Goal: Task Accomplishment & Management: Manage account settings

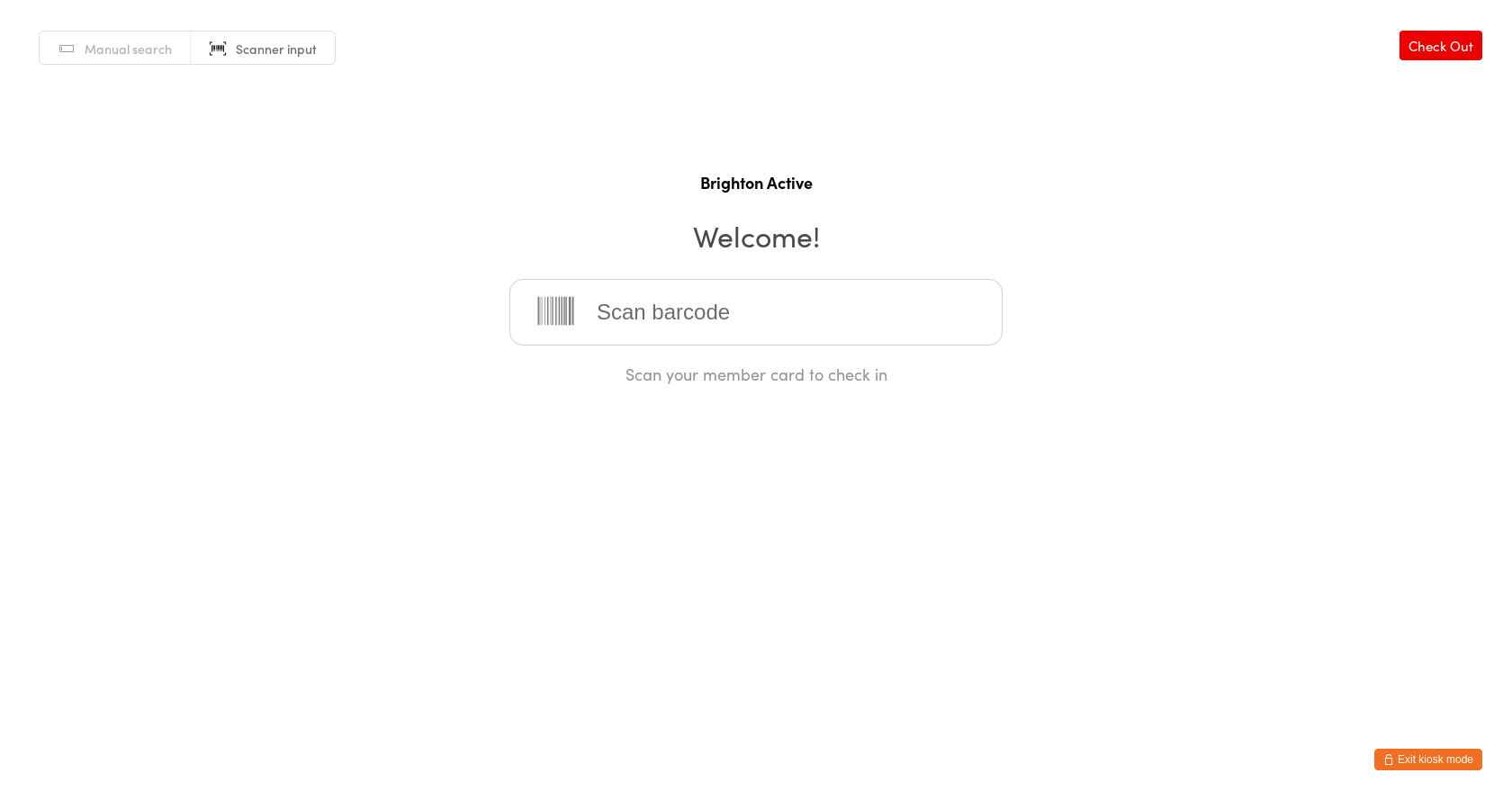
click at [1439, 755] on button "Exit kiosk mode" at bounding box center [1428, 759] width 108 height 22
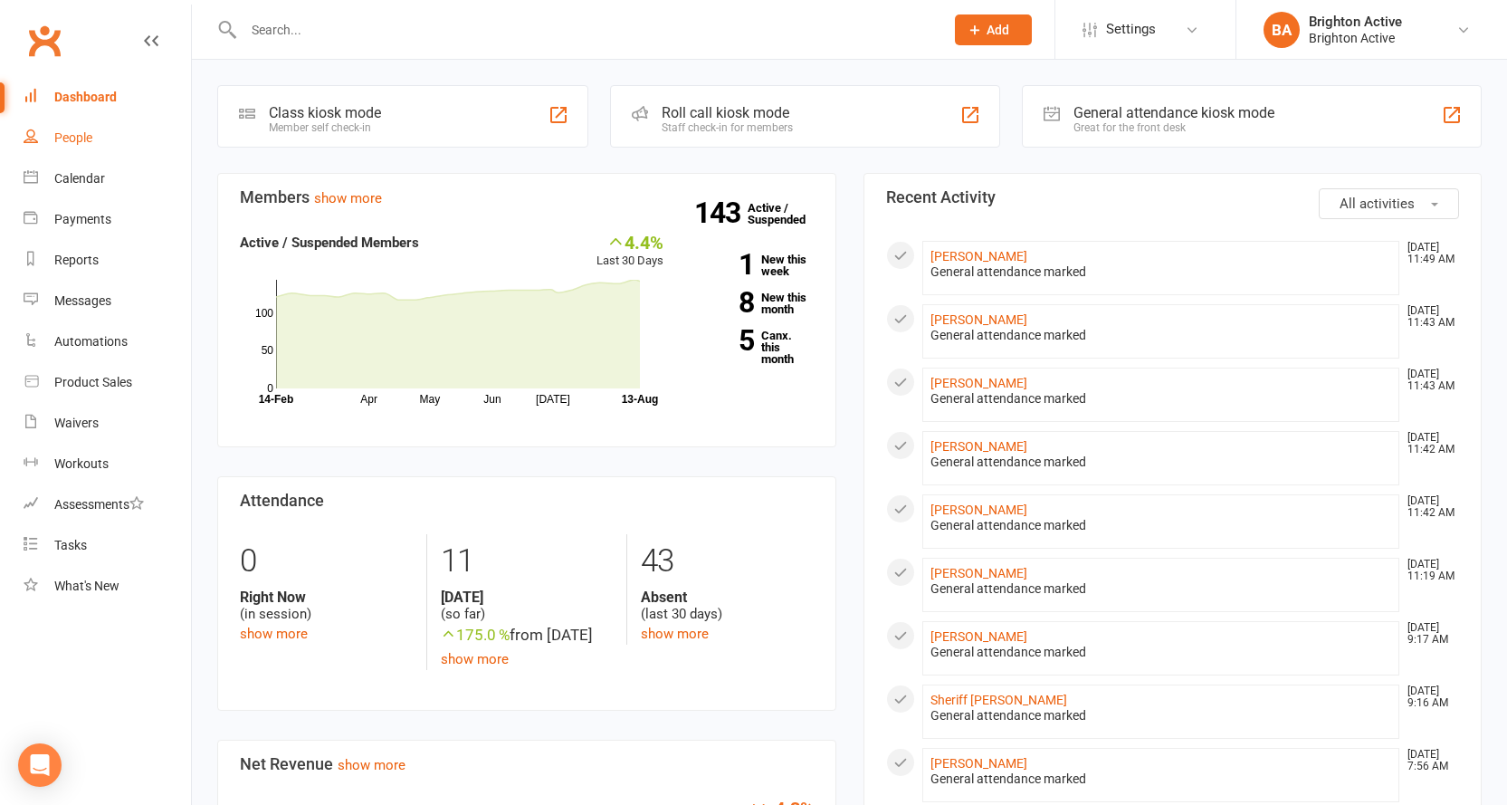
click at [52, 137] on link "People" at bounding box center [107, 138] width 167 height 41
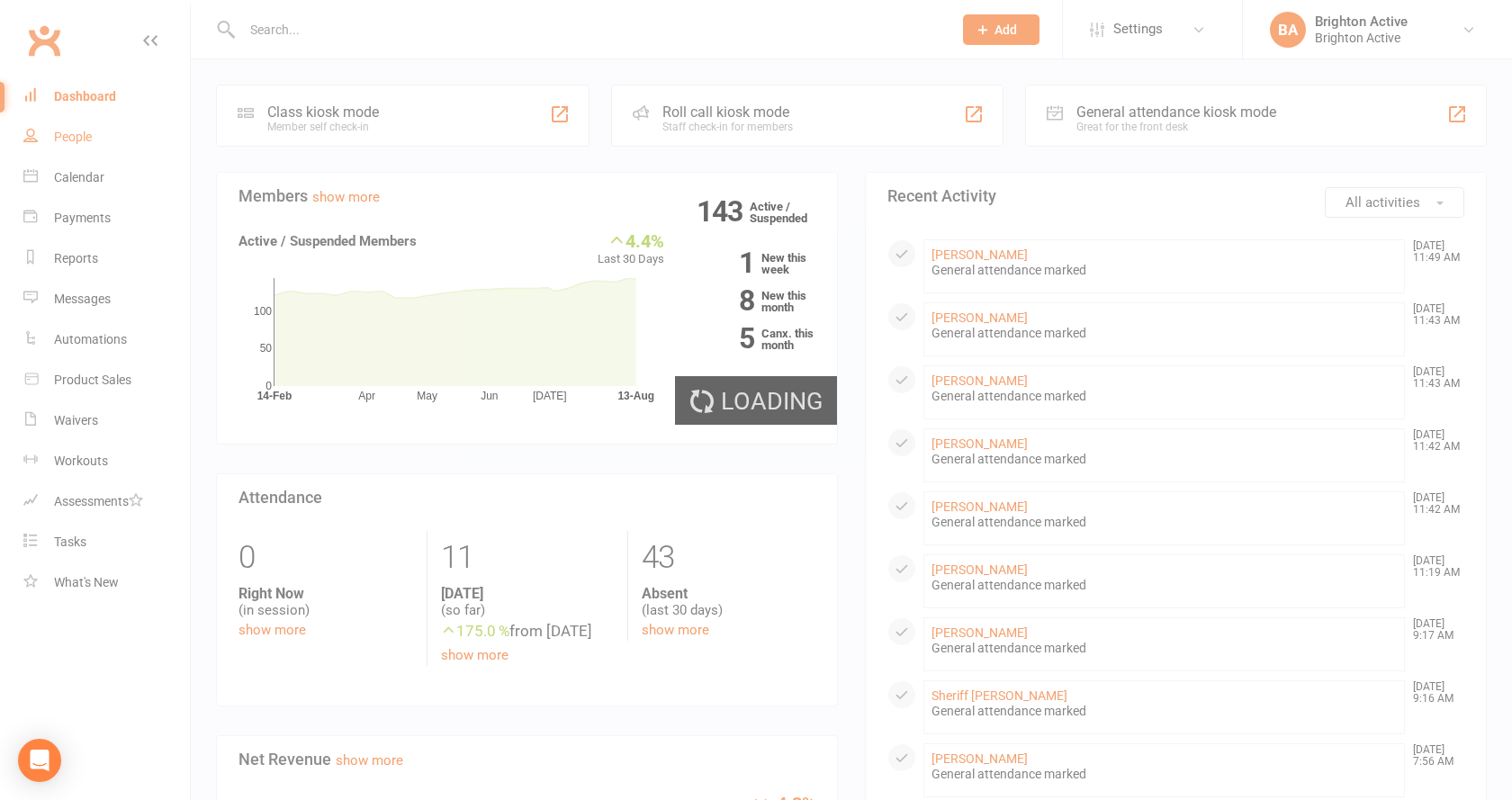
select select "100"
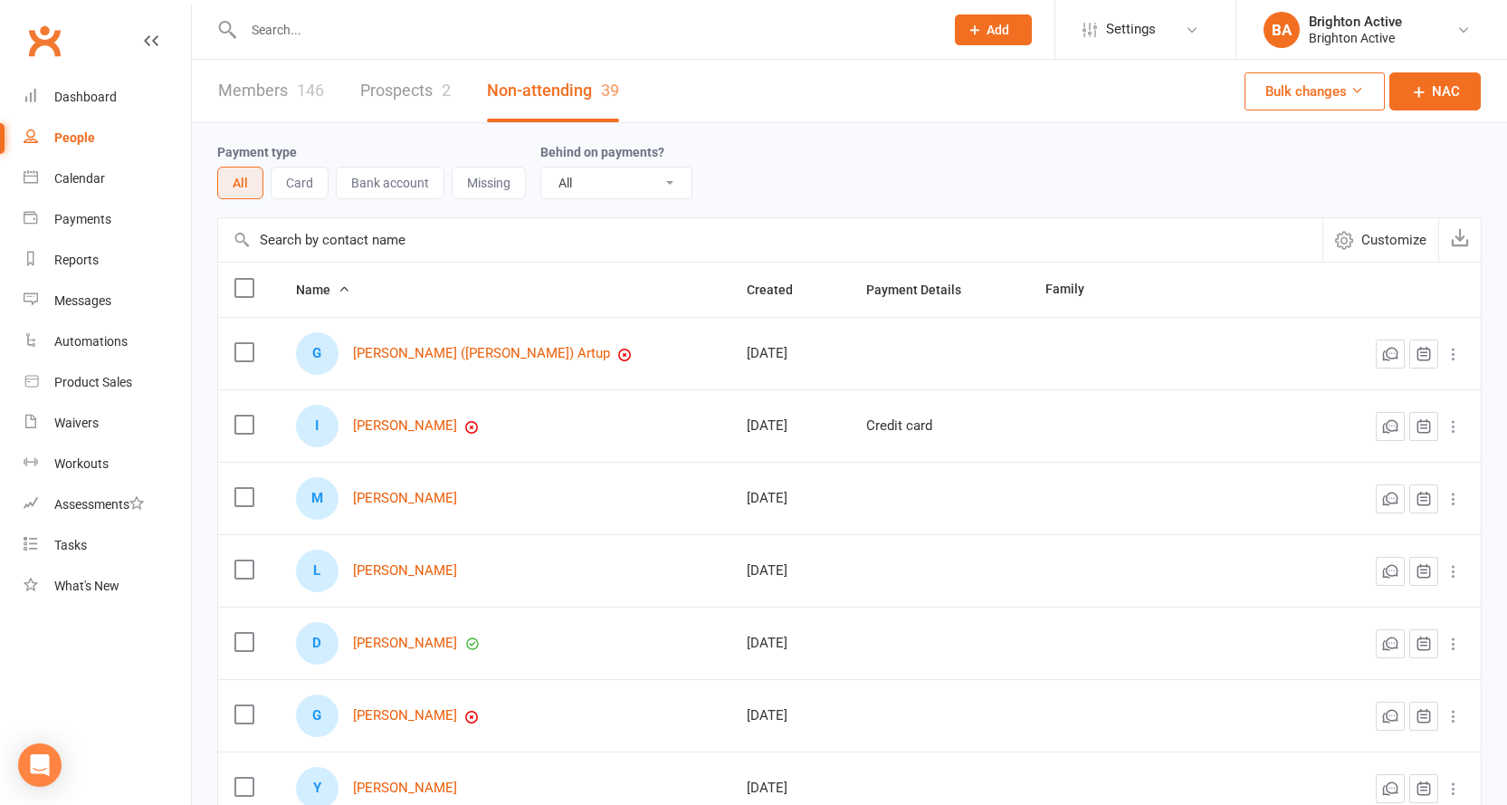
click at [282, 95] on link "Members 146" at bounding box center [271, 91] width 106 height 62
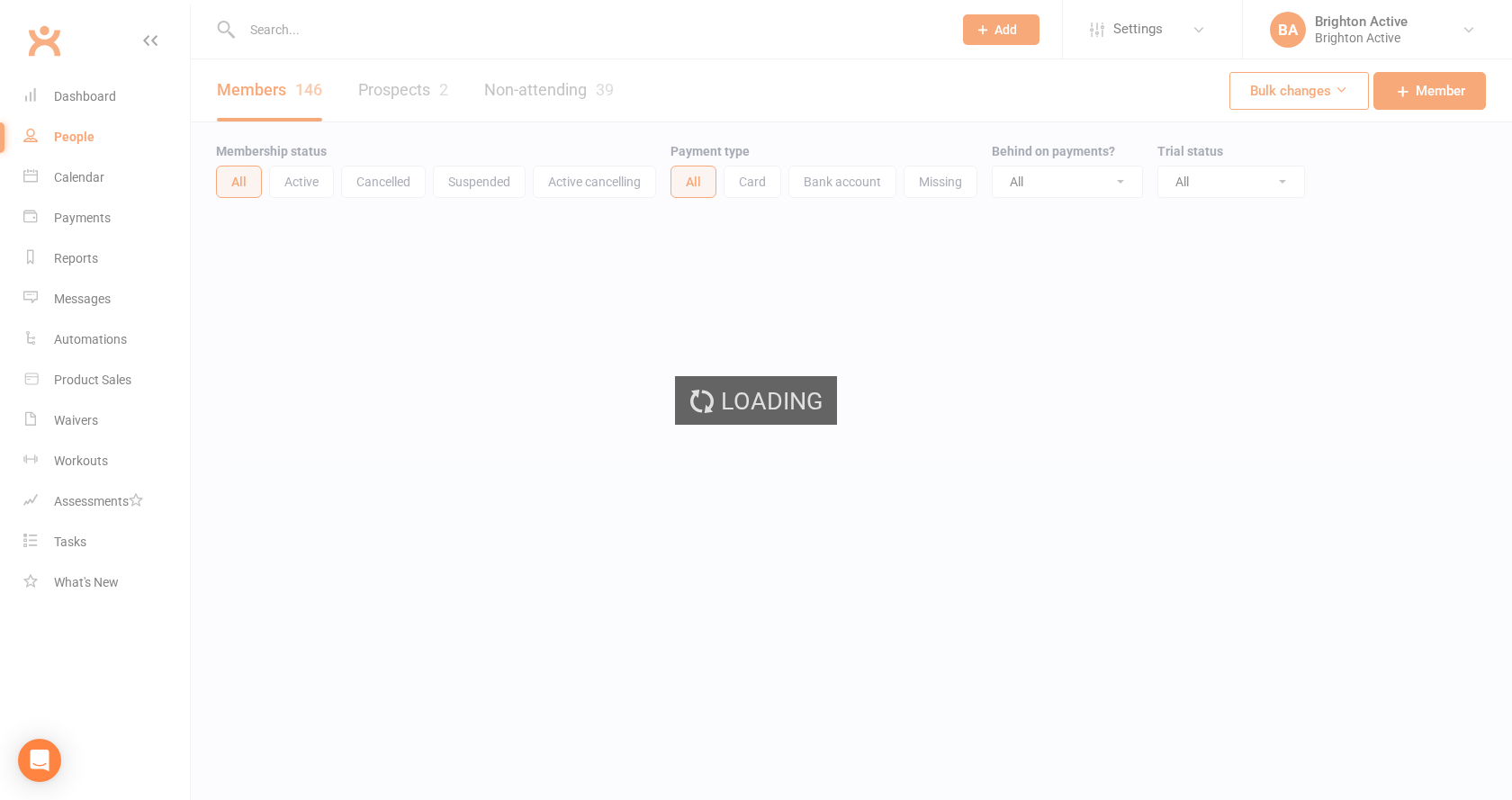
select select "100"
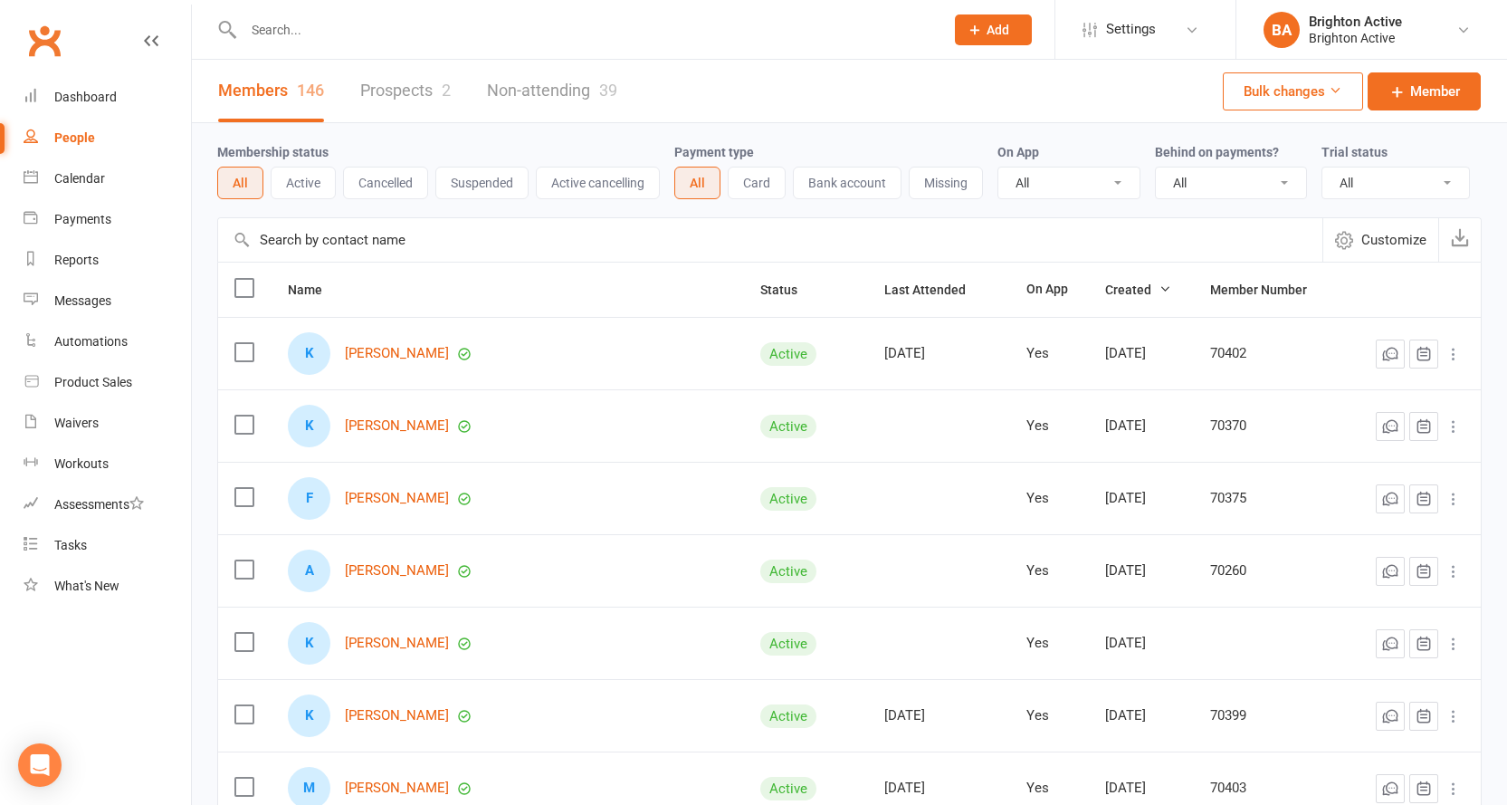
click at [1277, 195] on select "All No Yes" at bounding box center [1231, 182] width 150 height 31
select select "true"
click at [1158, 168] on select "All No Yes" at bounding box center [1231, 182] width 150 height 31
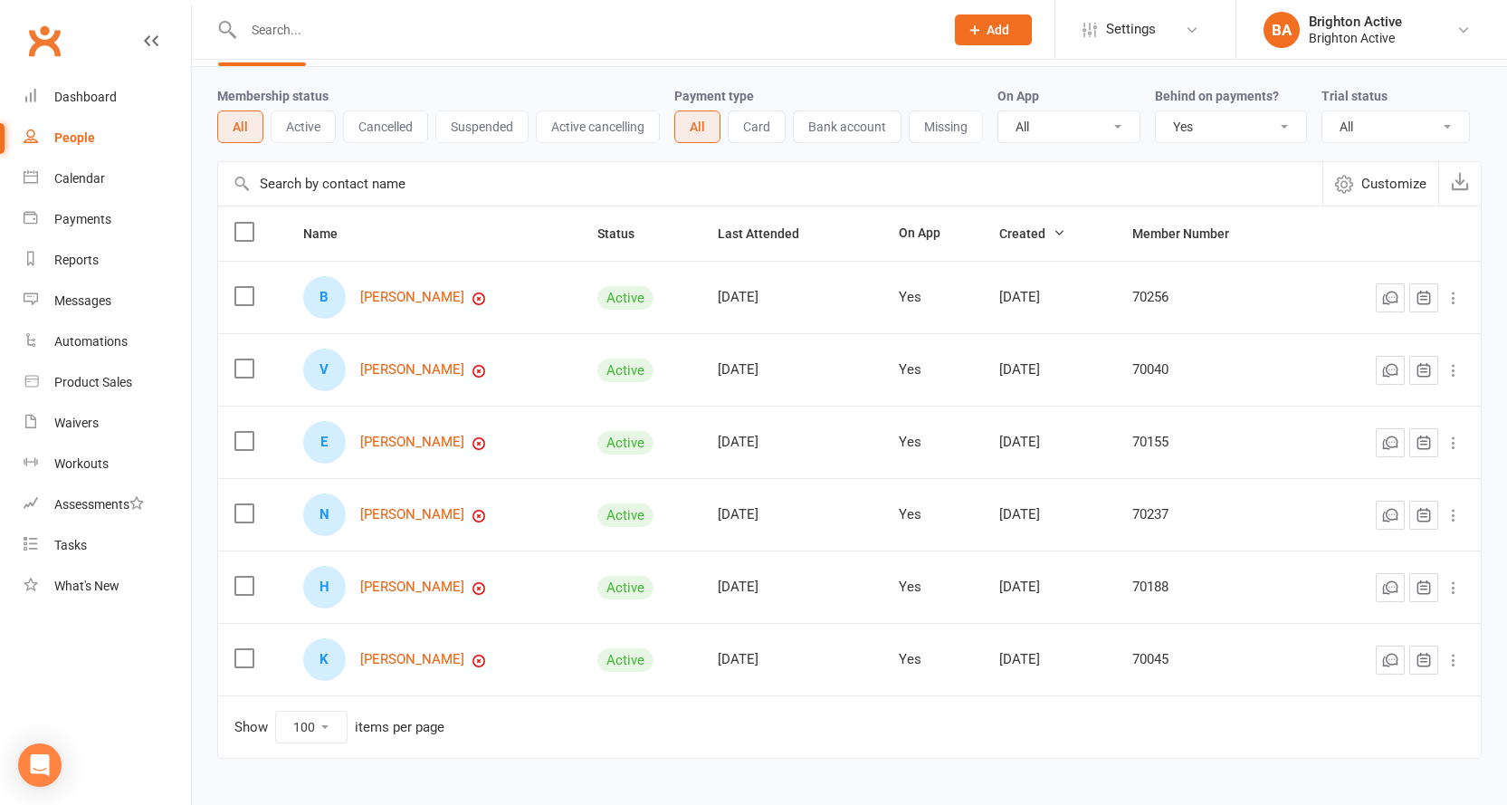
scroll to position [121, 0]
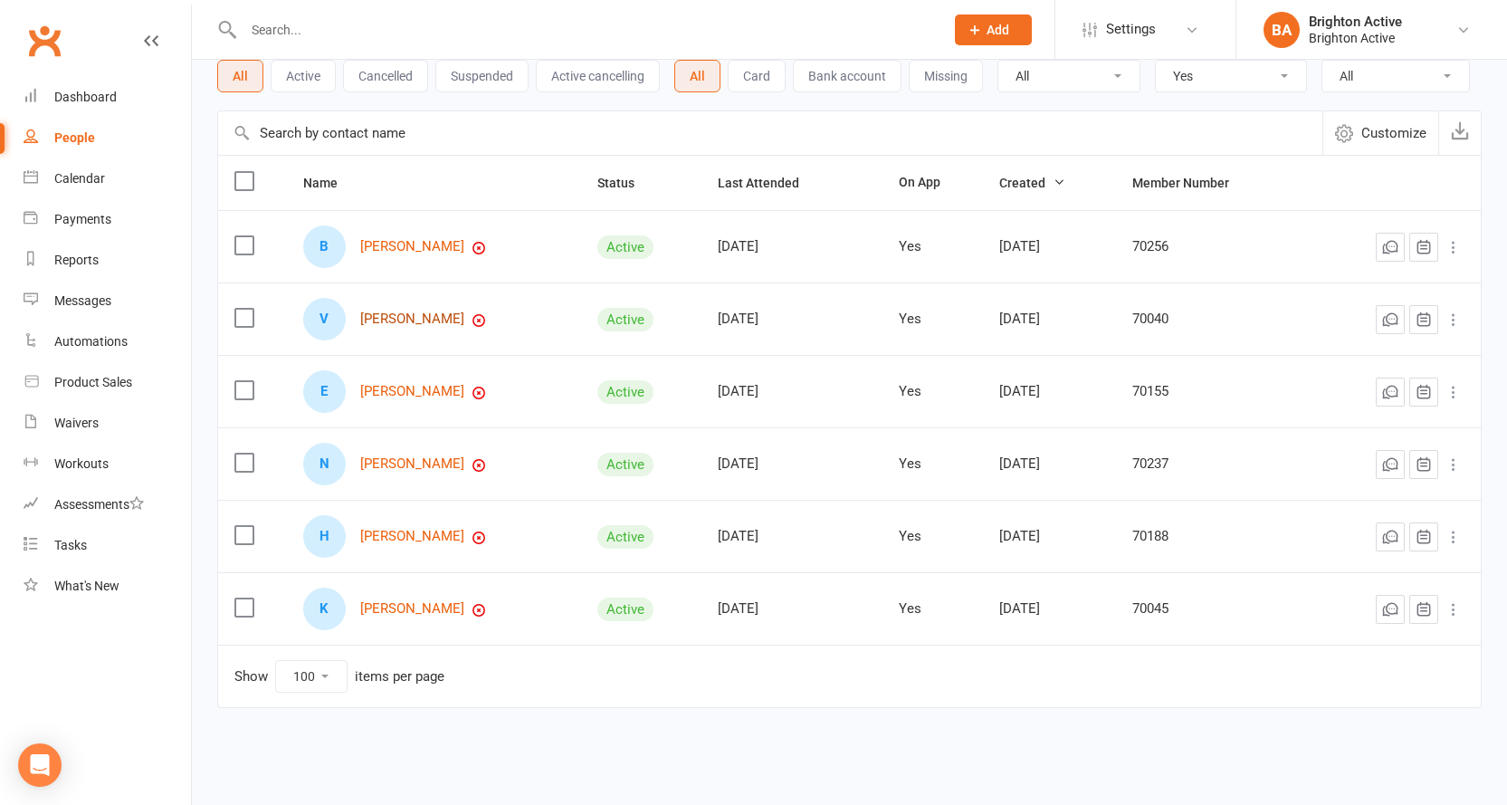
click at [398, 321] on link "Vilma Wells" at bounding box center [412, 318] width 104 height 15
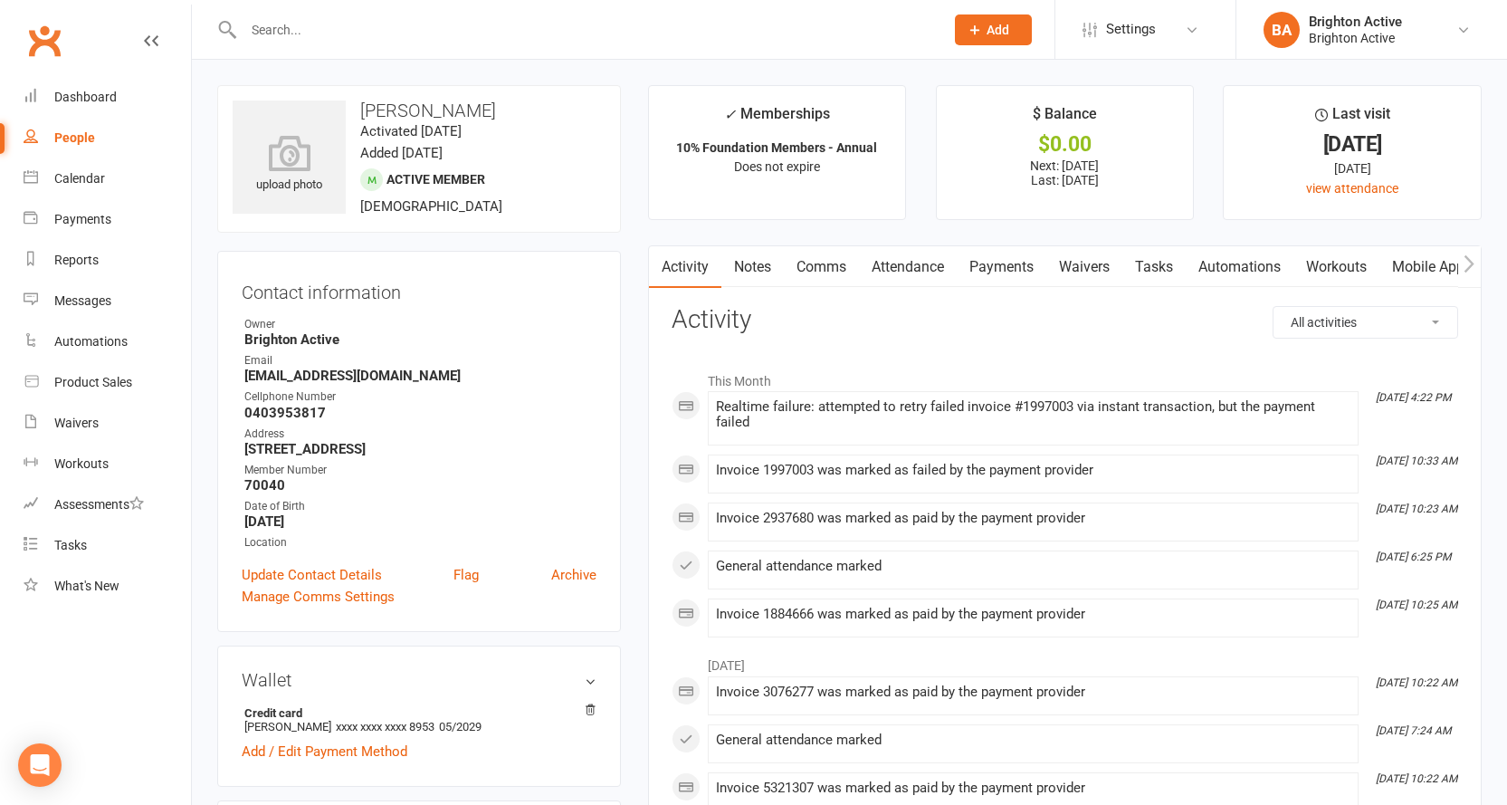
click at [1022, 264] on link "Payments" at bounding box center [1002, 267] width 90 height 42
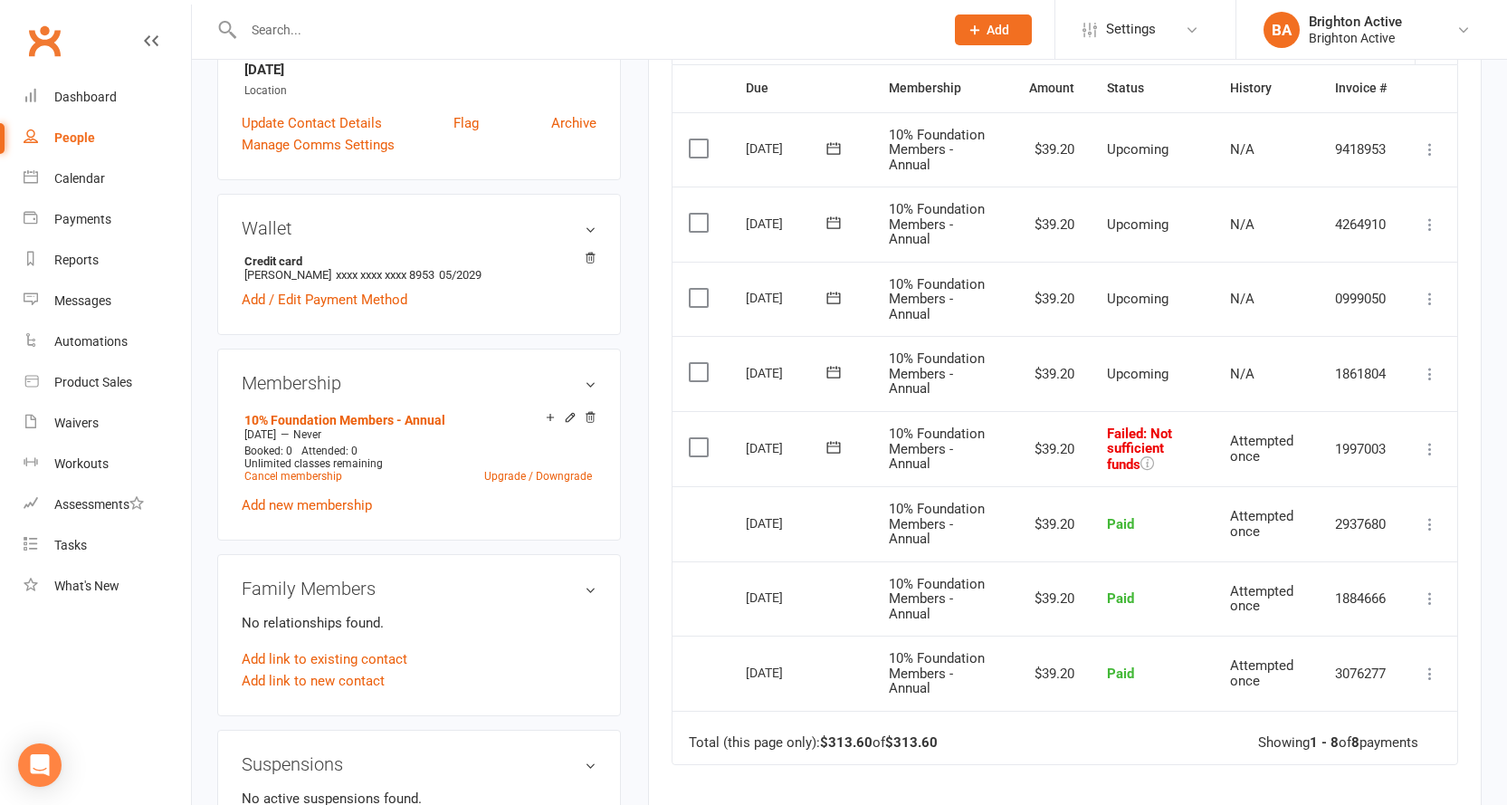
scroll to position [453, 0]
click at [1437, 451] on icon at bounding box center [1430, 448] width 18 height 18
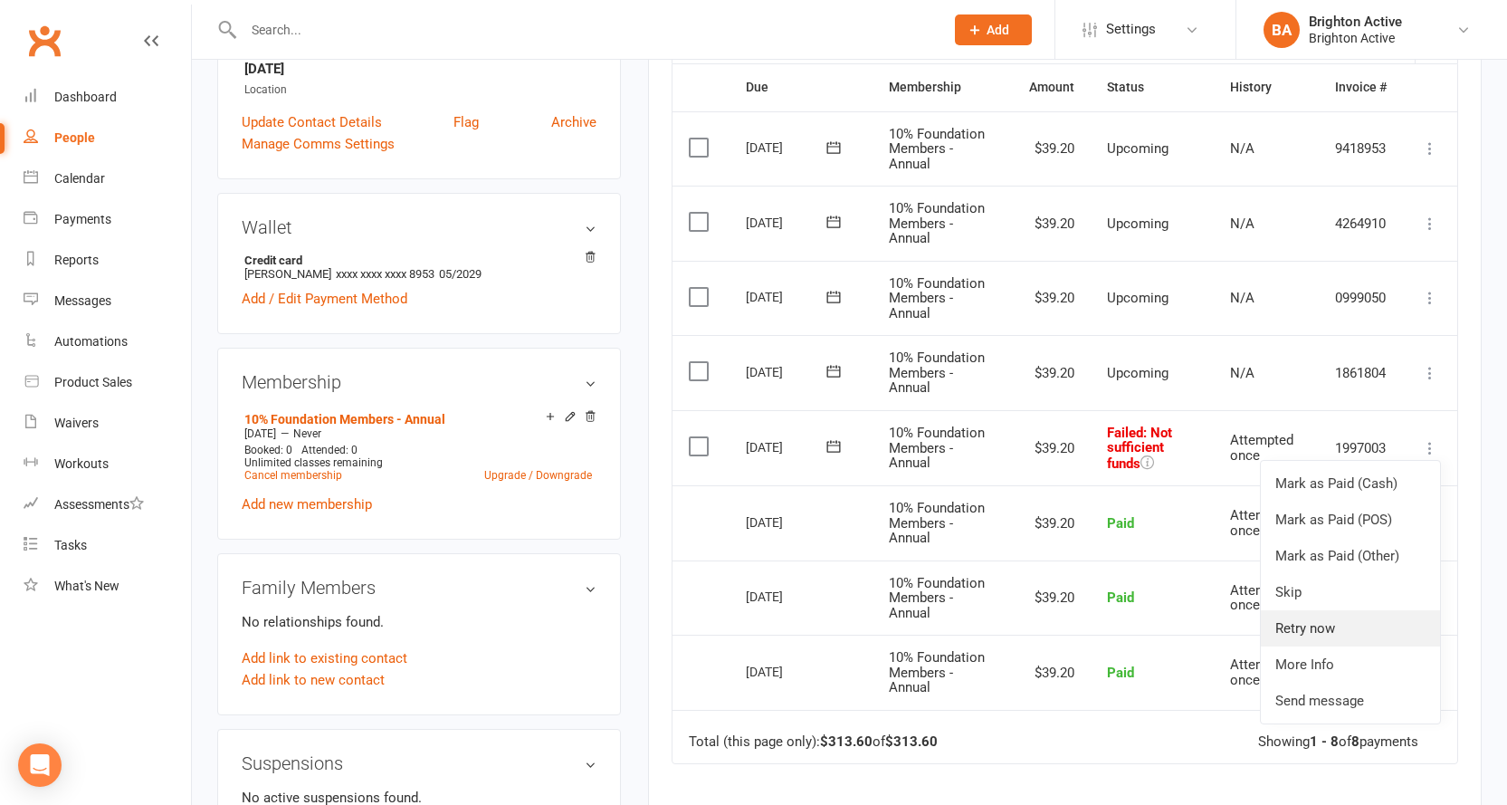
click at [1381, 618] on link "Retry now" at bounding box center [1350, 628] width 179 height 36
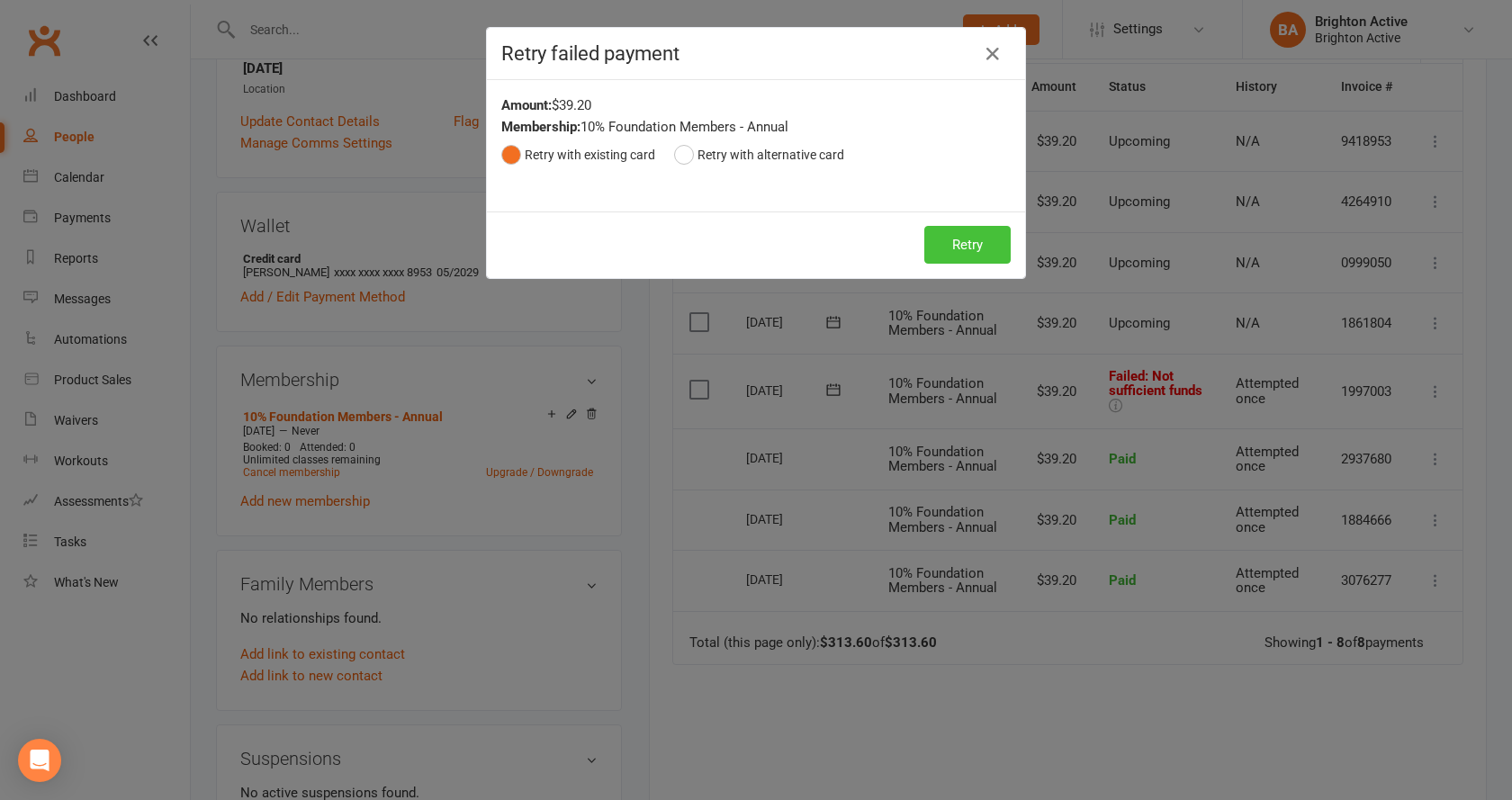
click at [961, 249] on button "Retry" at bounding box center [967, 244] width 86 height 38
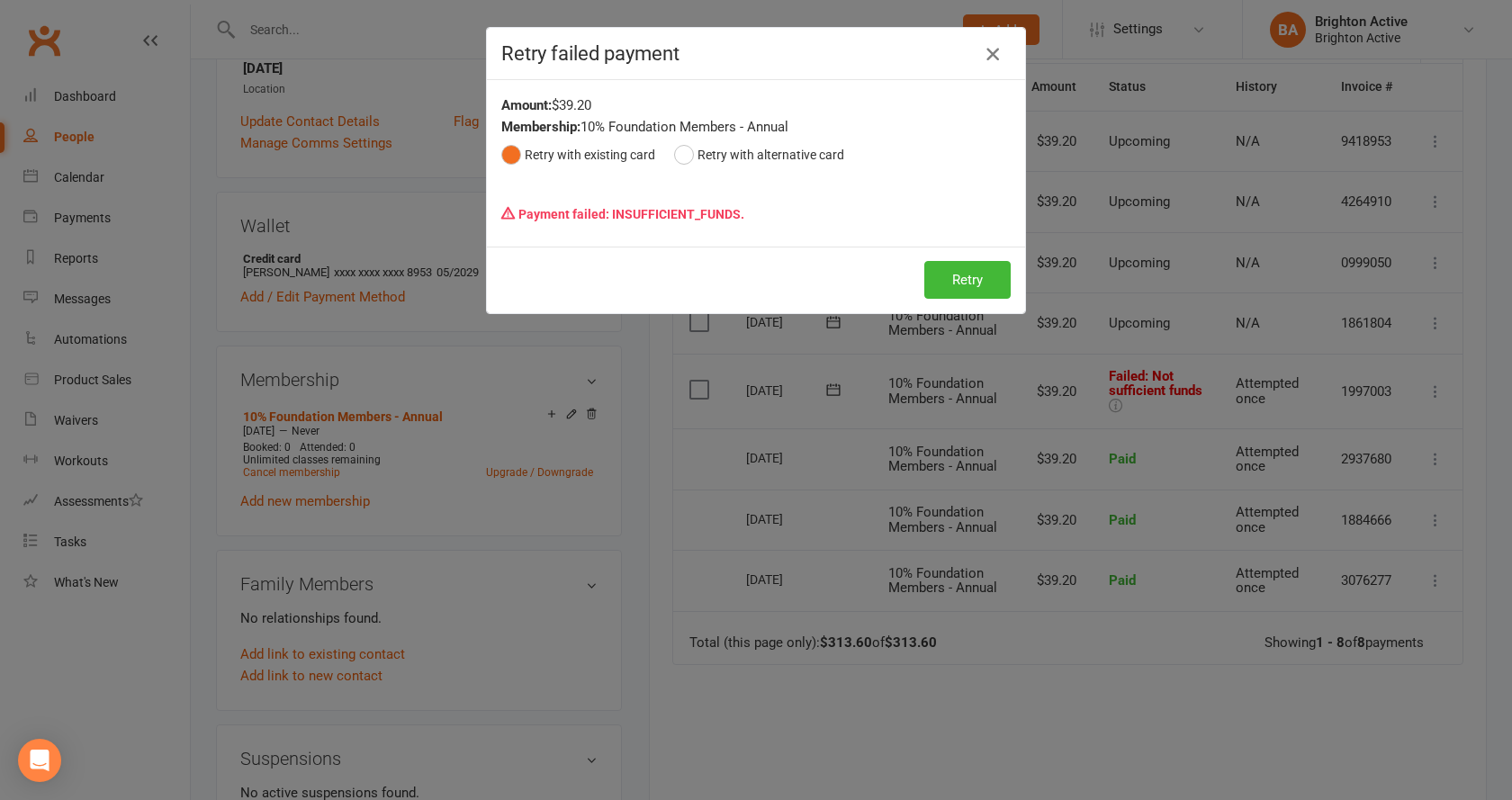
click at [983, 51] on icon "button" at bounding box center [993, 54] width 22 height 22
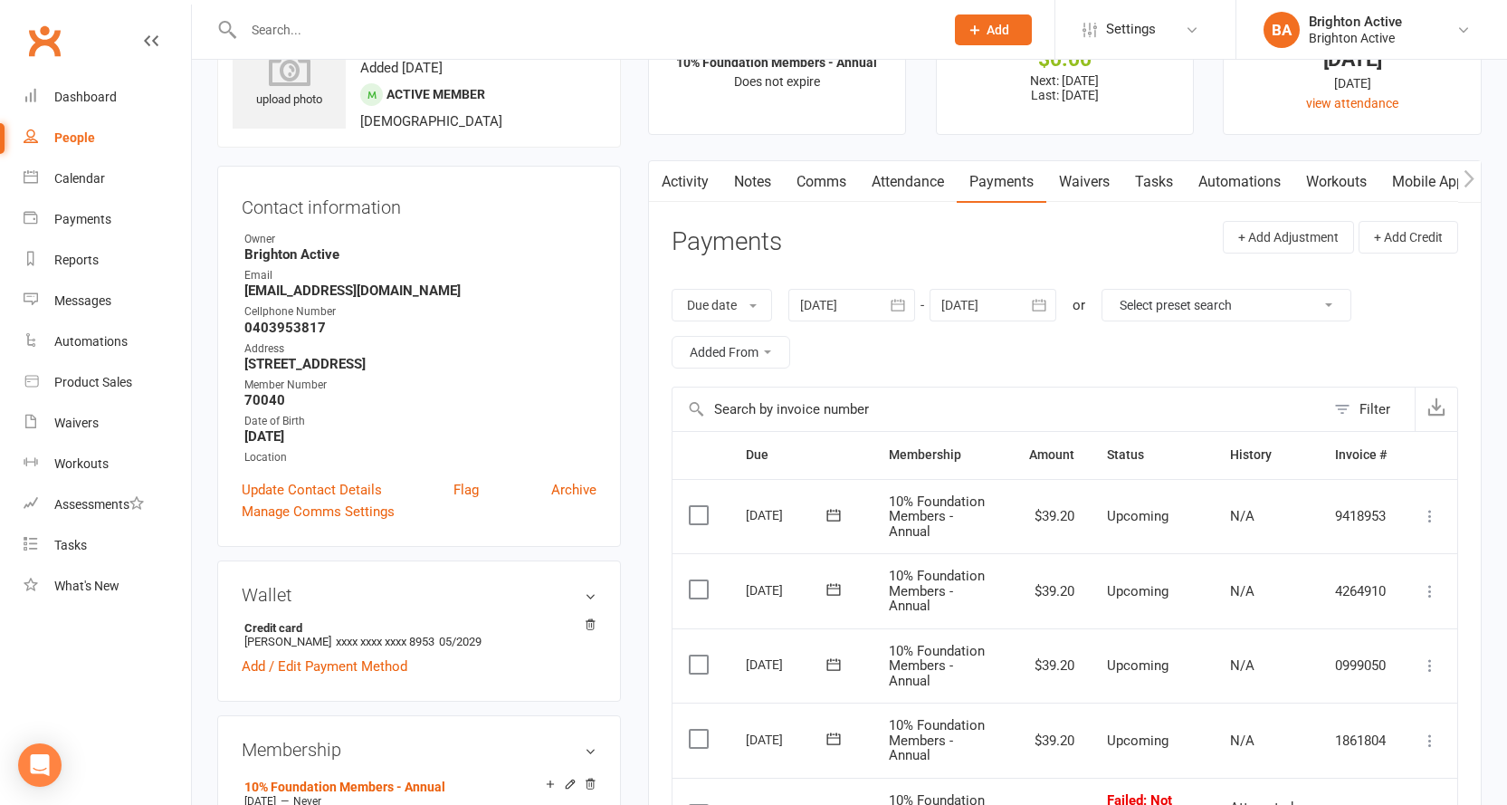
scroll to position [0, 0]
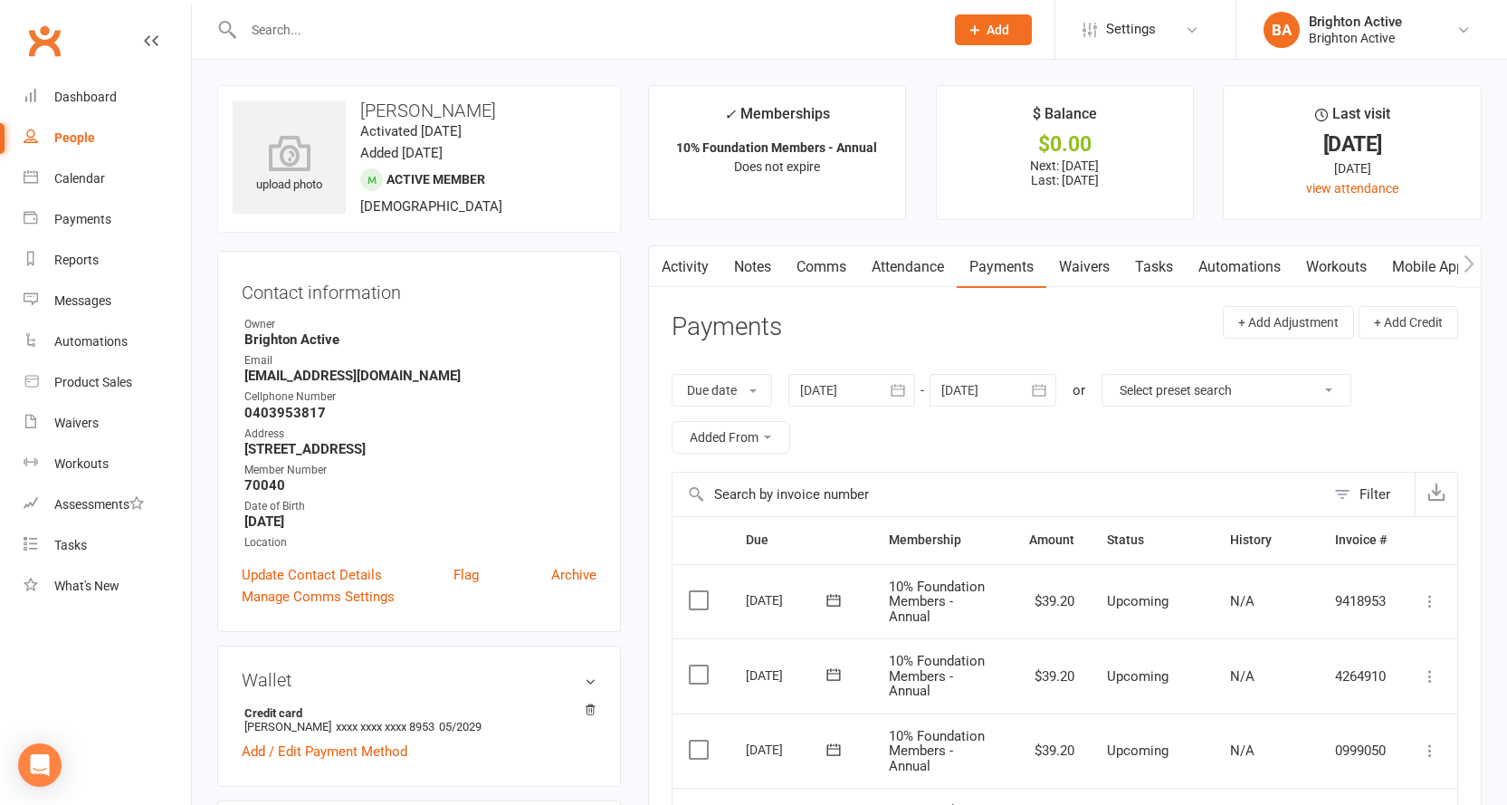
click at [68, 141] on div "People" at bounding box center [74, 137] width 41 height 14
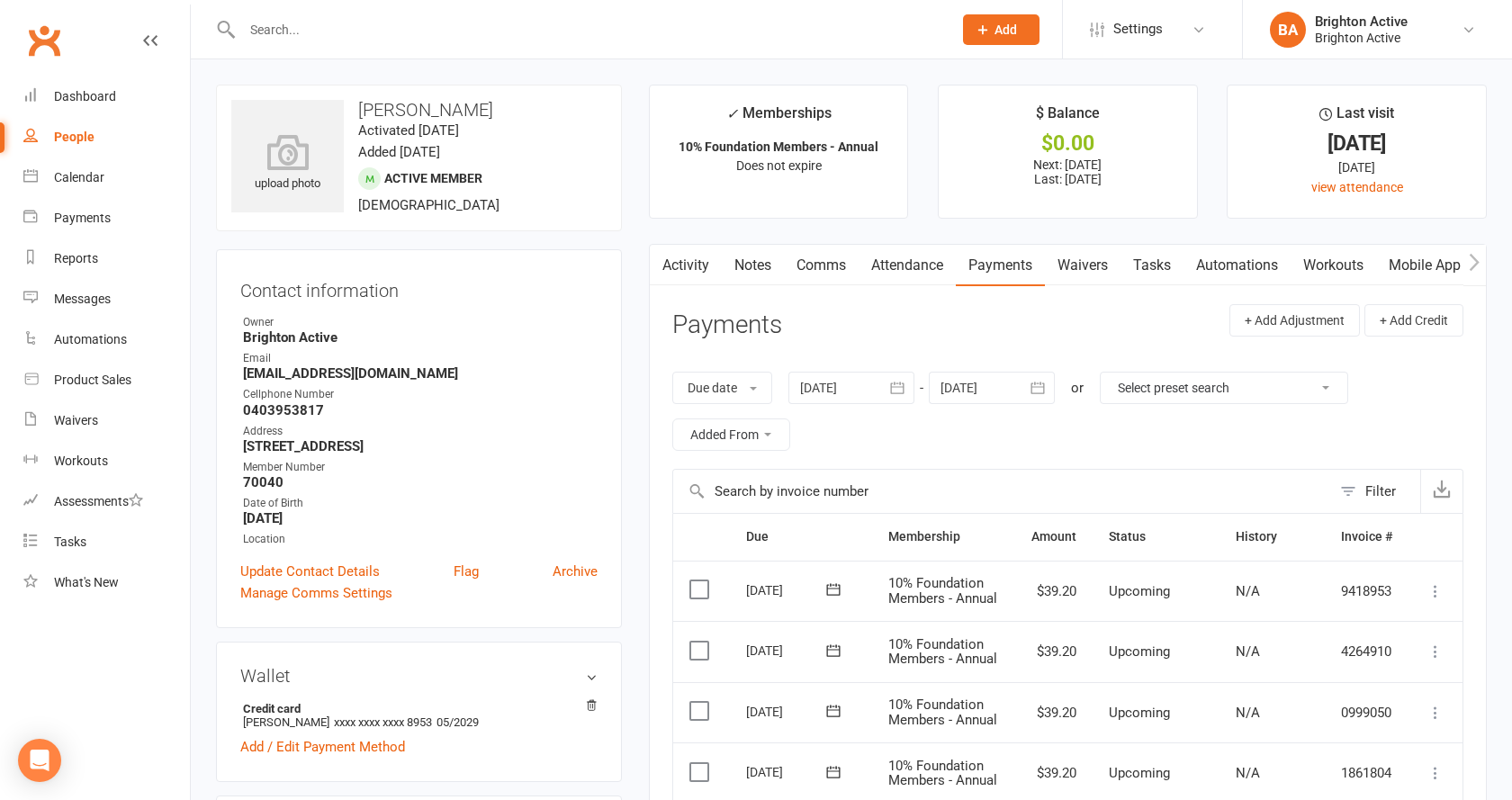
select select "true"
select select "100"
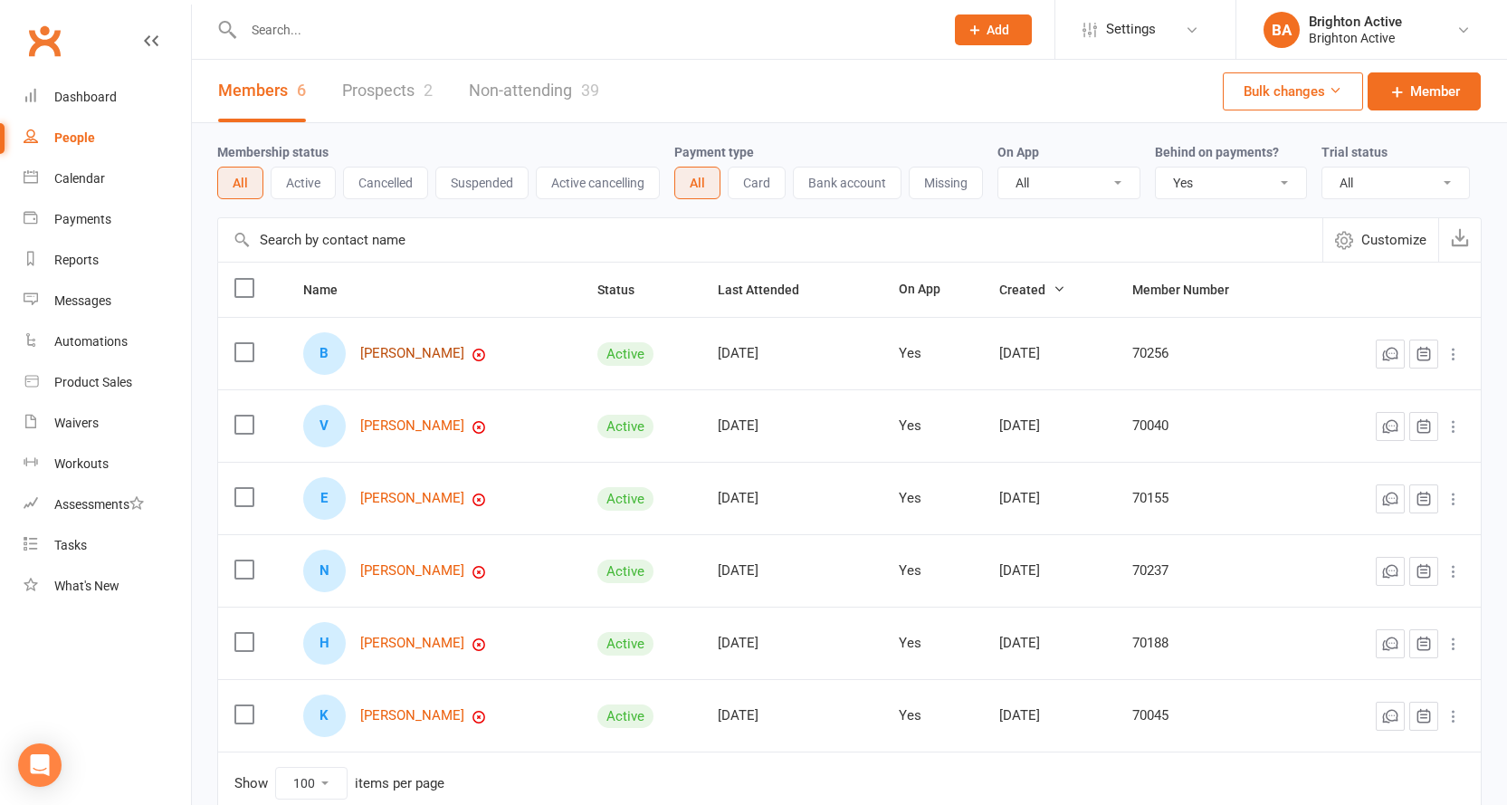
click at [430, 354] on link "Barshat Dangol" at bounding box center [412, 353] width 104 height 15
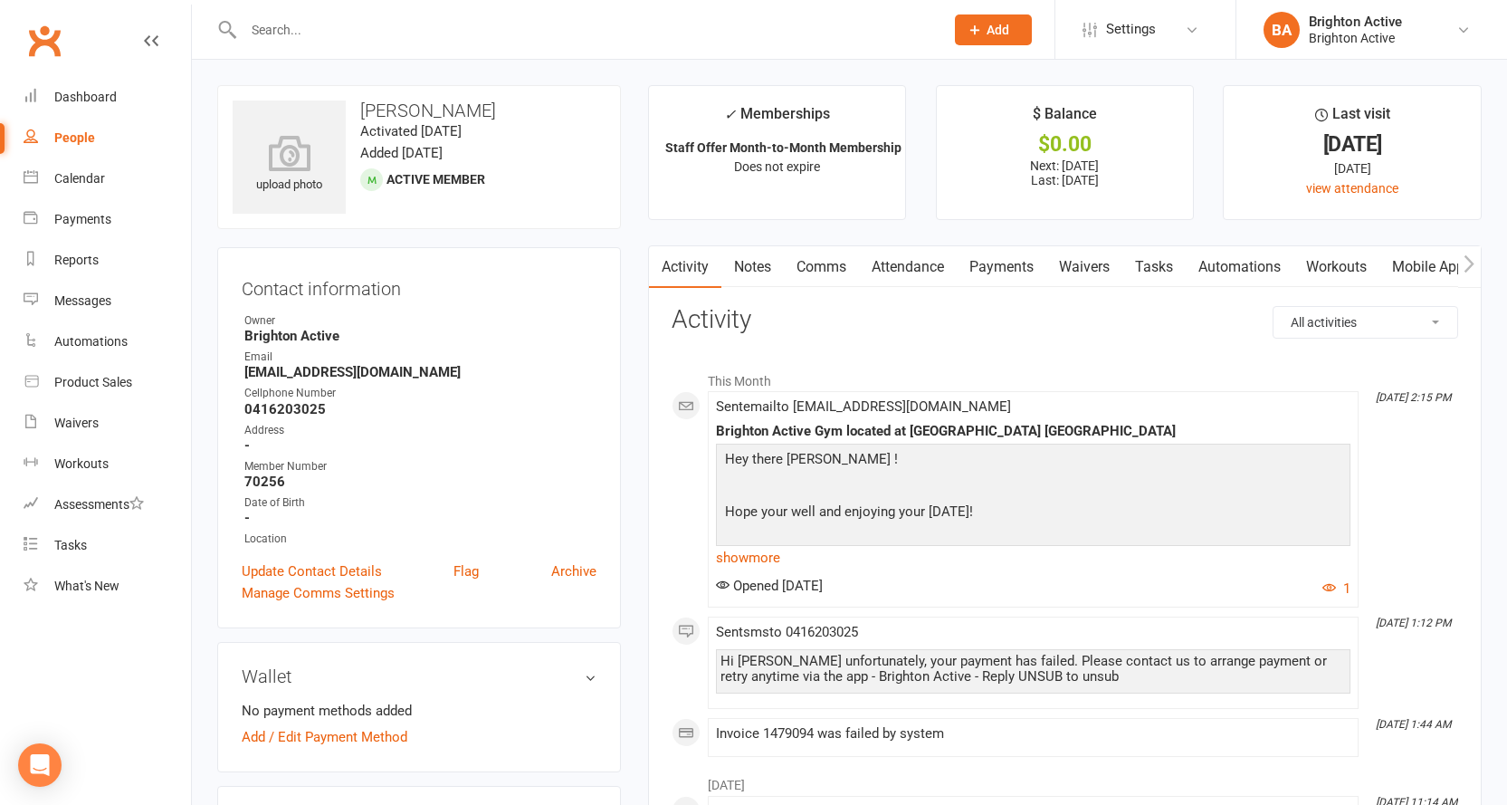
click at [79, 127] on link "People" at bounding box center [107, 138] width 167 height 41
select select "true"
select select "100"
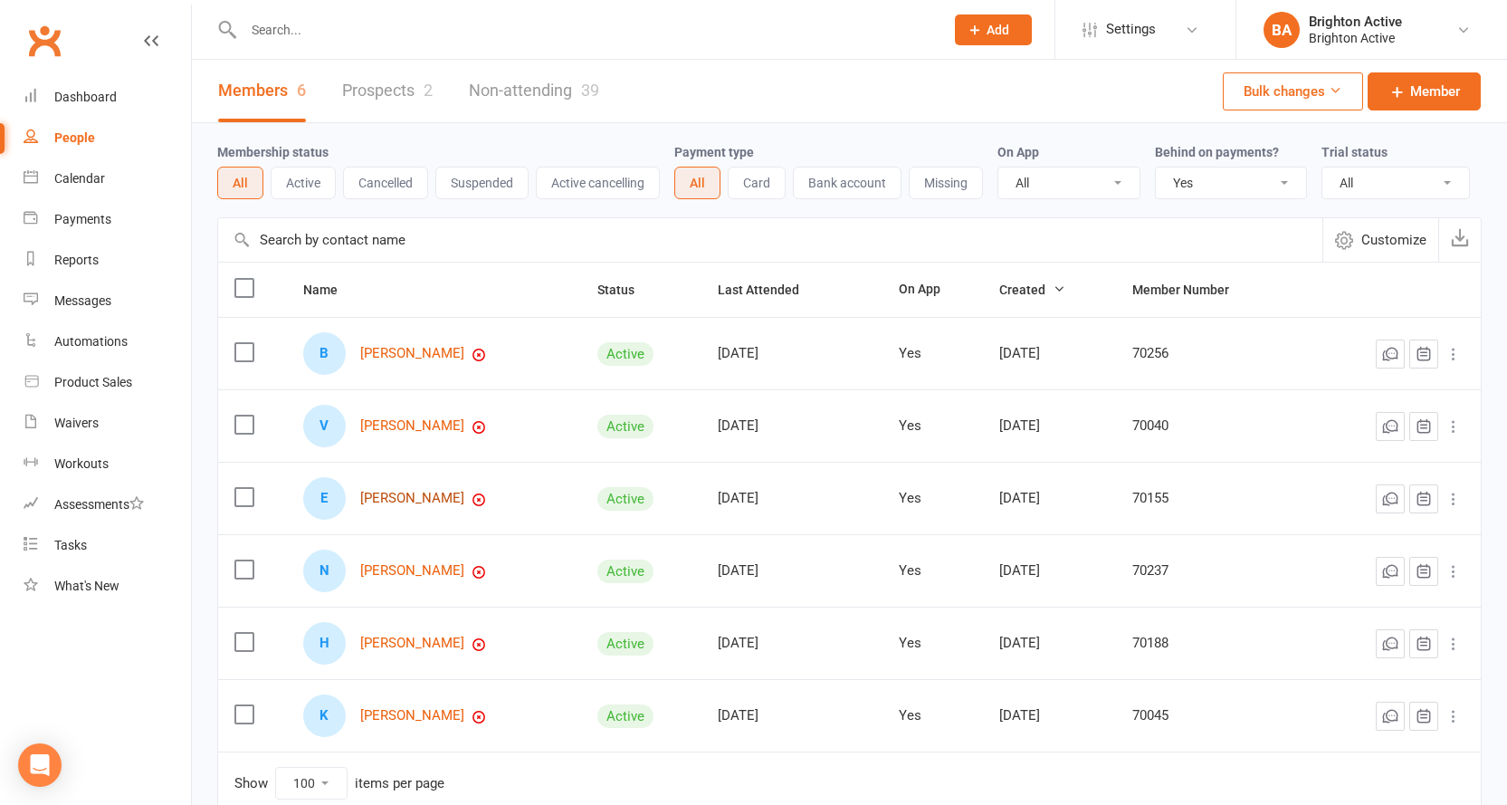
click at [431, 492] on link "Elizabeth Brain" at bounding box center [412, 498] width 104 height 15
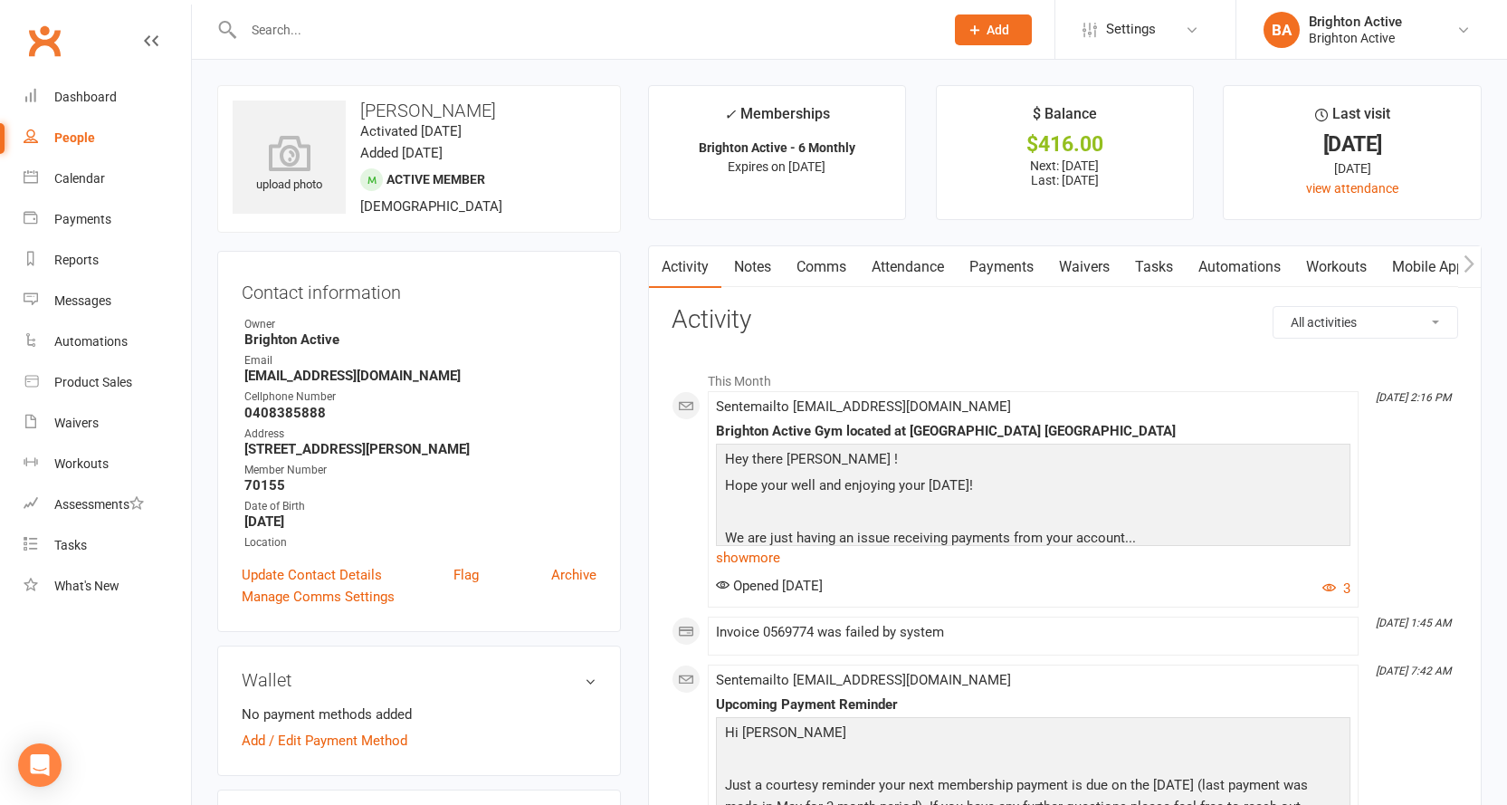
click at [93, 139] on div "People" at bounding box center [74, 137] width 41 height 14
select select "true"
select select "100"
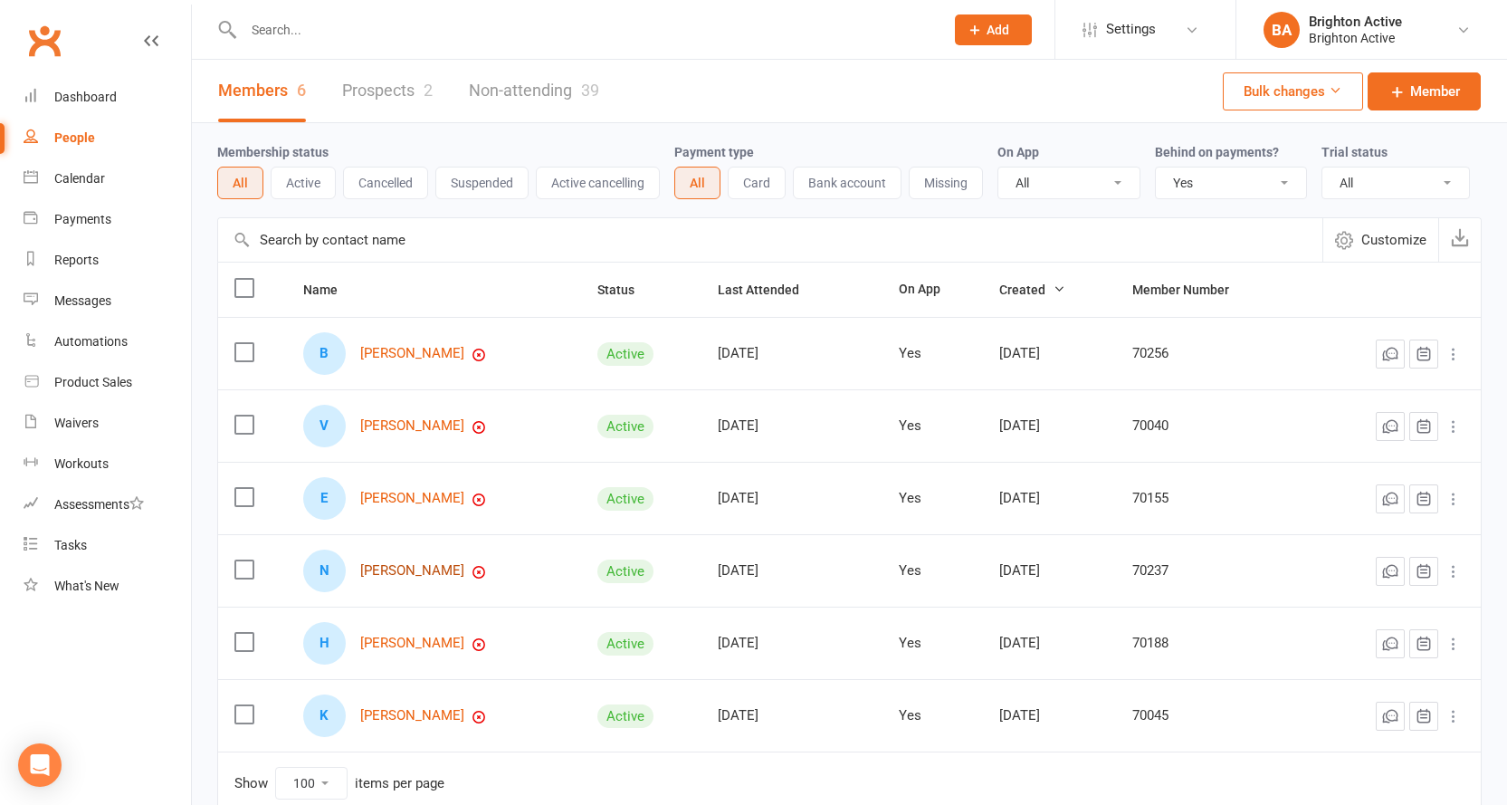
click at [432, 574] on link "Niroeni John Peter" at bounding box center [412, 570] width 104 height 15
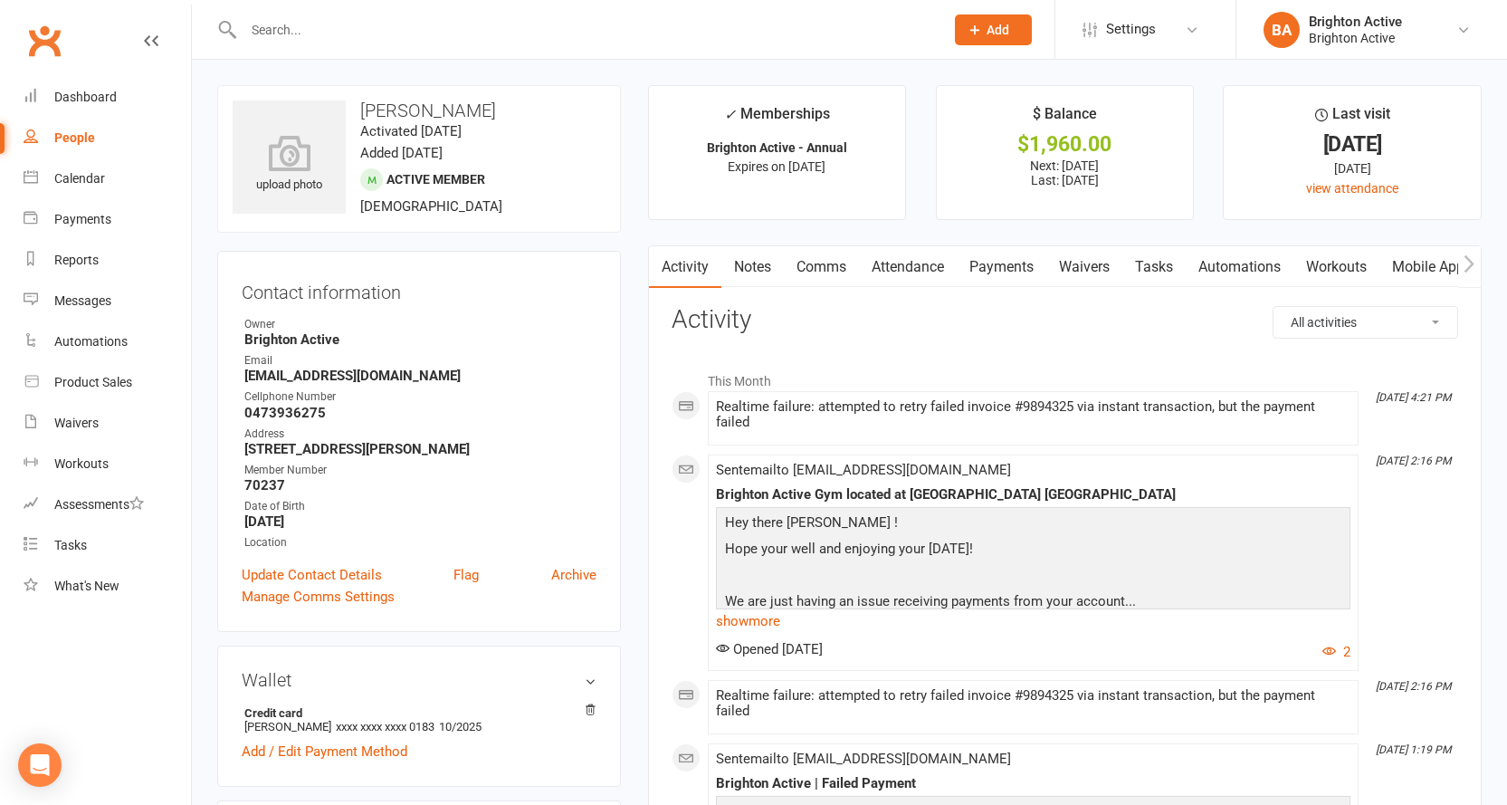
click at [1017, 267] on link "Payments" at bounding box center [1002, 267] width 90 height 42
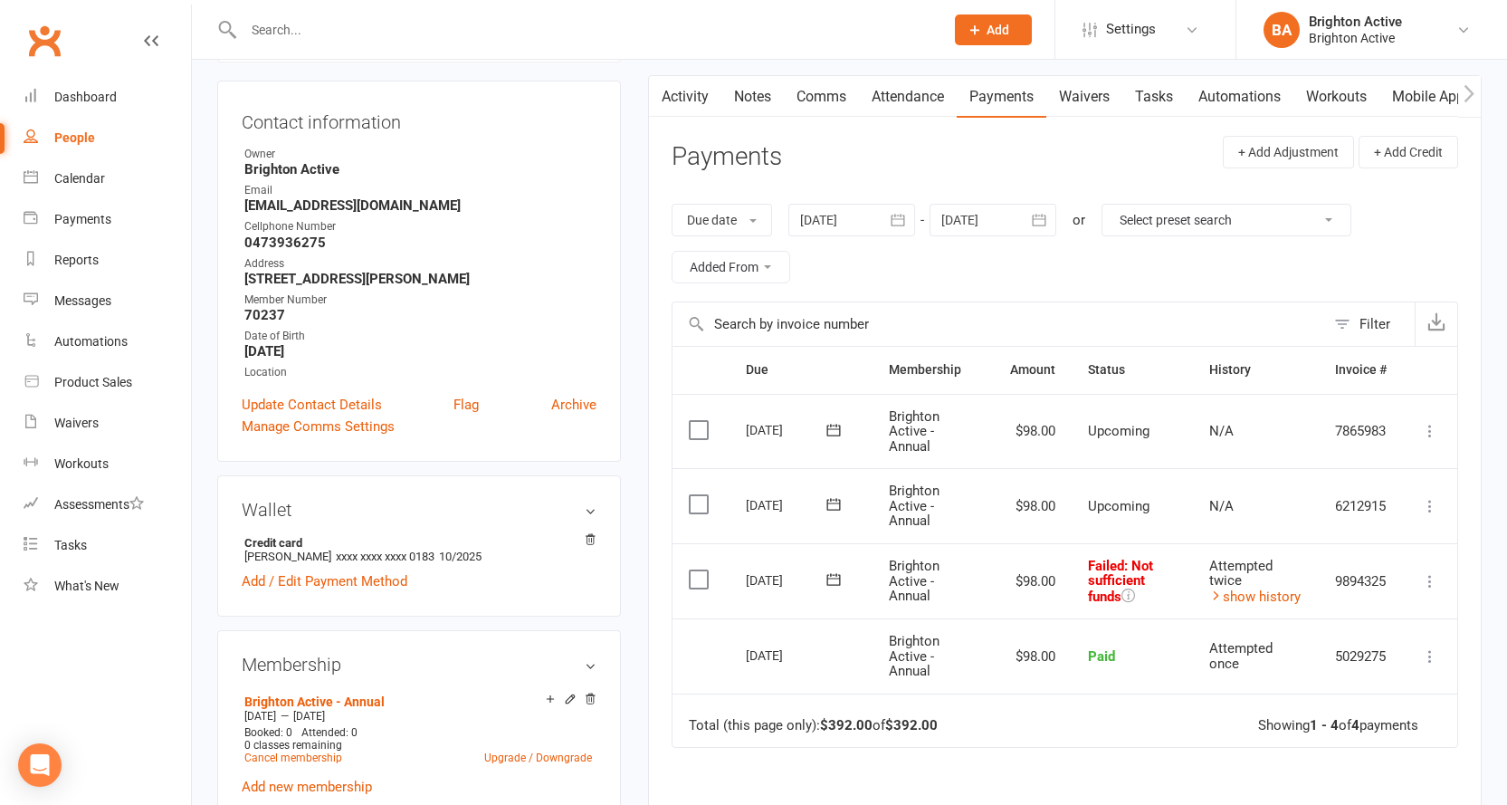
scroll to position [181, 0]
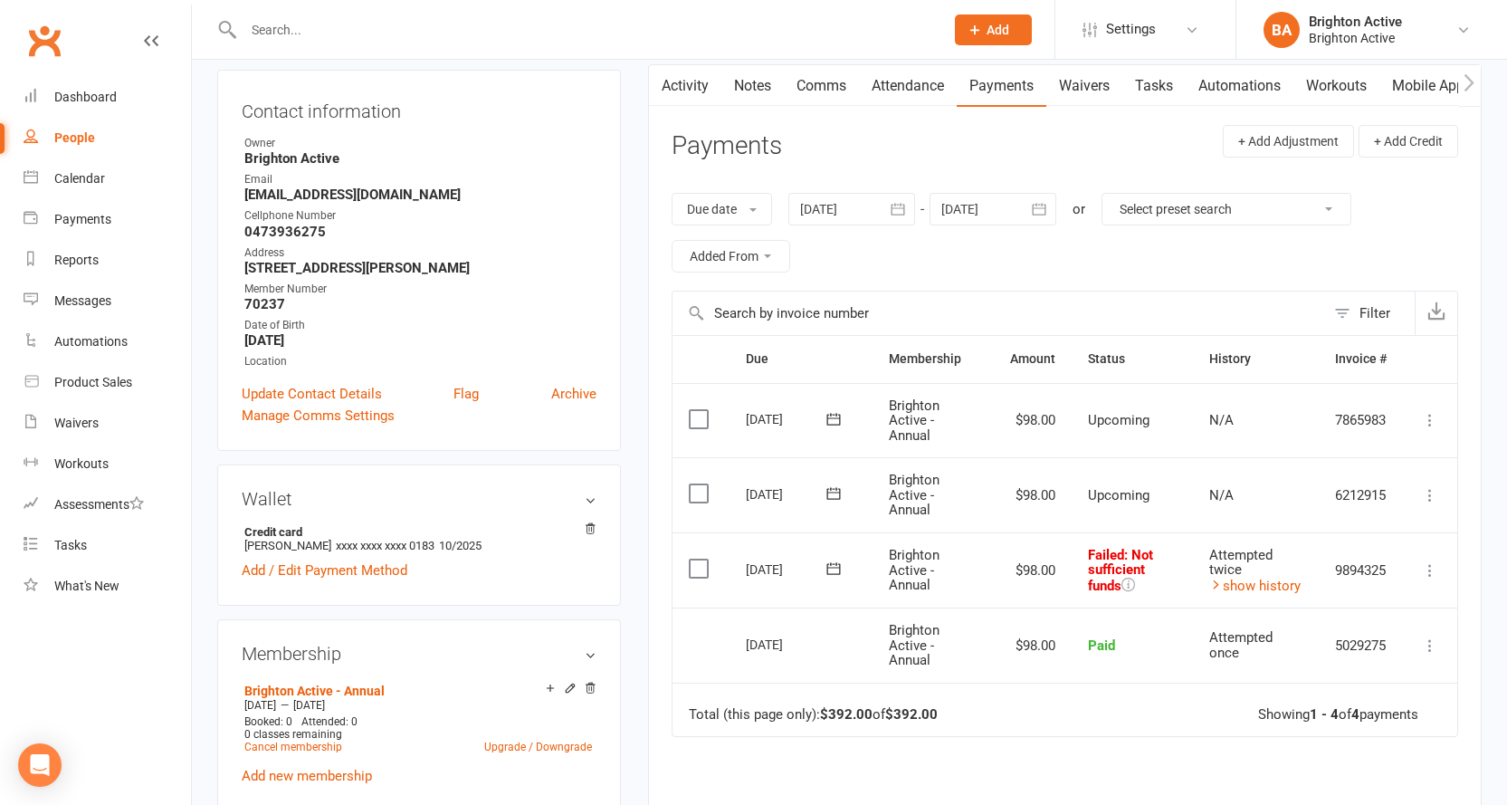
click at [1432, 571] on icon at bounding box center [1430, 570] width 18 height 18
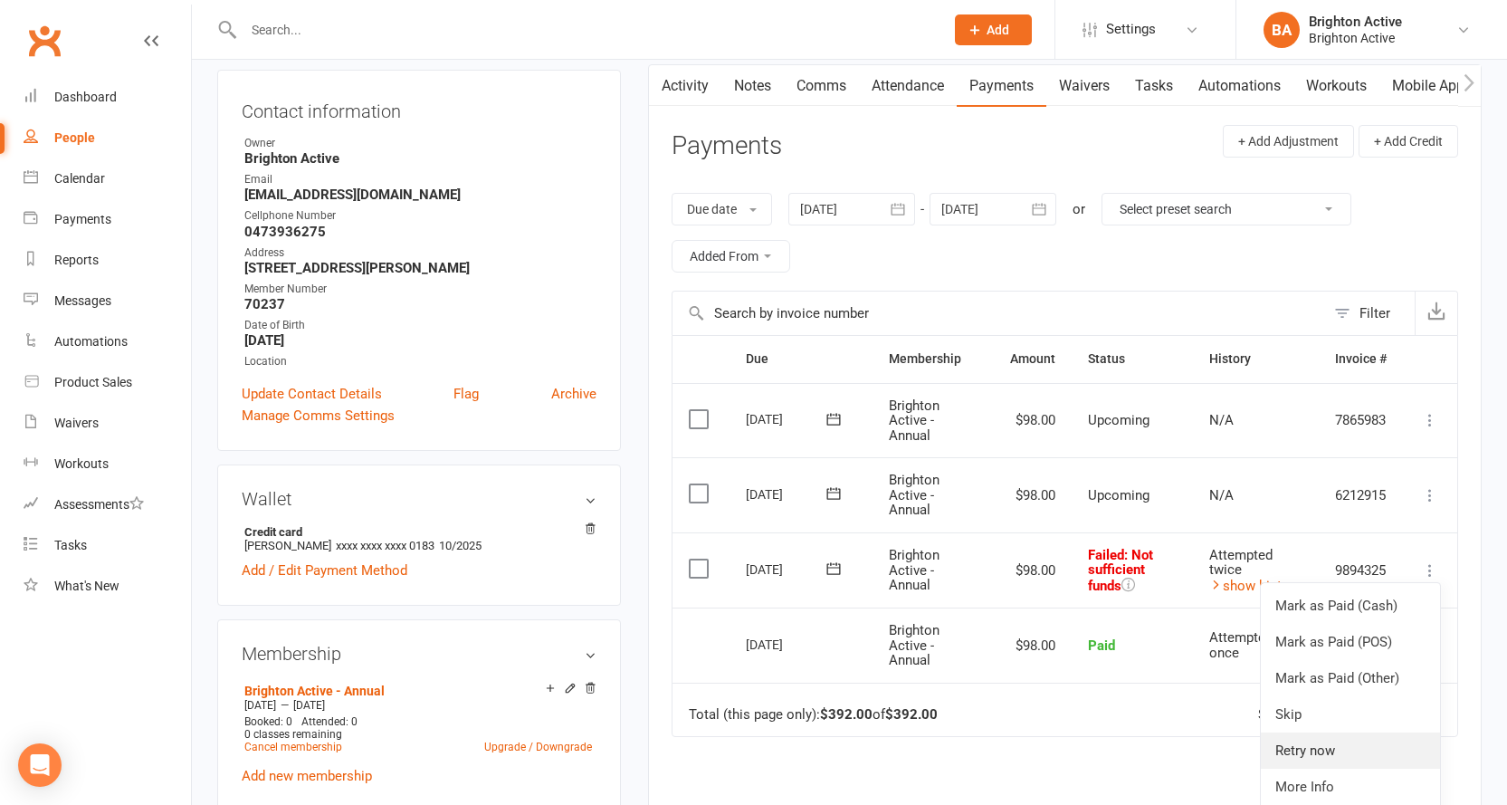
click at [1335, 743] on link "Retry now" at bounding box center [1350, 750] width 179 height 36
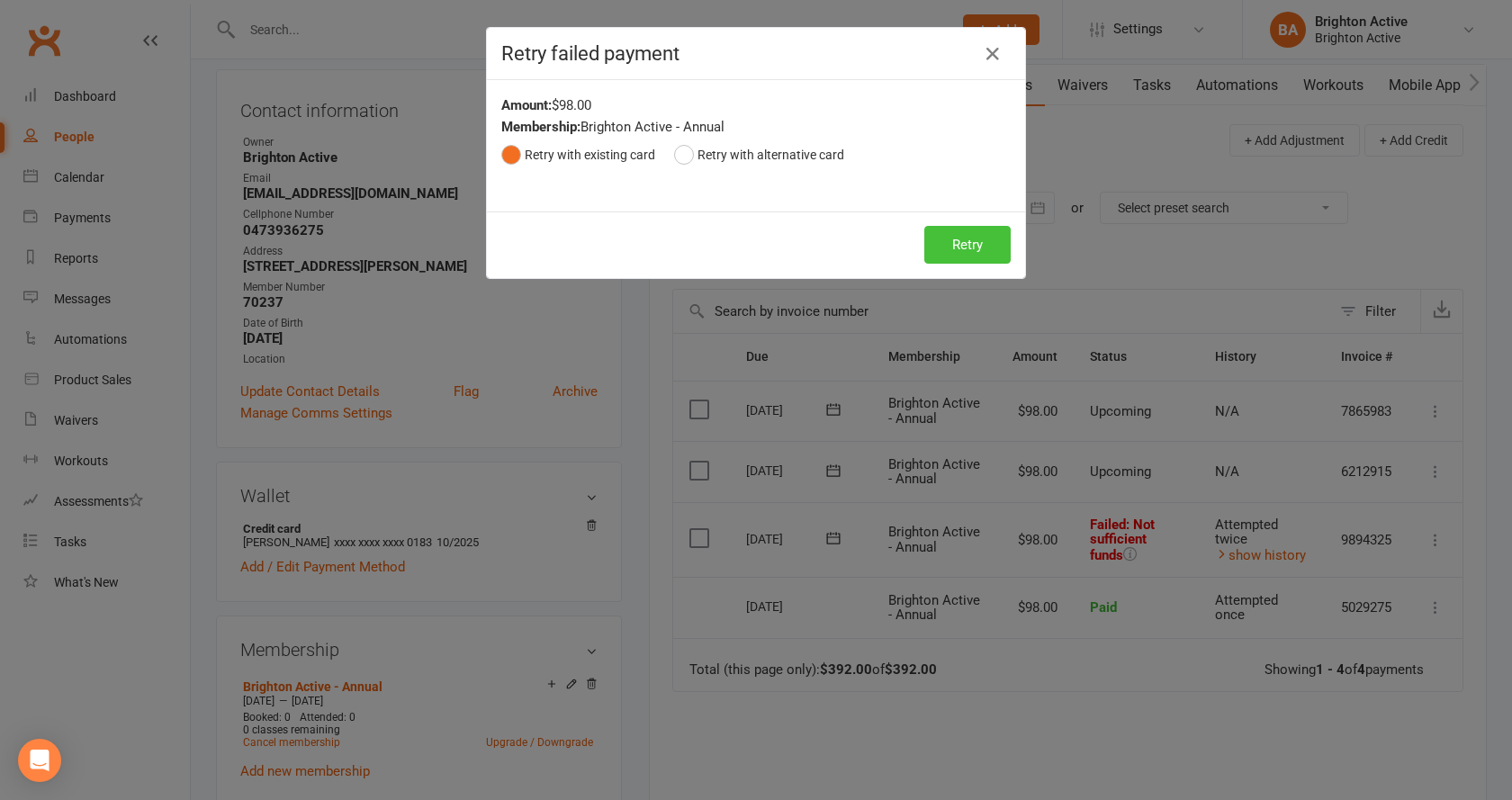
click at [935, 244] on button "Retry" at bounding box center [967, 244] width 86 height 38
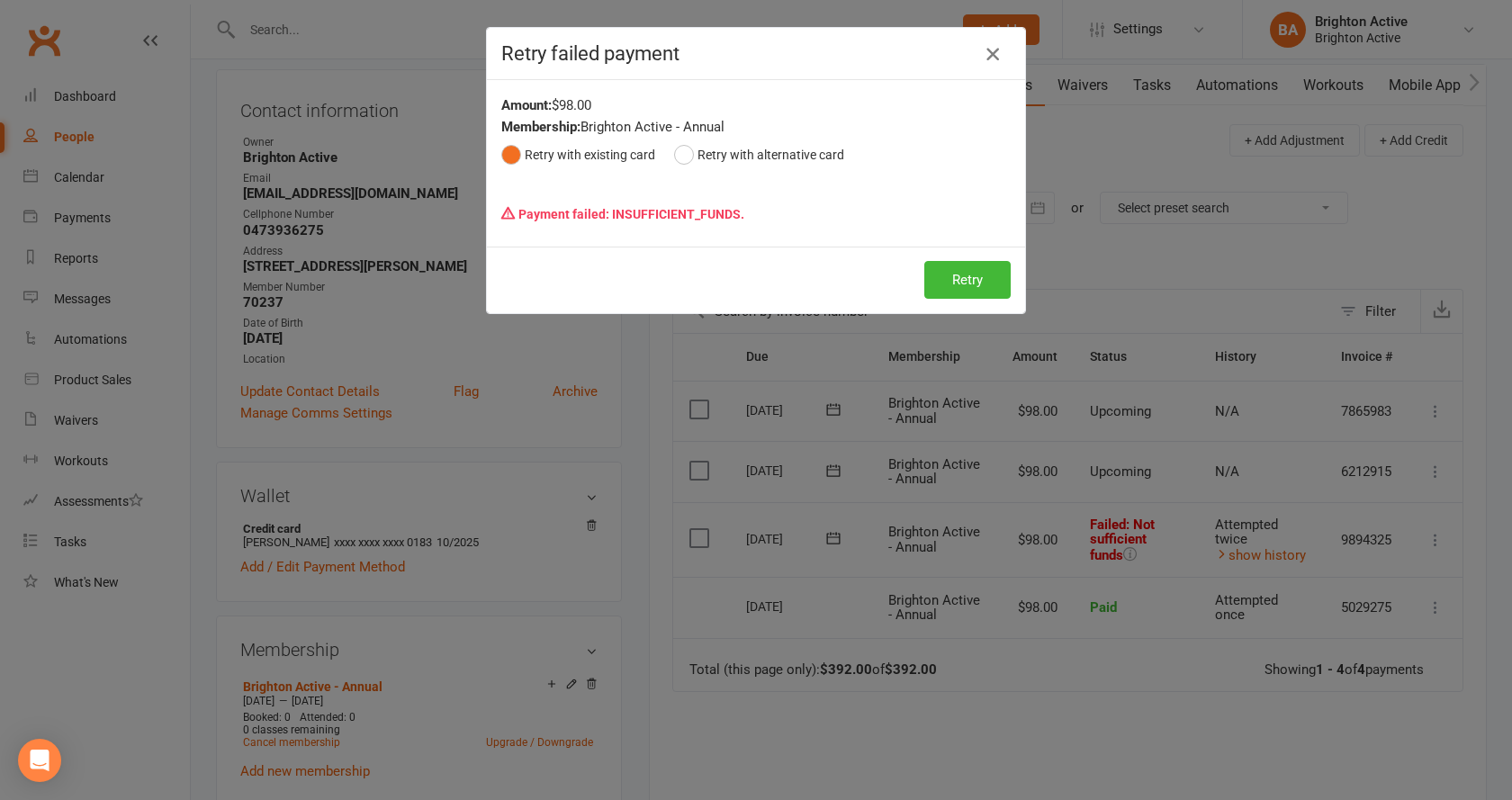
click at [985, 53] on icon "button" at bounding box center [993, 54] width 22 height 22
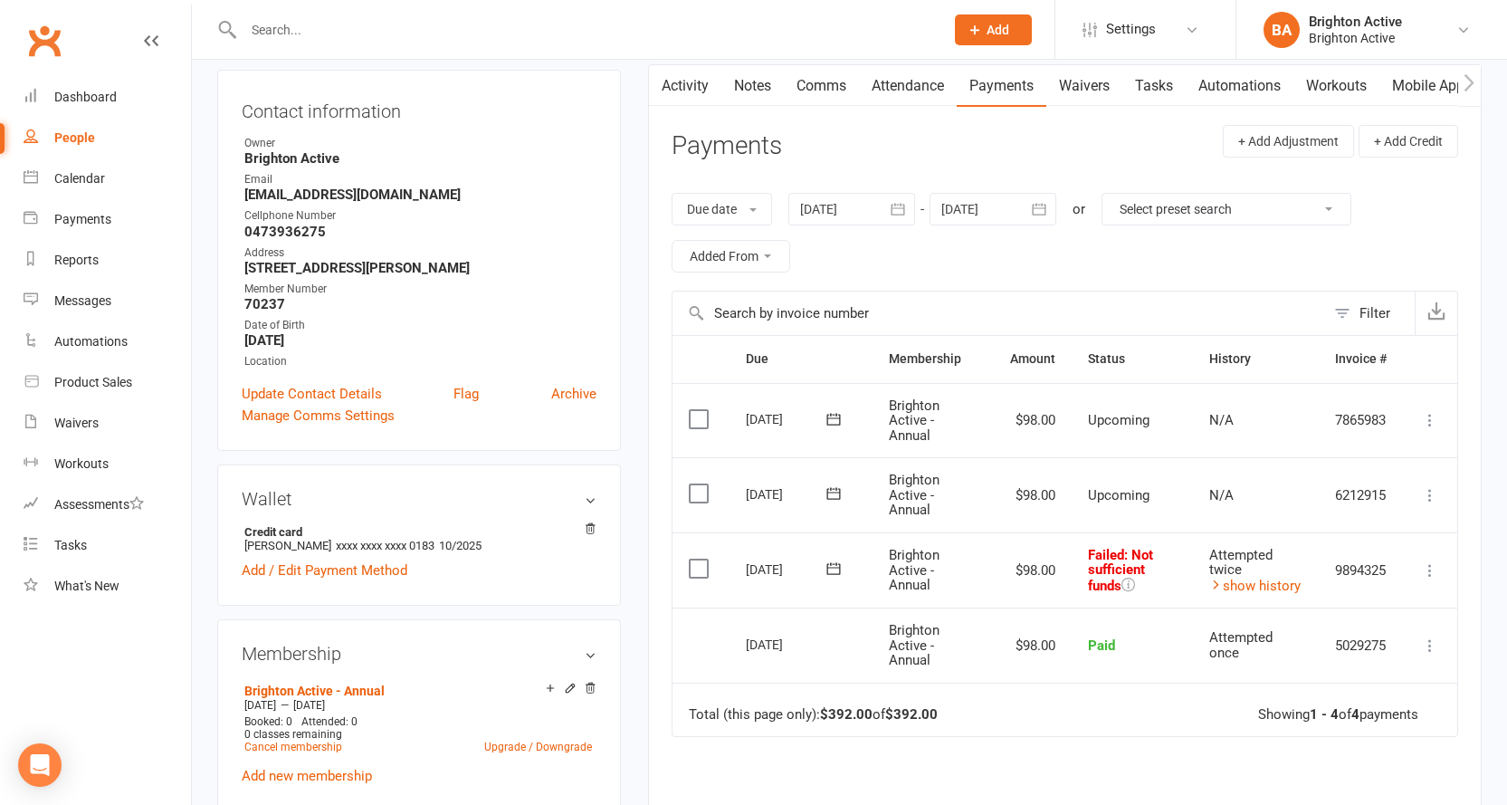
click at [63, 154] on link "People" at bounding box center [107, 138] width 167 height 41
select select "true"
select select "100"
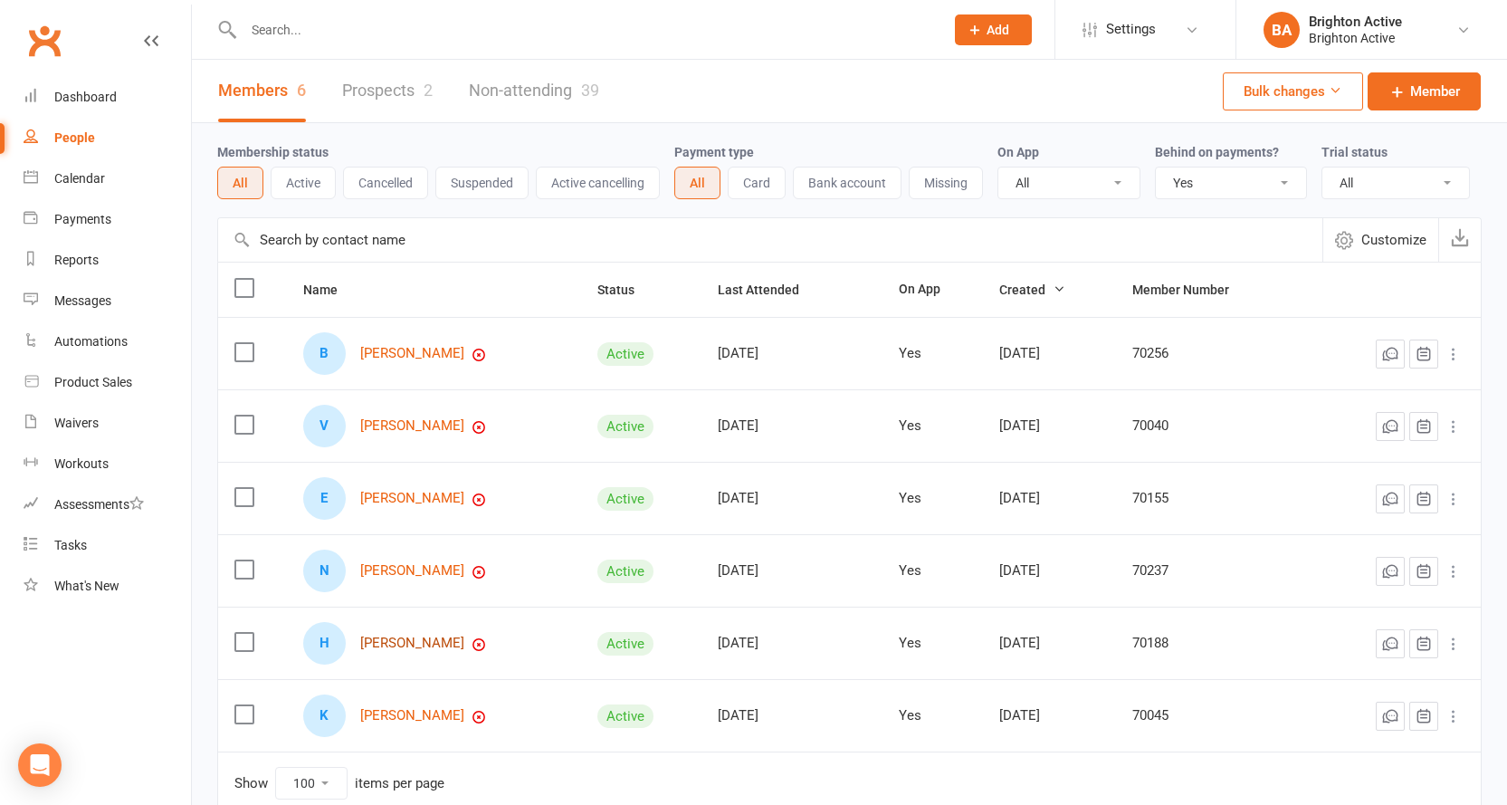
click at [429, 648] on link "Helen Haile Fikire" at bounding box center [412, 643] width 104 height 15
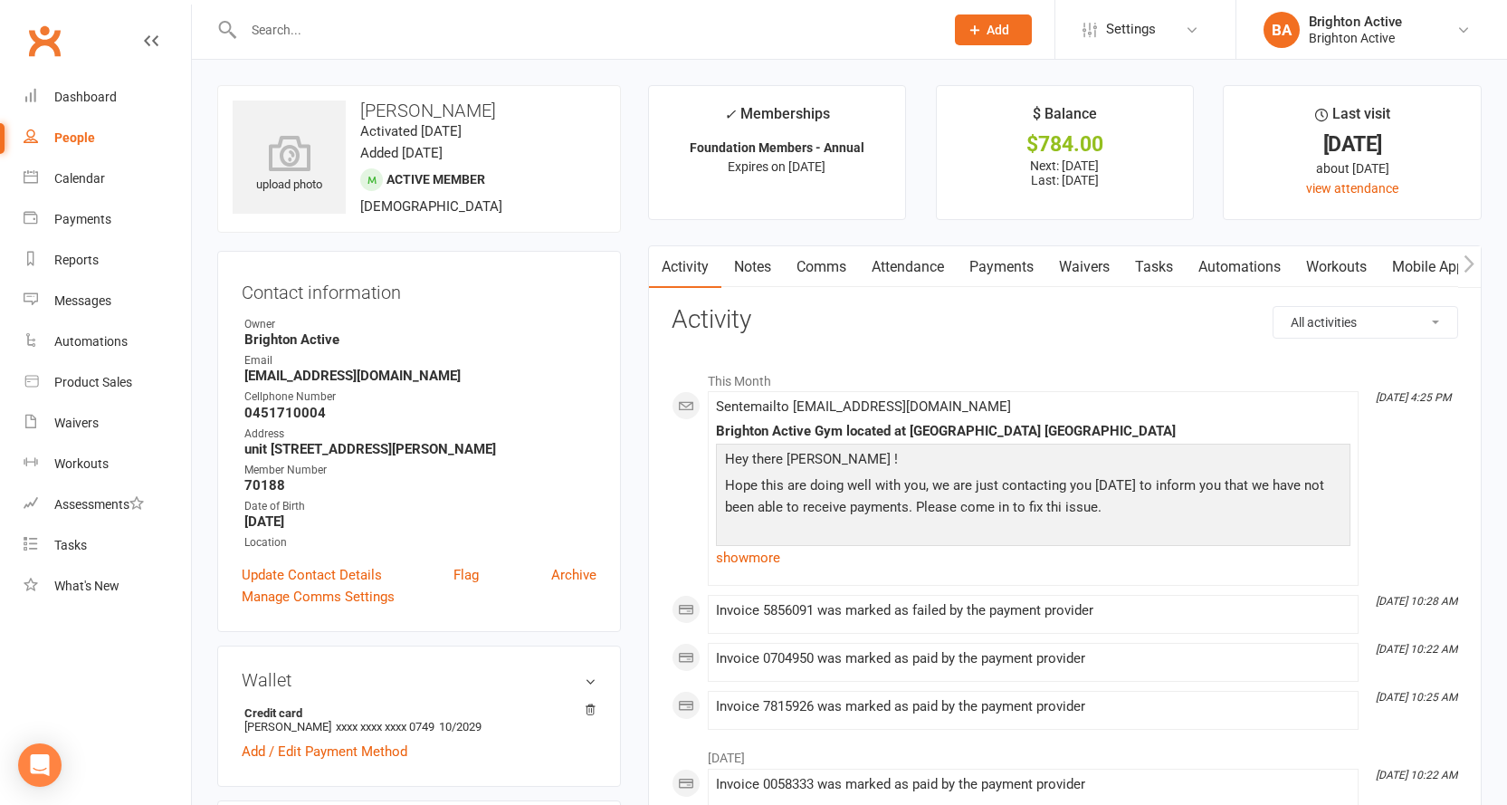
click at [1008, 275] on link "Payments" at bounding box center [1002, 267] width 90 height 42
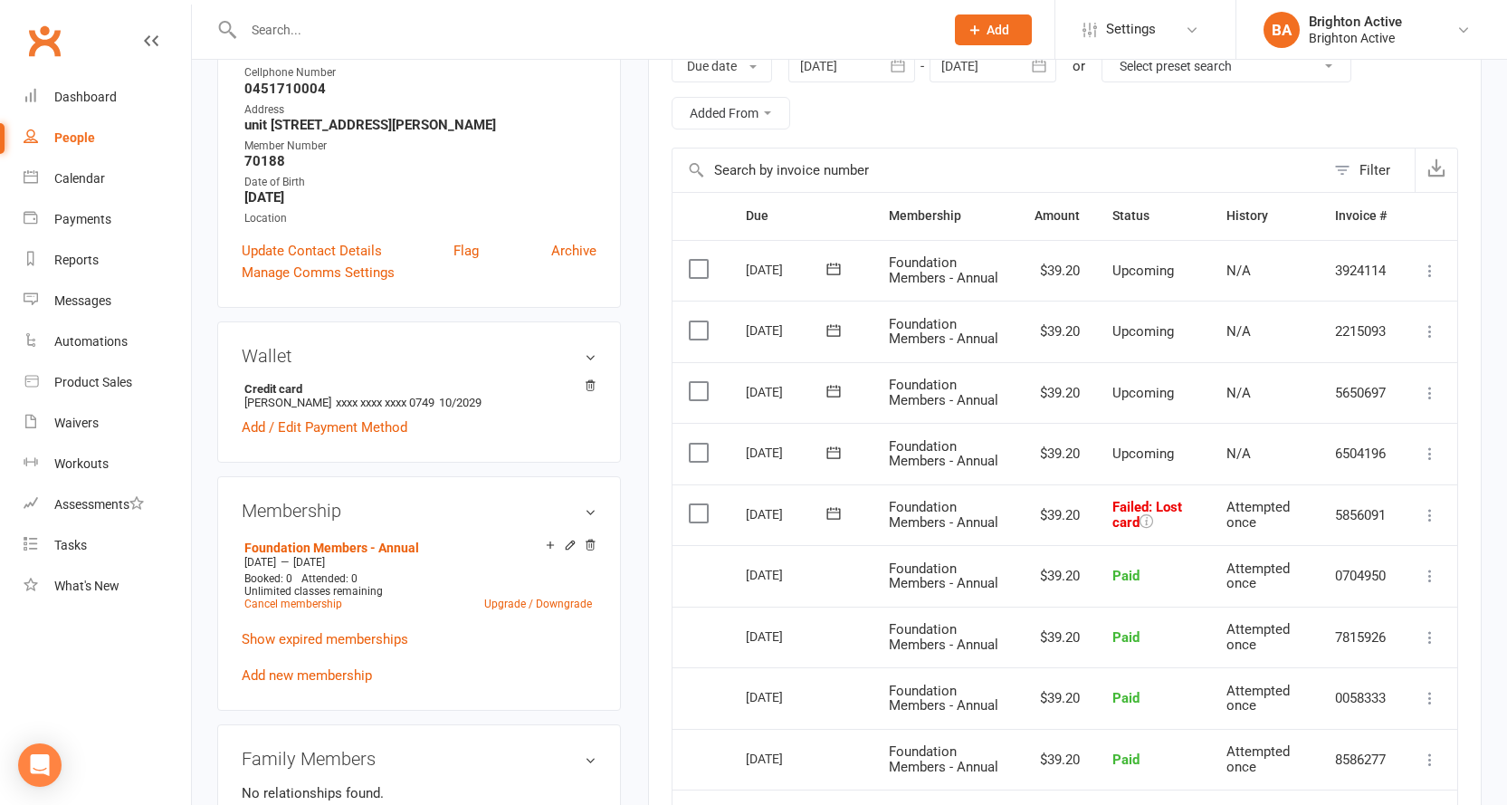
scroll to position [362, 0]
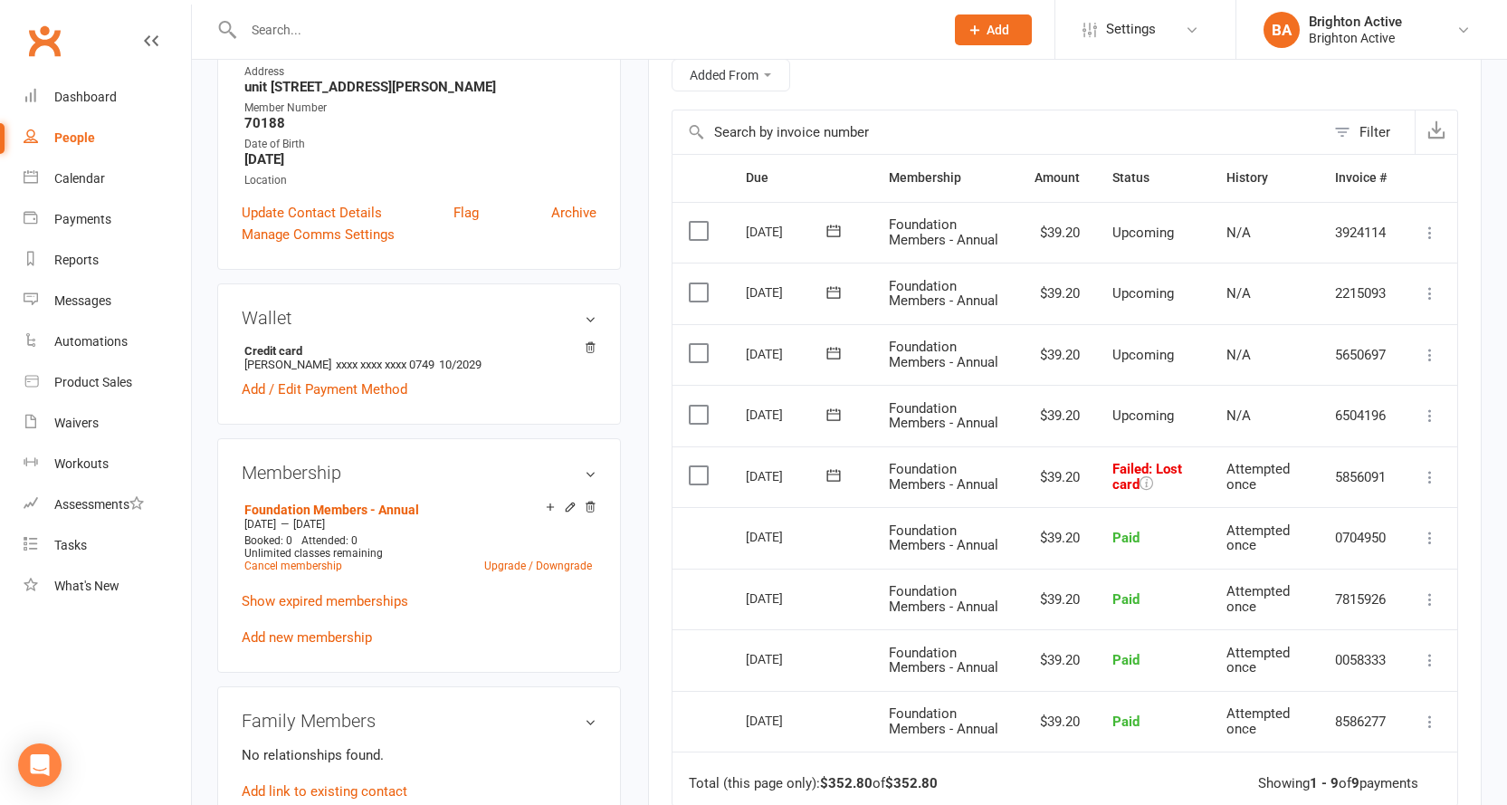
click at [1429, 475] on icon at bounding box center [1430, 477] width 18 height 18
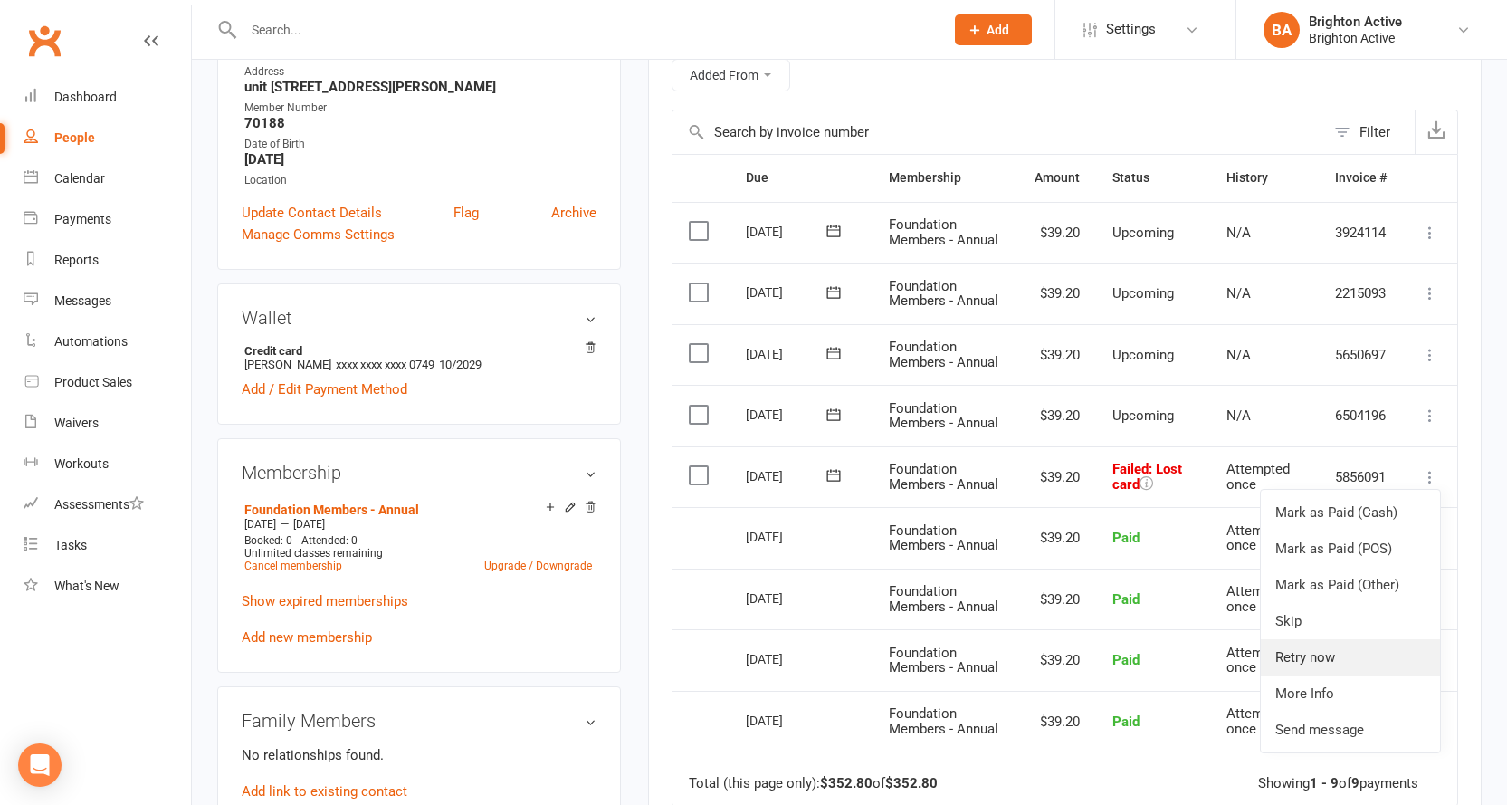
click at [1358, 664] on link "Retry now" at bounding box center [1350, 657] width 179 height 36
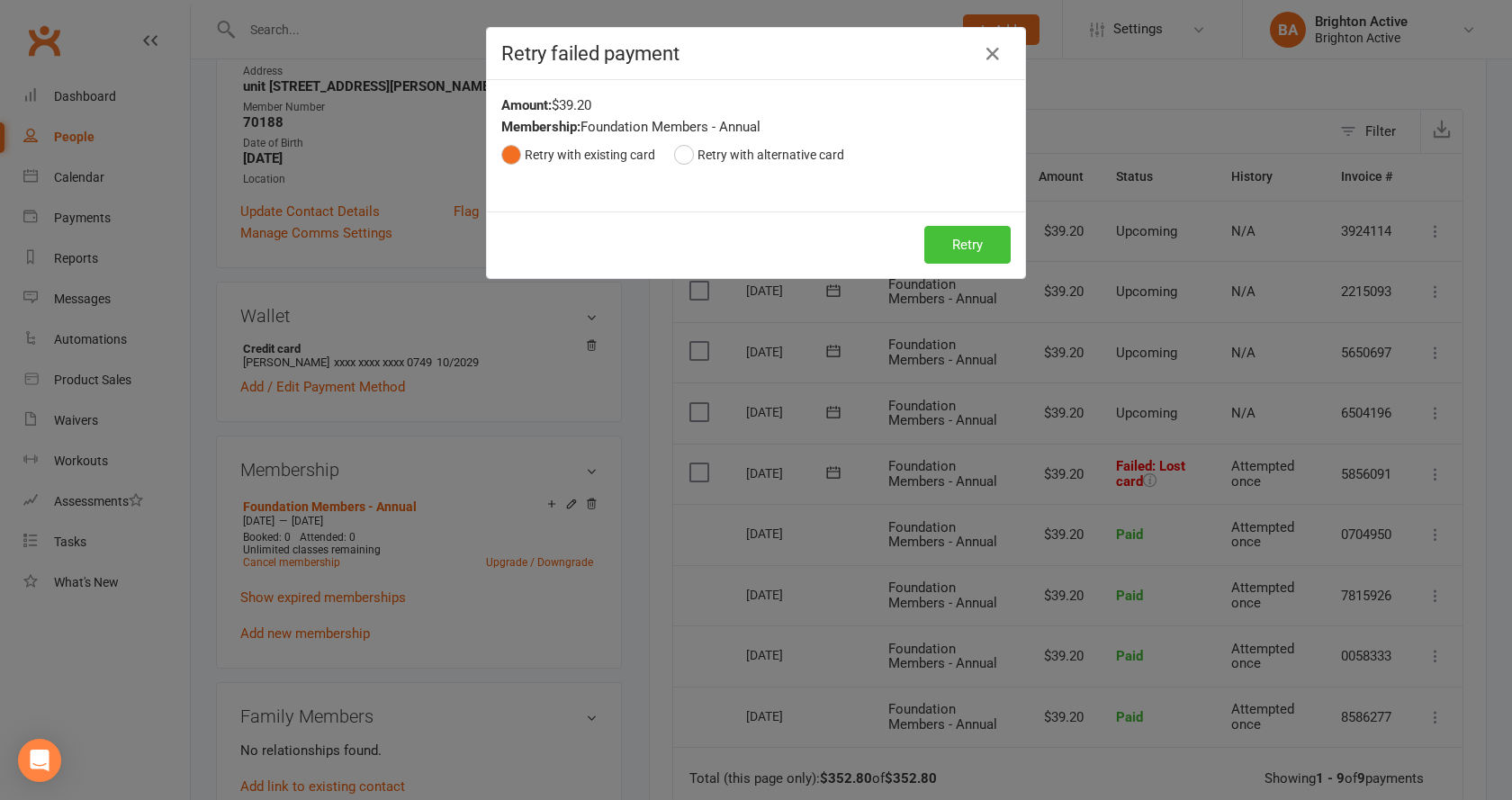
click at [975, 247] on button "Retry" at bounding box center [967, 244] width 86 height 38
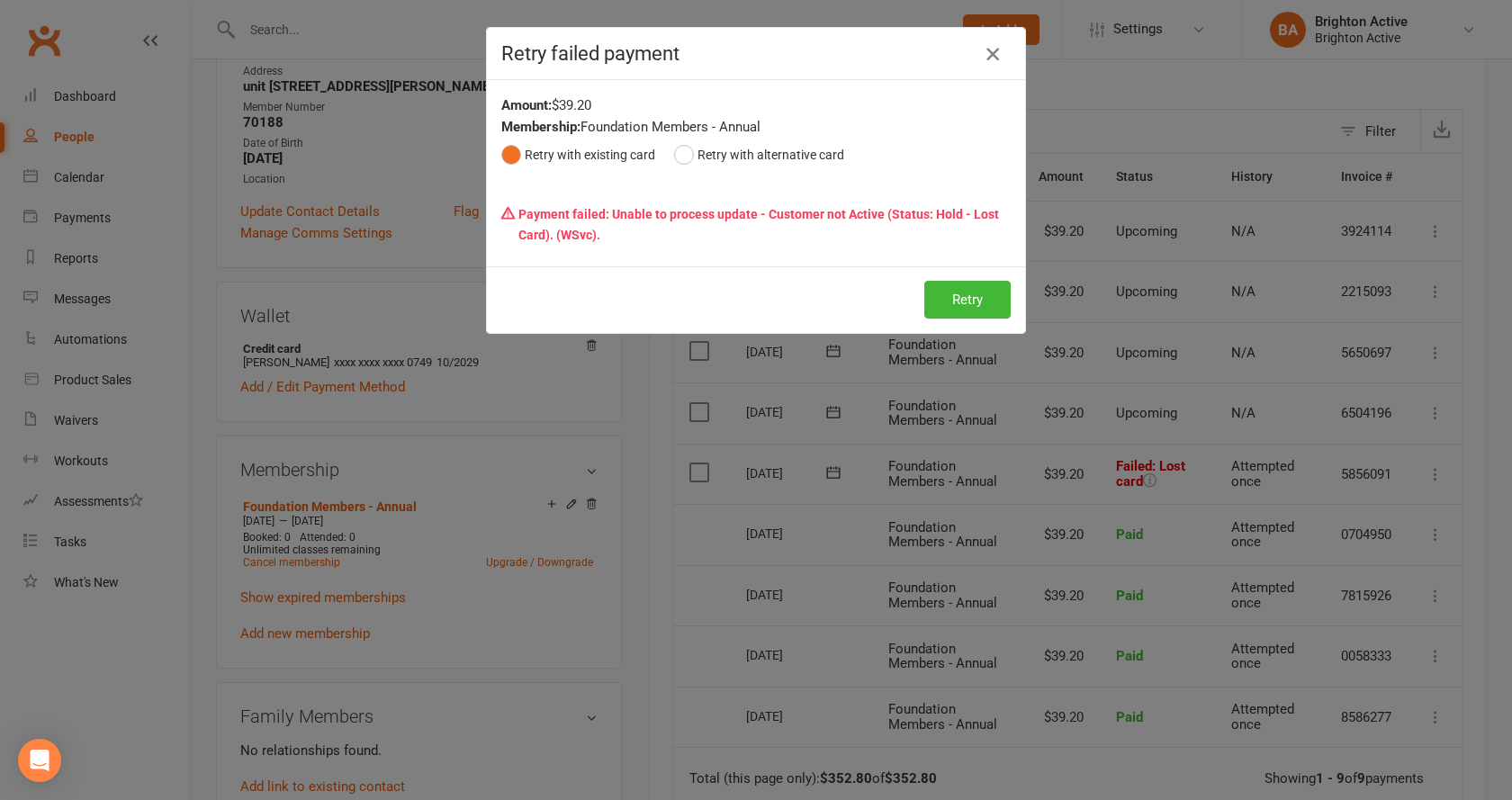
click at [992, 51] on icon "button" at bounding box center [993, 54] width 22 height 22
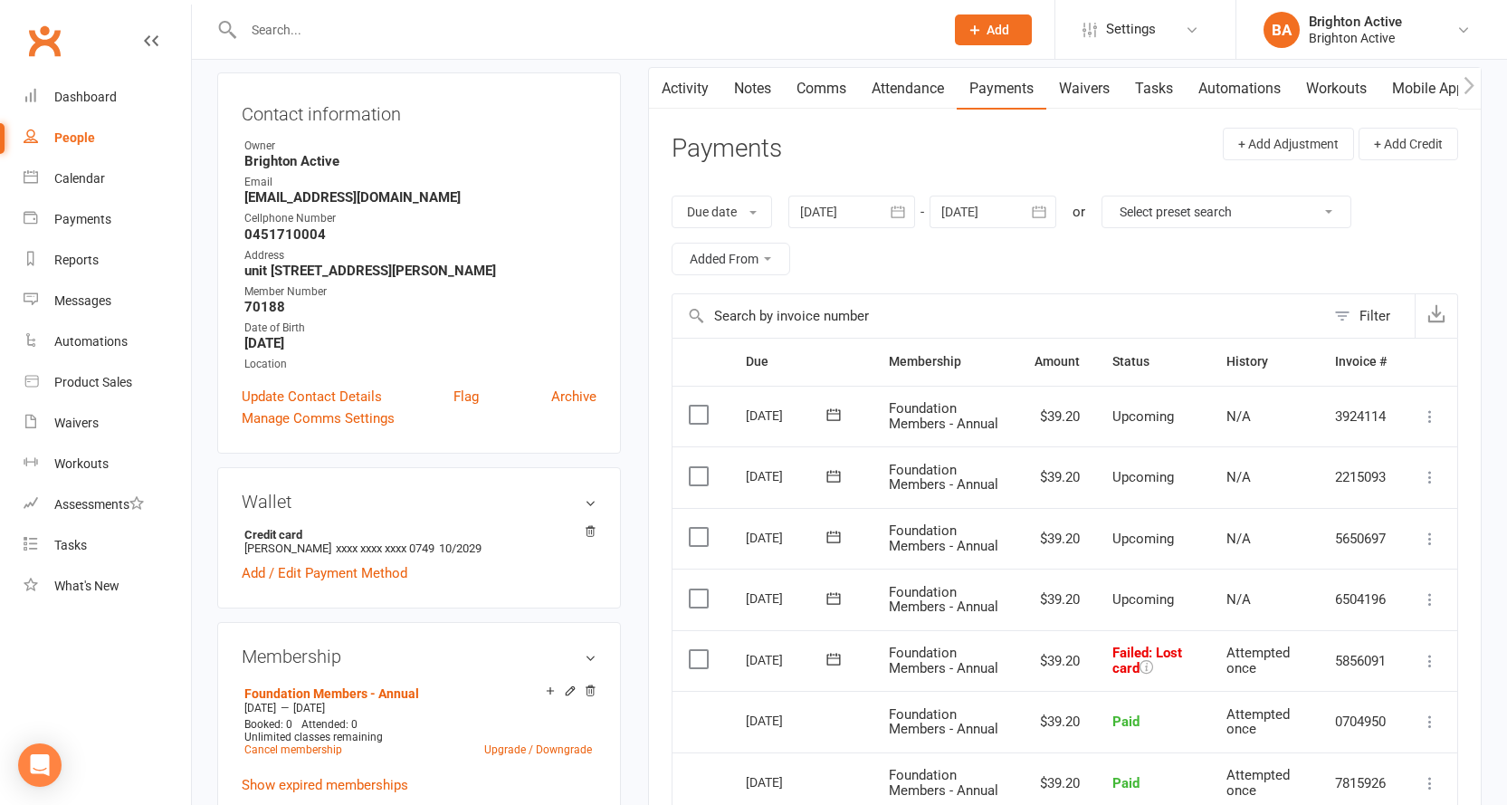
scroll to position [0, 0]
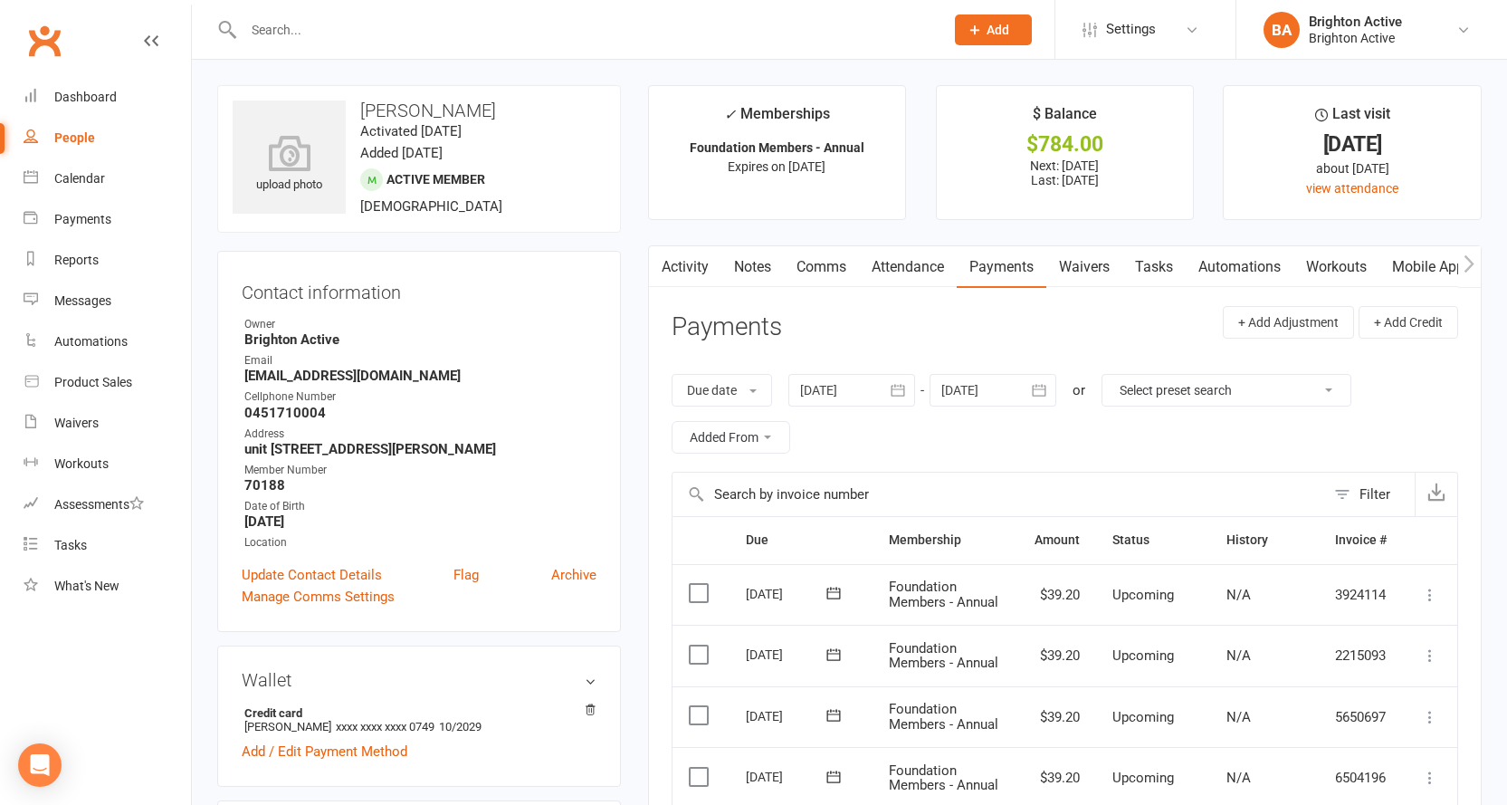
click at [687, 275] on link "Activity" at bounding box center [685, 267] width 72 height 42
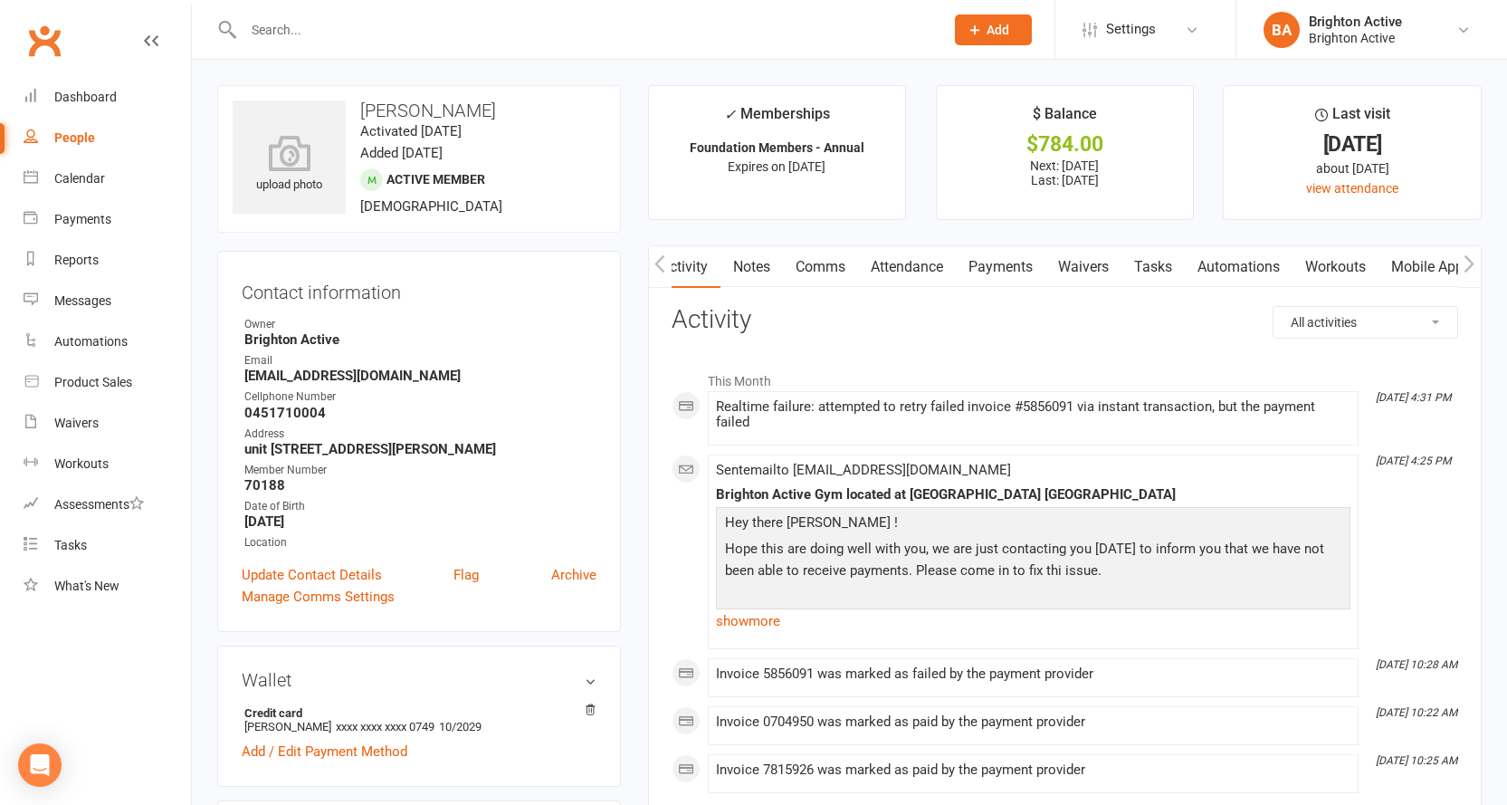
click at [1004, 270] on link "Payments" at bounding box center [1001, 267] width 90 height 42
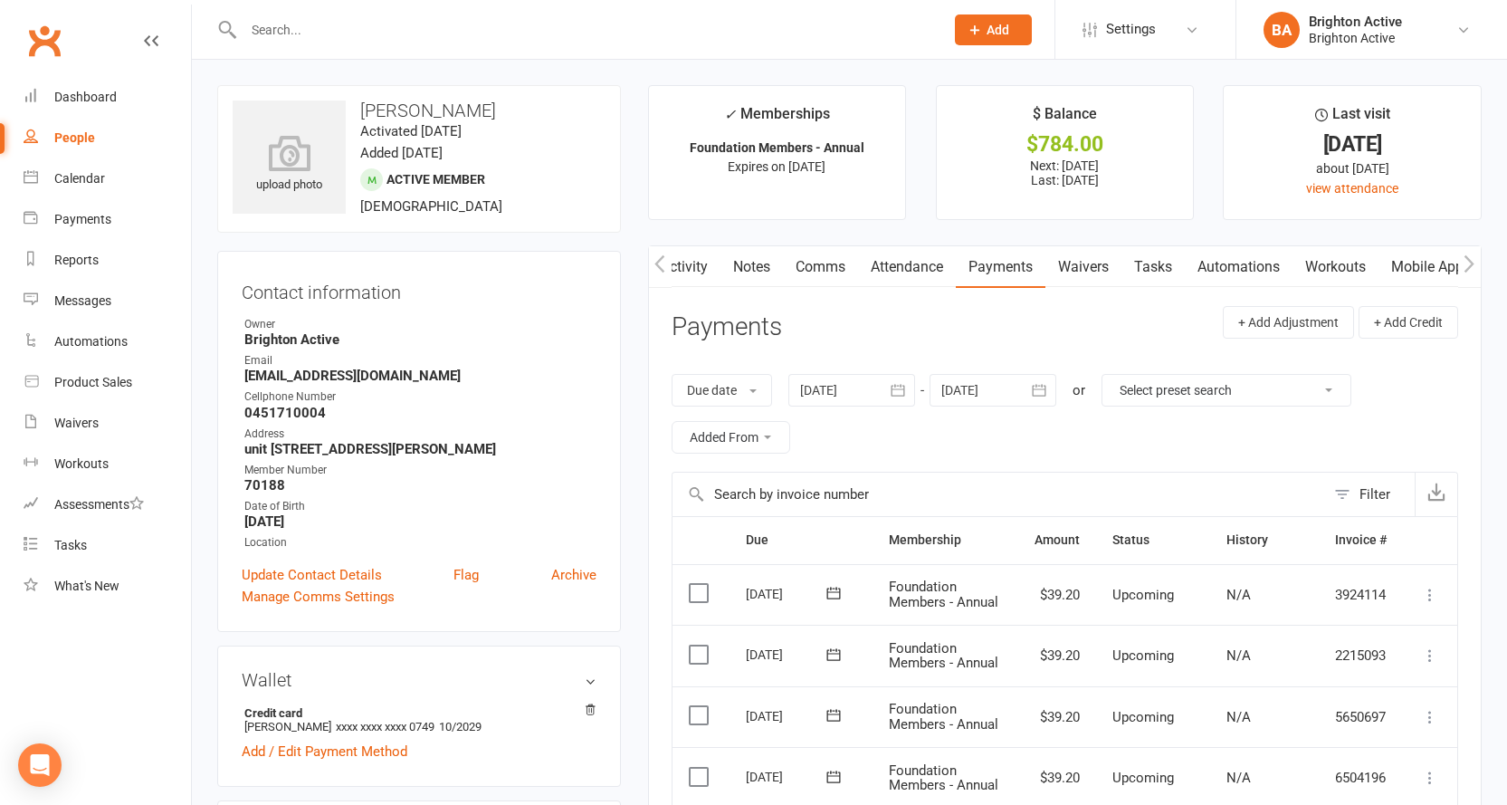
click at [809, 267] on link "Comms" at bounding box center [820, 267] width 75 height 42
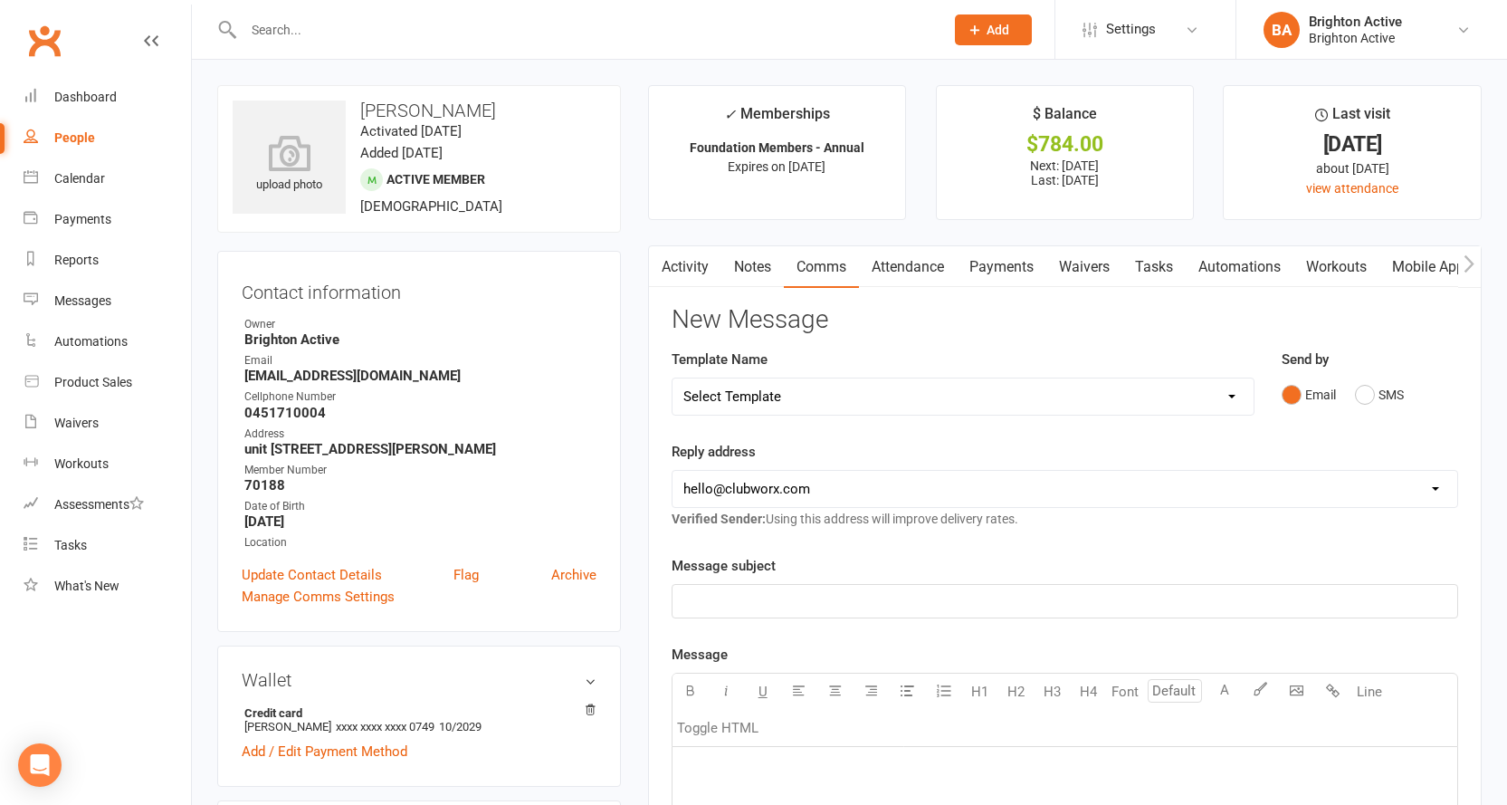
click at [879, 399] on select "Select Template [SMS] [Default template - review before using] Appointment remi…" at bounding box center [963, 396] width 581 height 36
select select "17"
click at [673, 378] on select "Select Template [SMS] [Default template - review before using] Appointment remi…" at bounding box center [963, 396] width 581 height 36
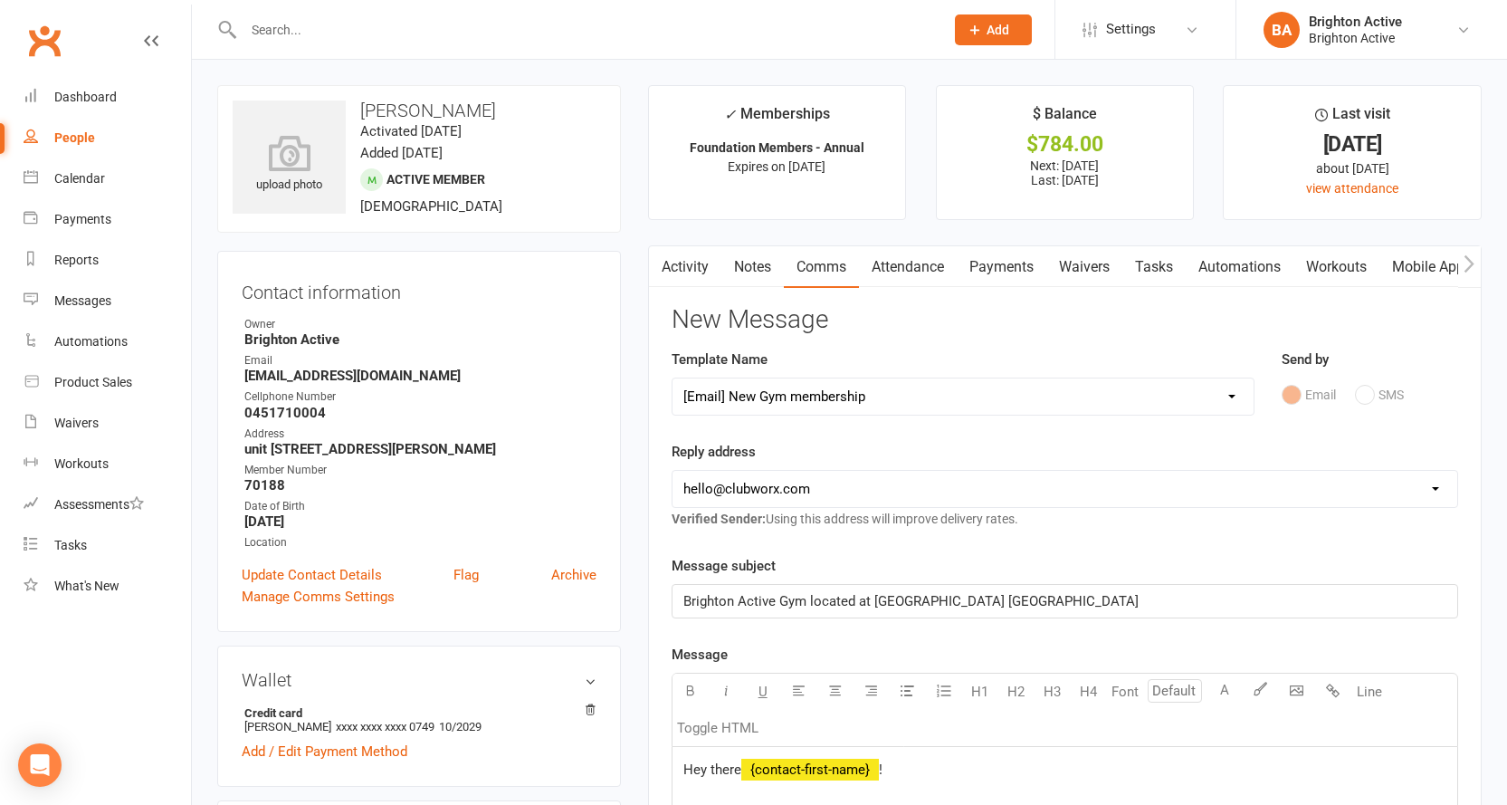
click at [843, 588] on div "Brighton Active Gym located at Novotel Sydney Brighton Beach Hotel" at bounding box center [1065, 601] width 785 height 33
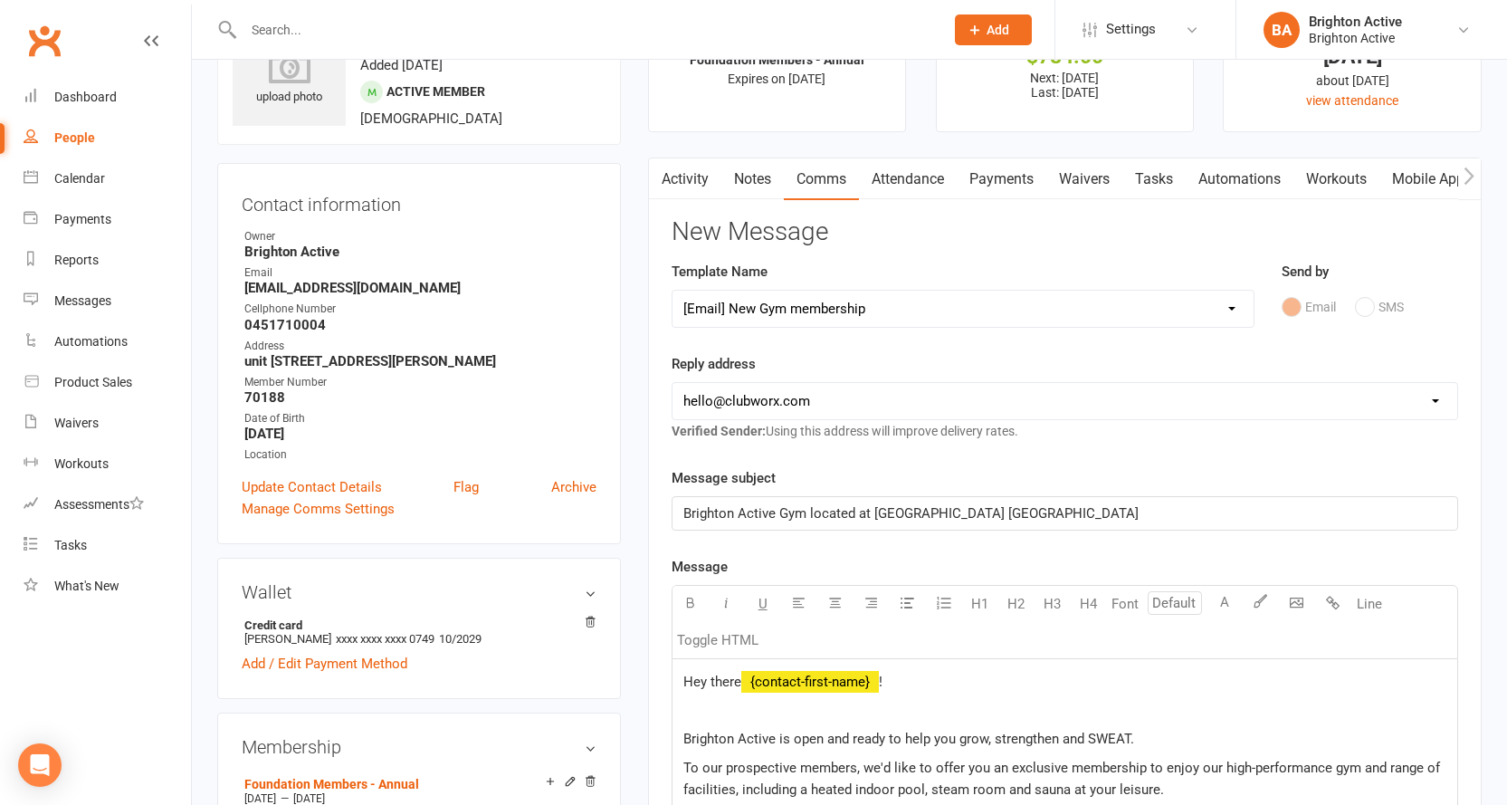
scroll to position [91, 0]
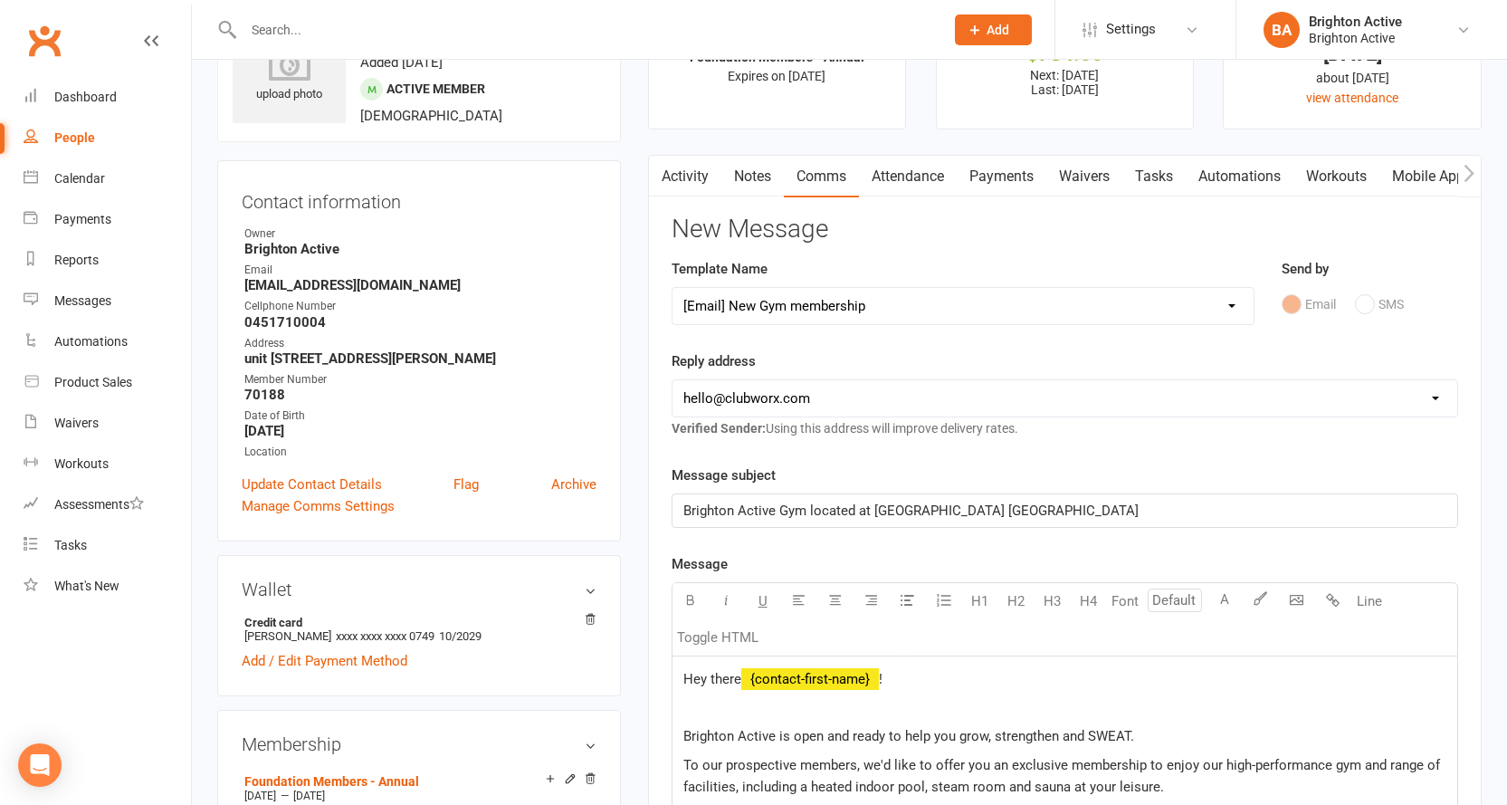
click at [803, 406] on select "hello@clubworx.com info@brightonactive.com.au sunil.choudhary@accor.com celia@o…" at bounding box center [1065, 398] width 785 height 36
select select "1"
click at [673, 380] on select "hello@clubworx.com info@brightonactive.com.au sunil.choudhary@accor.com celia@o…" at bounding box center [1065, 398] width 785 height 36
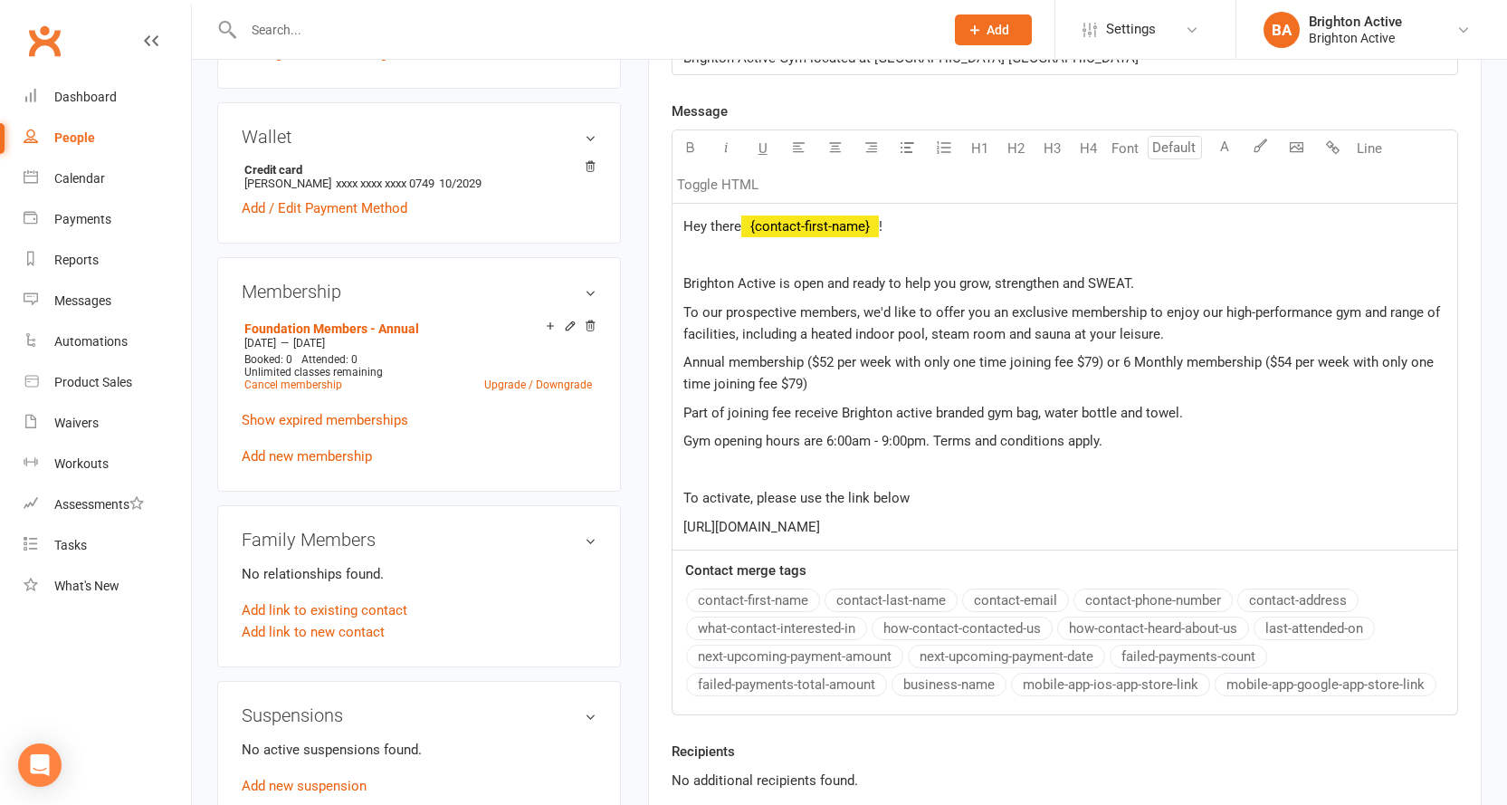
drag, startPoint x: 963, startPoint y: 540, endPoint x: 682, endPoint y: 291, distance: 375.8
click at [682, 291] on div "Hey there ﻿ {contact-first-name} ! Brighton Active is open and ready to help yo…" at bounding box center [1065, 377] width 785 height 347
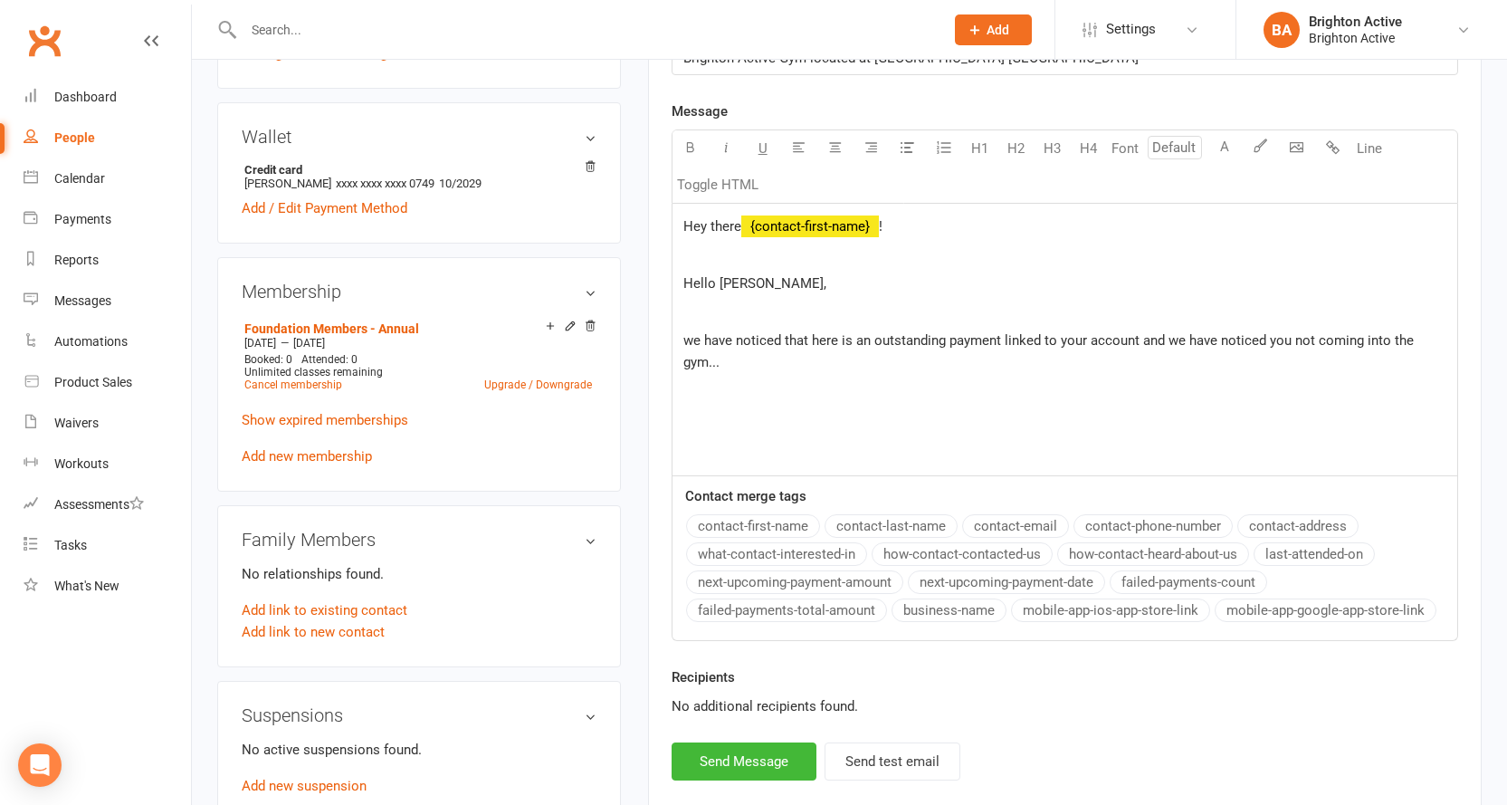
click at [691, 335] on span "we have noticed that here is an outstanding payment linked to your account and …" at bounding box center [1050, 351] width 734 height 38
click at [751, 364] on p "we have noticed that here is an outstanding payment linked to your account and …" at bounding box center [1064, 351] width 763 height 43
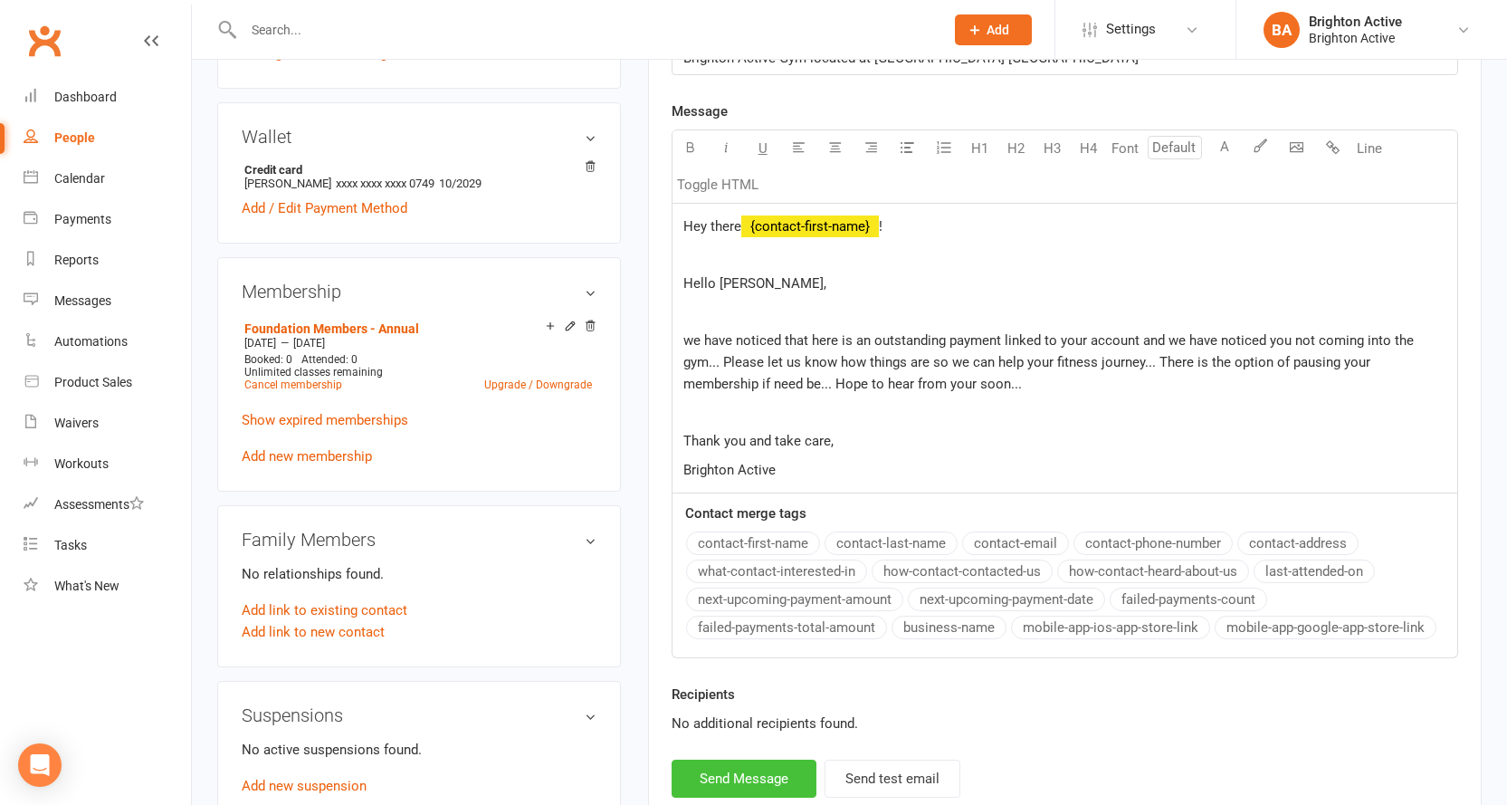
drag, startPoint x: 750, startPoint y: 774, endPoint x: 746, endPoint y: 760, distance: 14.3
click at [750, 775] on button "Send Message" at bounding box center [744, 779] width 145 height 38
select select
select select "0"
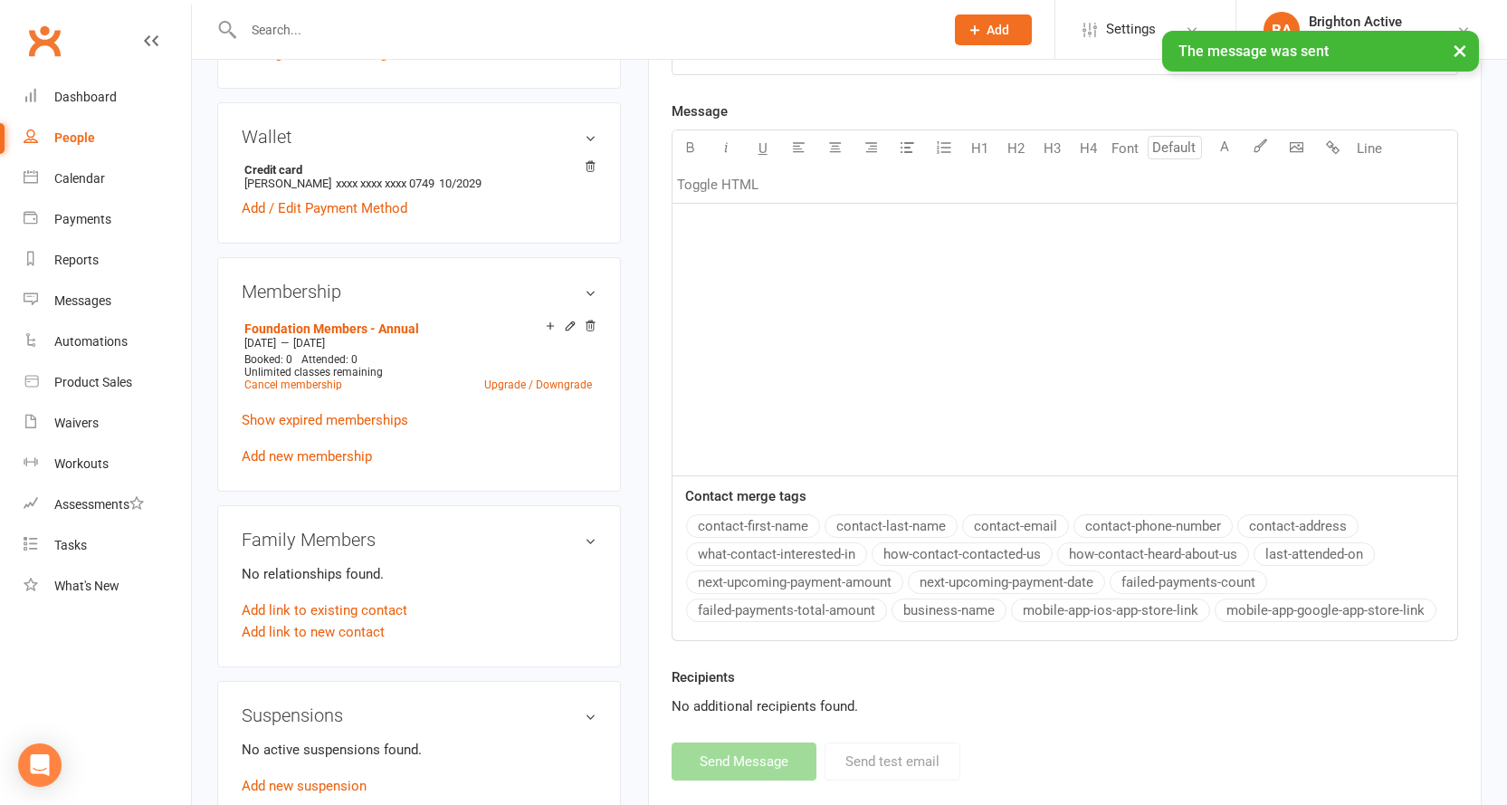
scroll to position [0, 0]
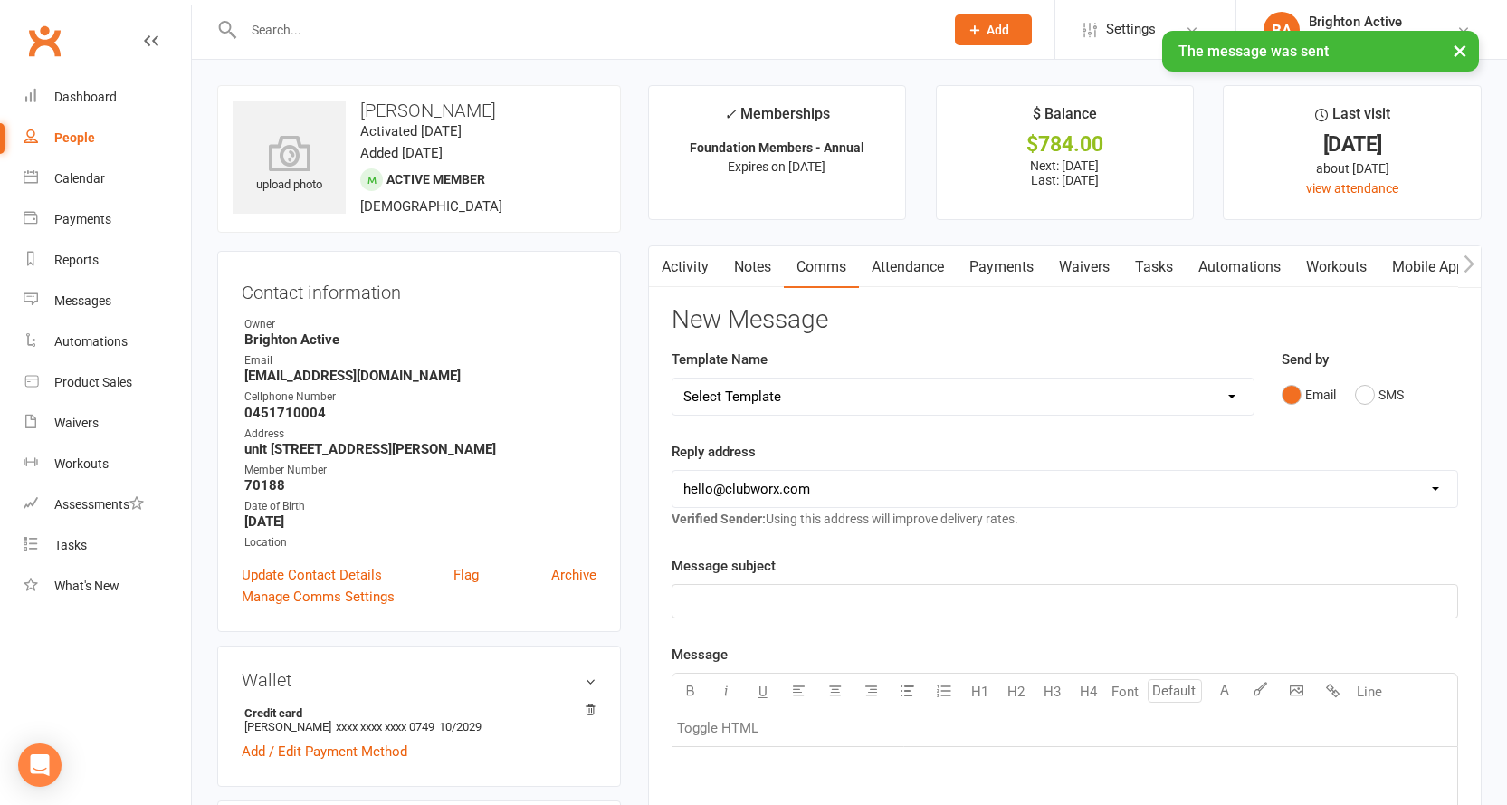
click at [76, 143] on div "People" at bounding box center [74, 137] width 41 height 14
select select "true"
select select "100"
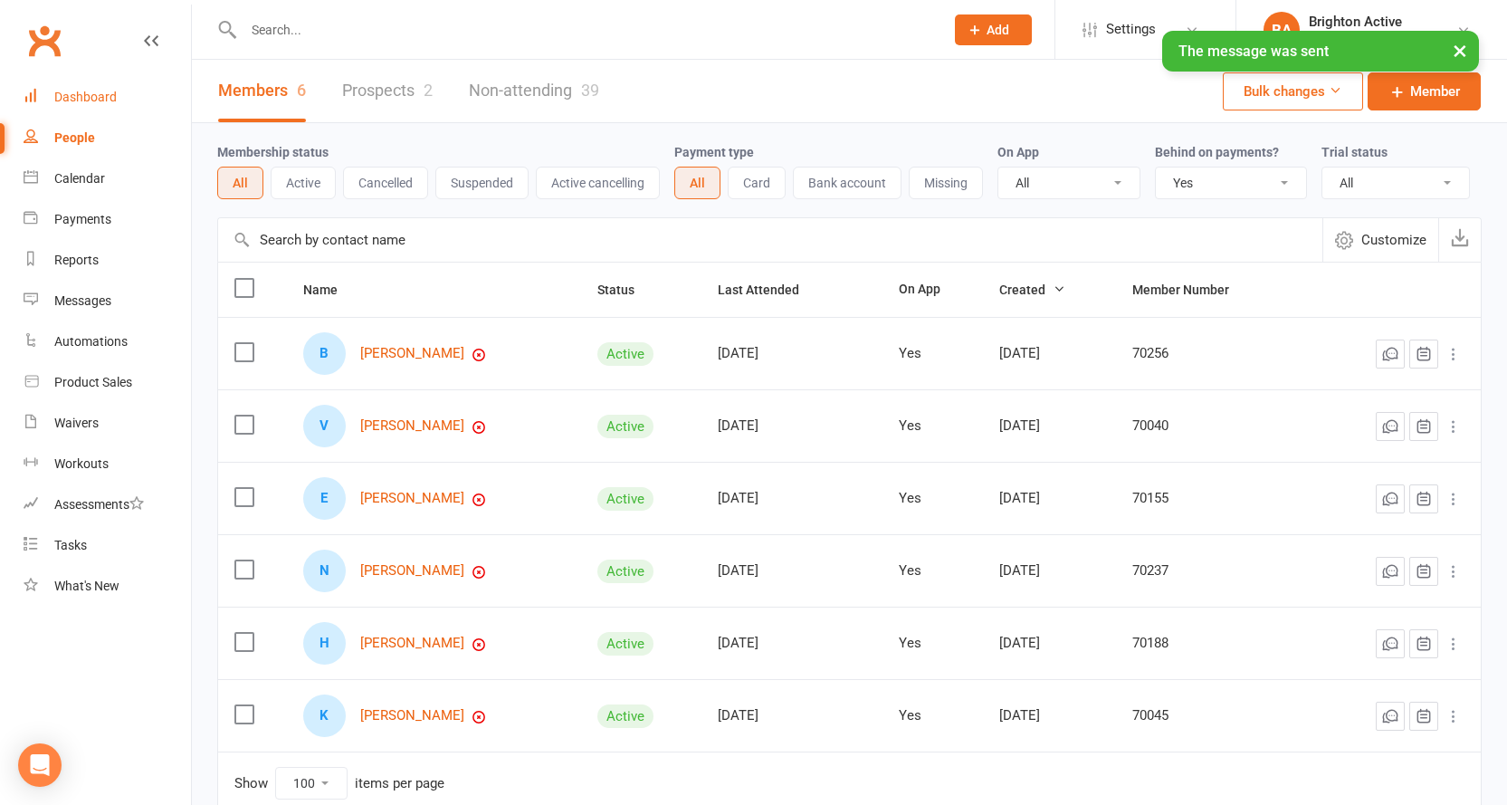
click at [75, 98] on div "Dashboard" at bounding box center [85, 97] width 62 height 14
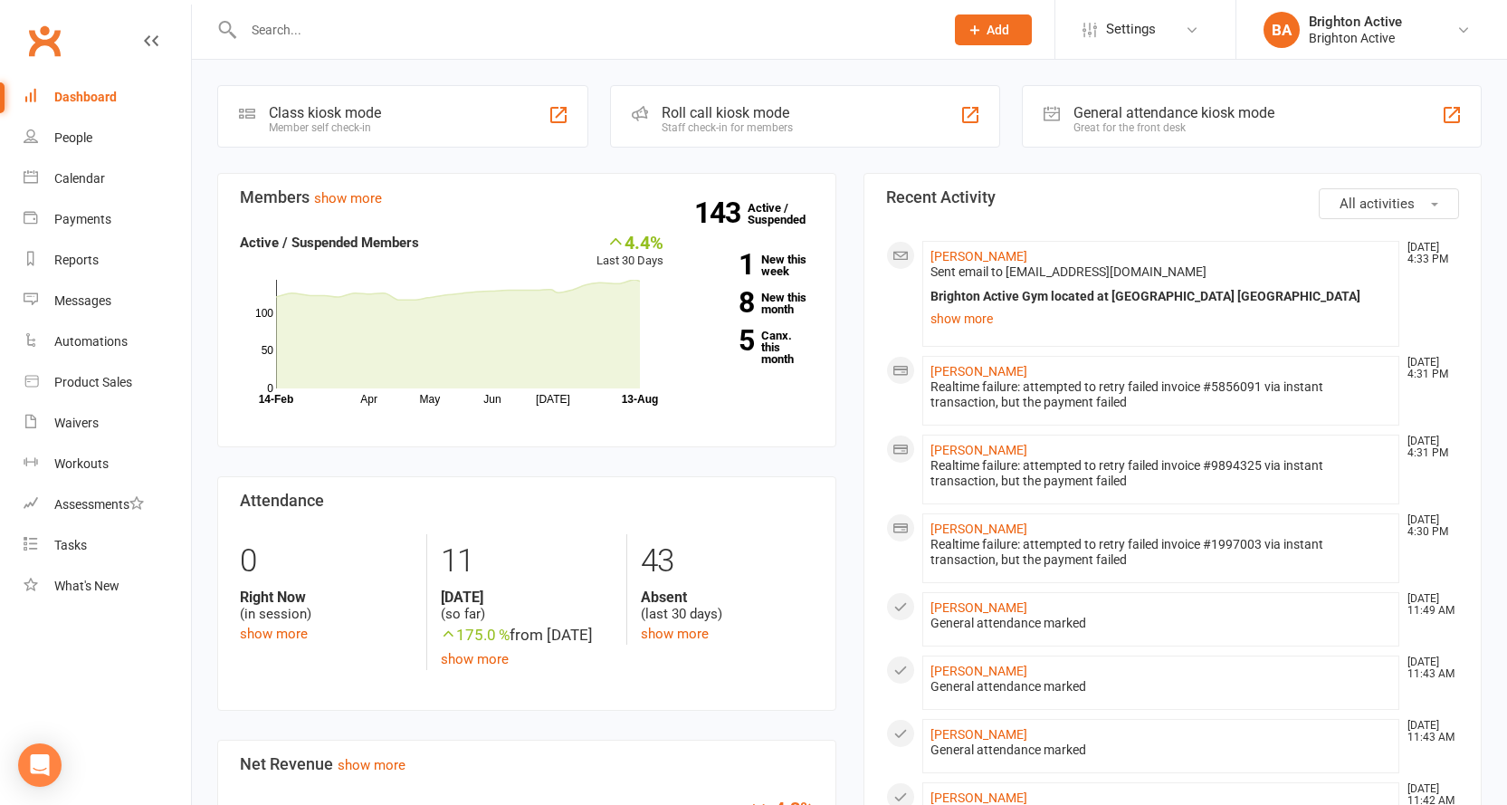
click at [1145, 114] on div "General attendance kiosk mode" at bounding box center [1174, 112] width 201 height 17
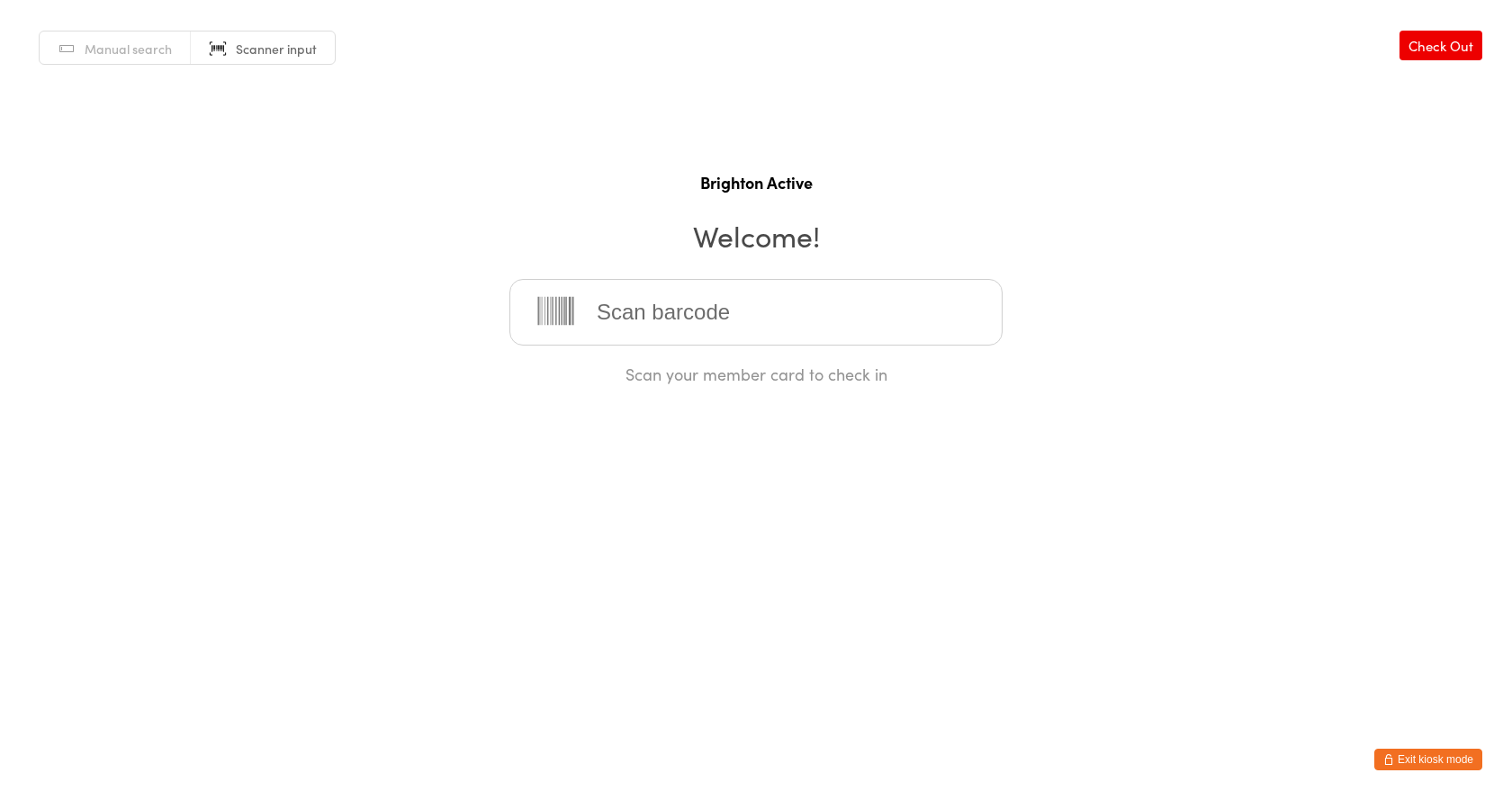
click at [1408, 771] on html "You have now entered Kiosk Mode. Members will be able to check themselves in us…" at bounding box center [756, 400] width 1512 height 800
click at [1404, 755] on button "Exit kiosk mode" at bounding box center [1428, 759] width 108 height 22
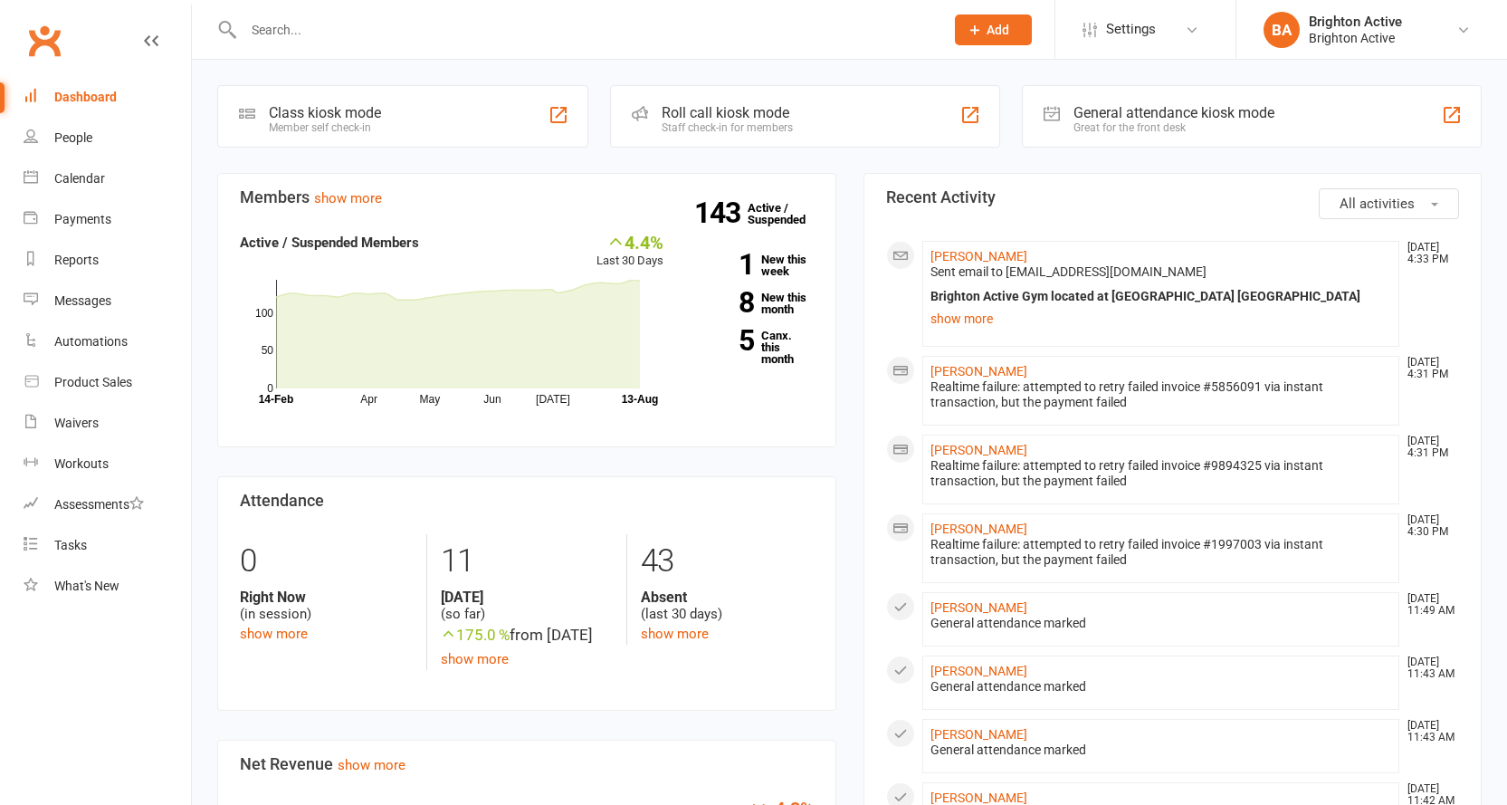
click at [402, 33] on input "text" at bounding box center [584, 29] width 693 height 25
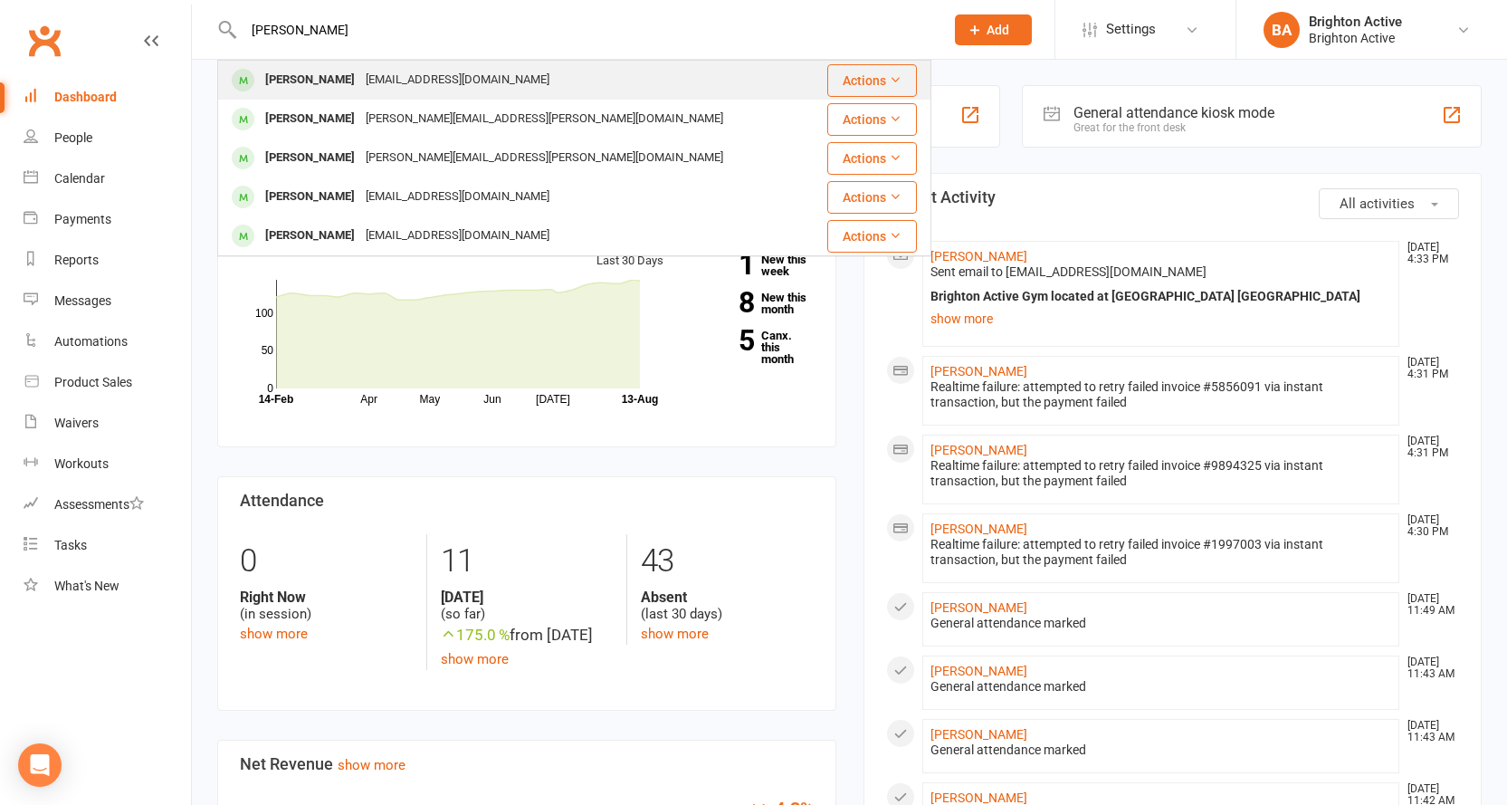
type input "katherine"
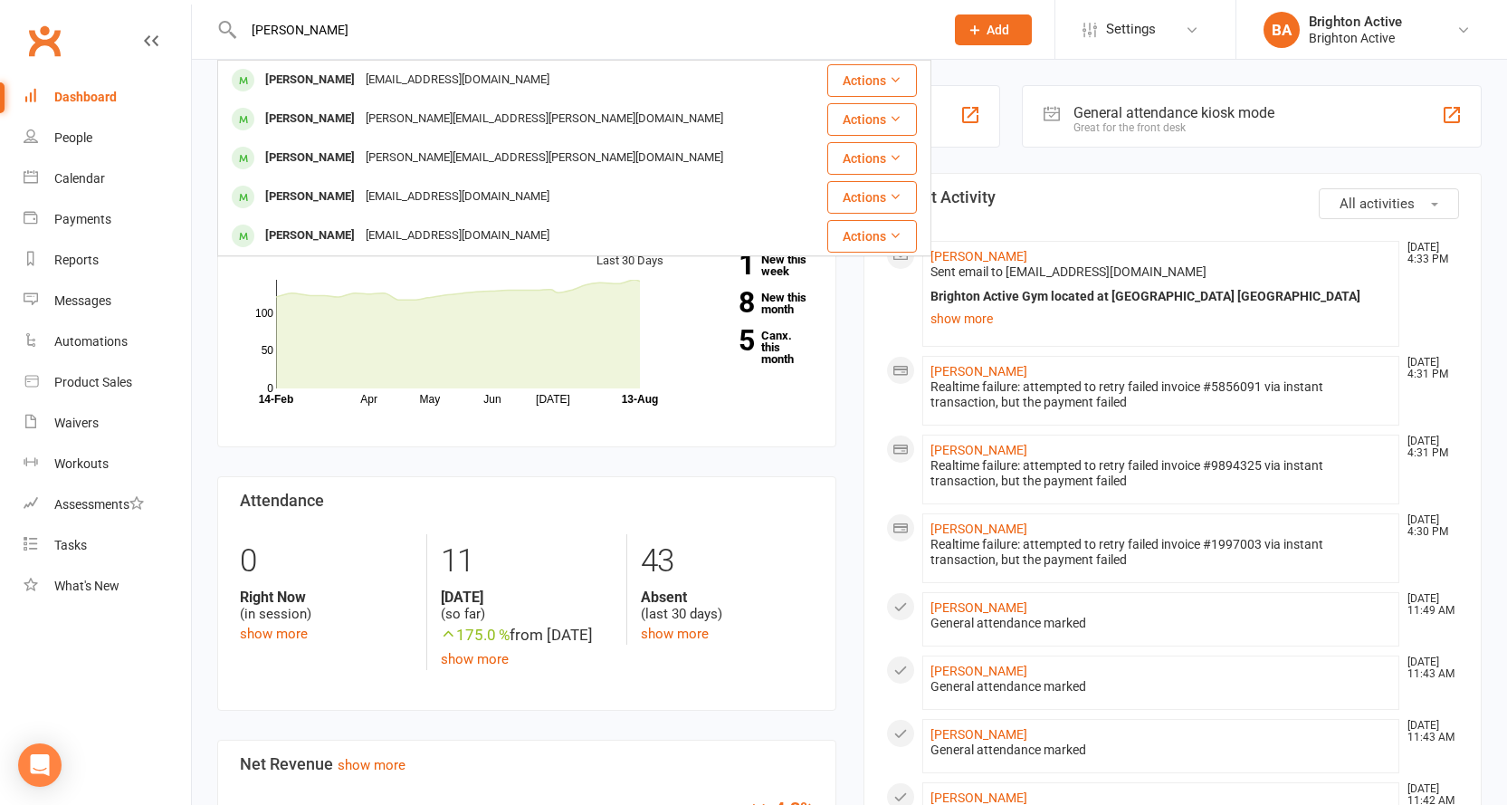
click at [410, 73] on div "katzhatz2015@gmail.com" at bounding box center [457, 80] width 195 height 26
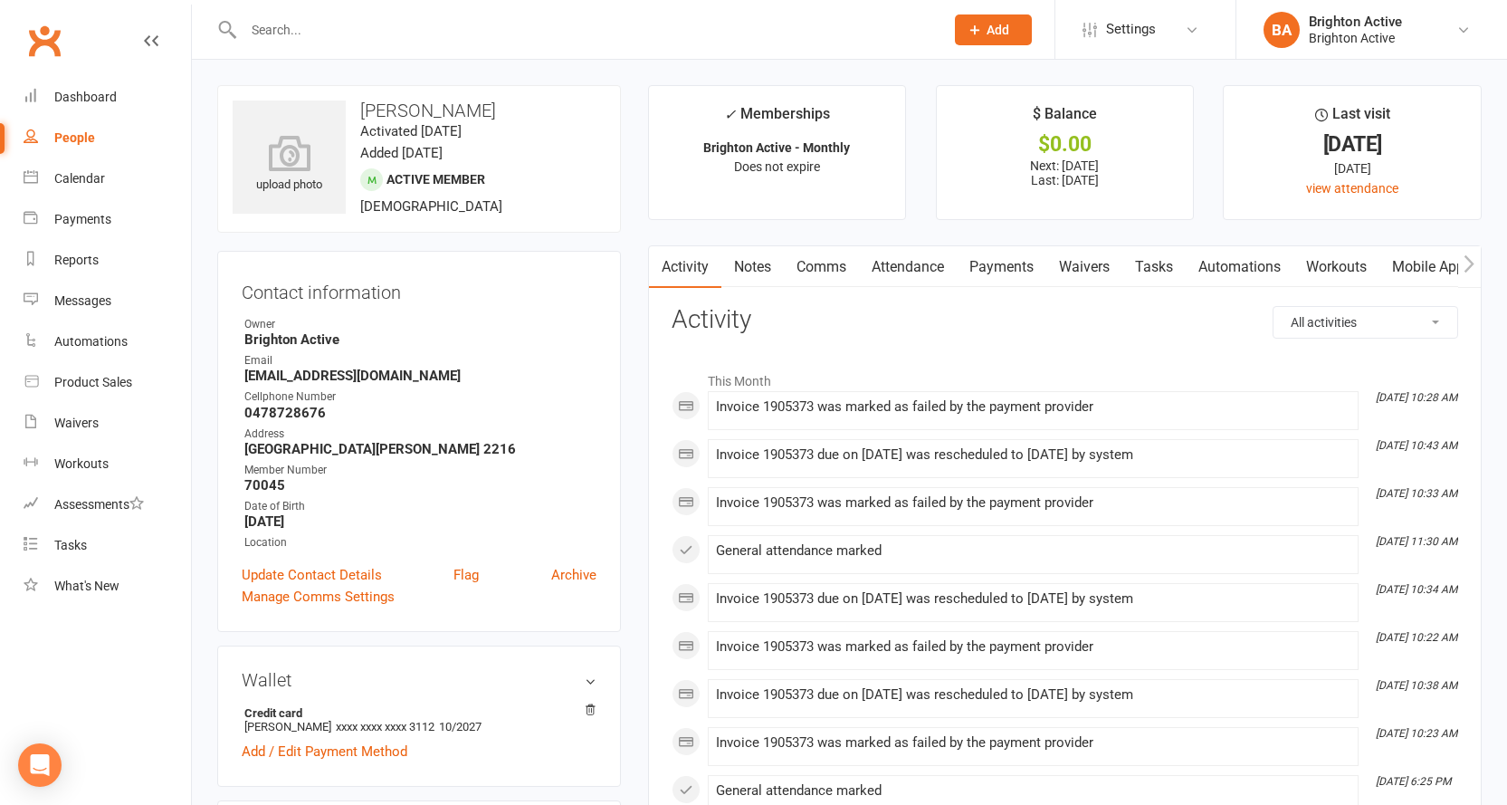
click at [1001, 270] on link "Payments" at bounding box center [1002, 267] width 90 height 42
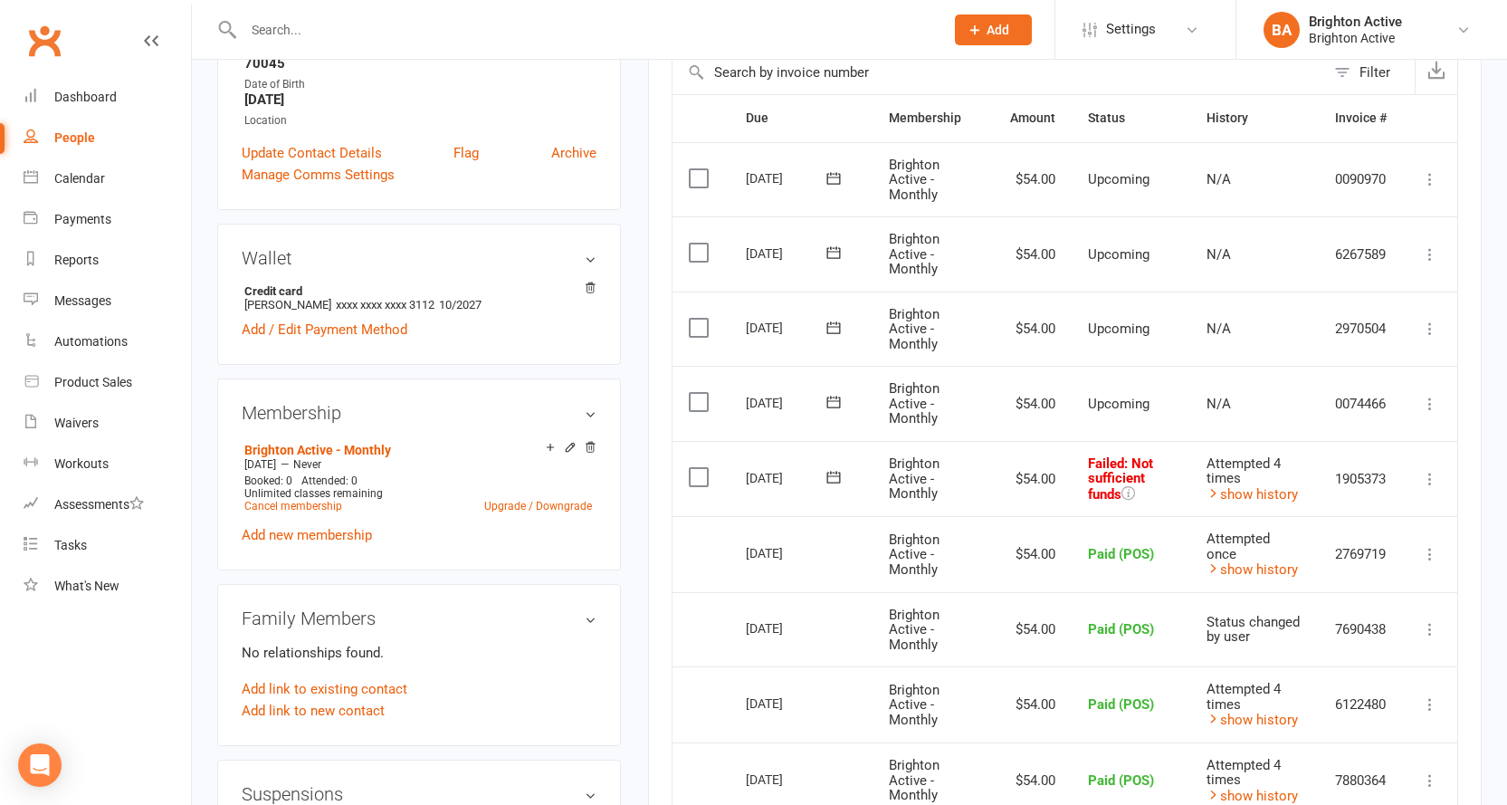
scroll to position [634, 0]
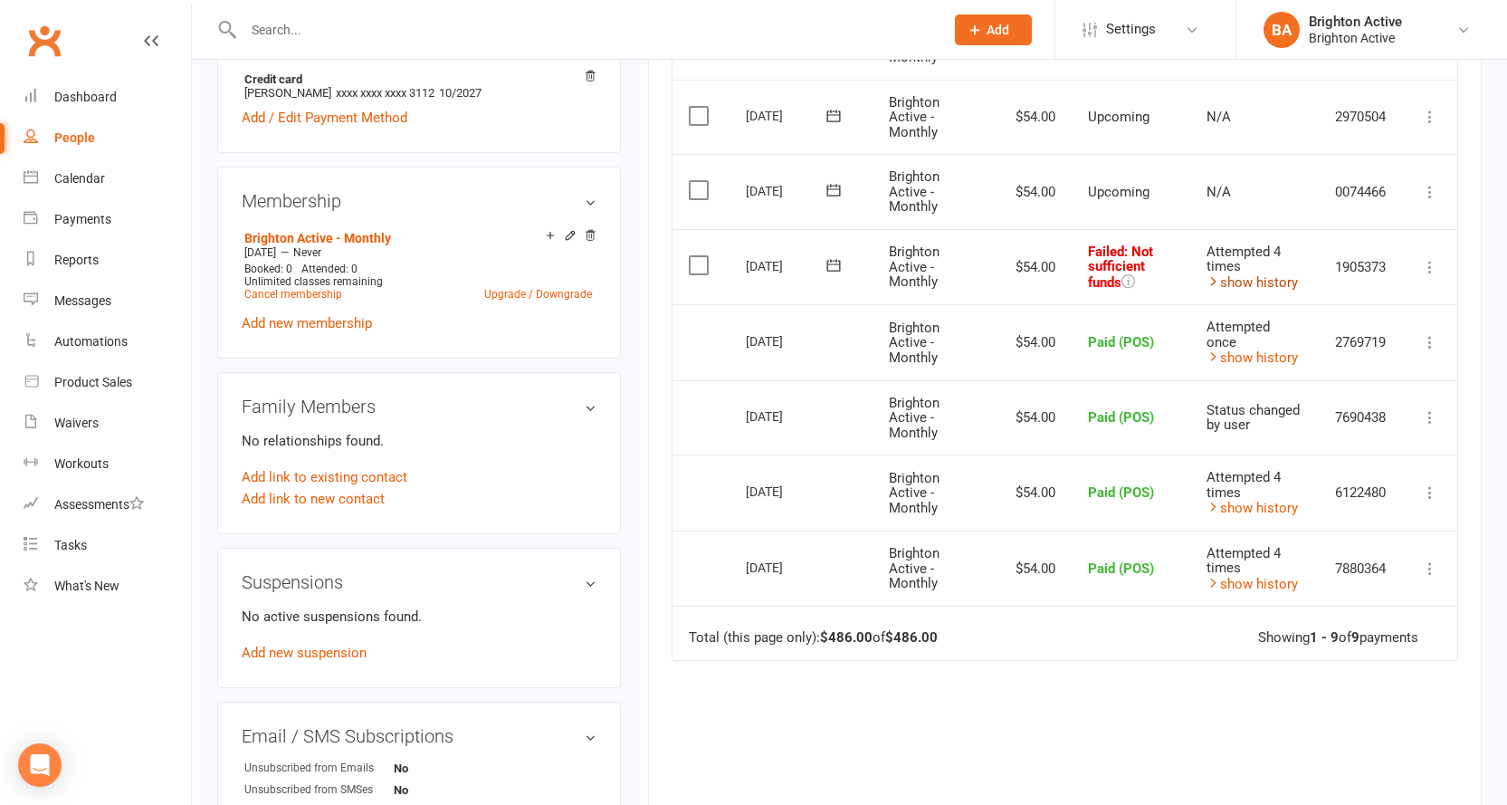
click at [1293, 284] on link "show history" at bounding box center [1252, 282] width 91 height 16
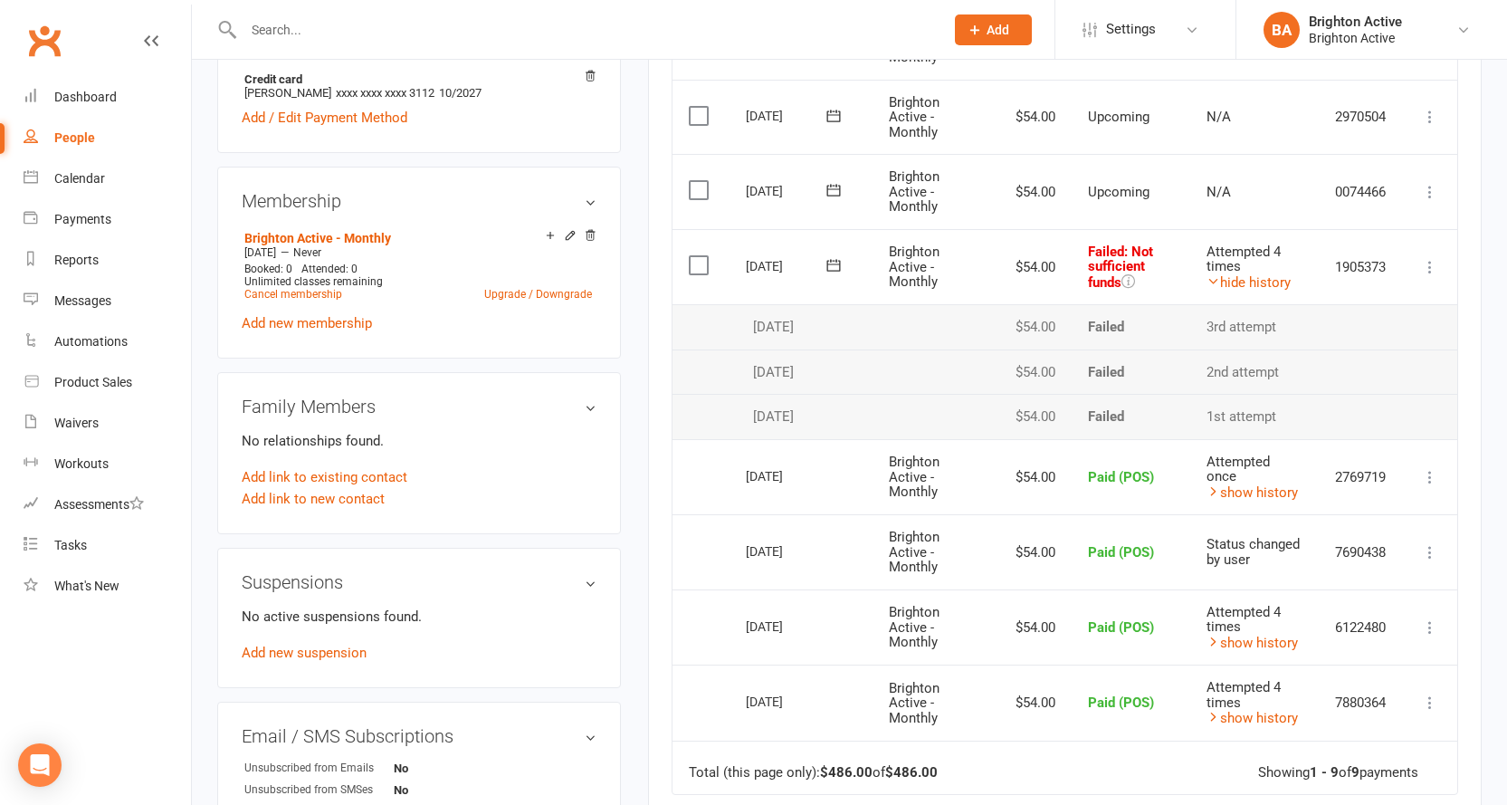
click at [1433, 267] on icon at bounding box center [1430, 267] width 18 height 18
click at [1401, 339] on link "Mark as Paid (POS)" at bounding box center [1350, 338] width 179 height 36
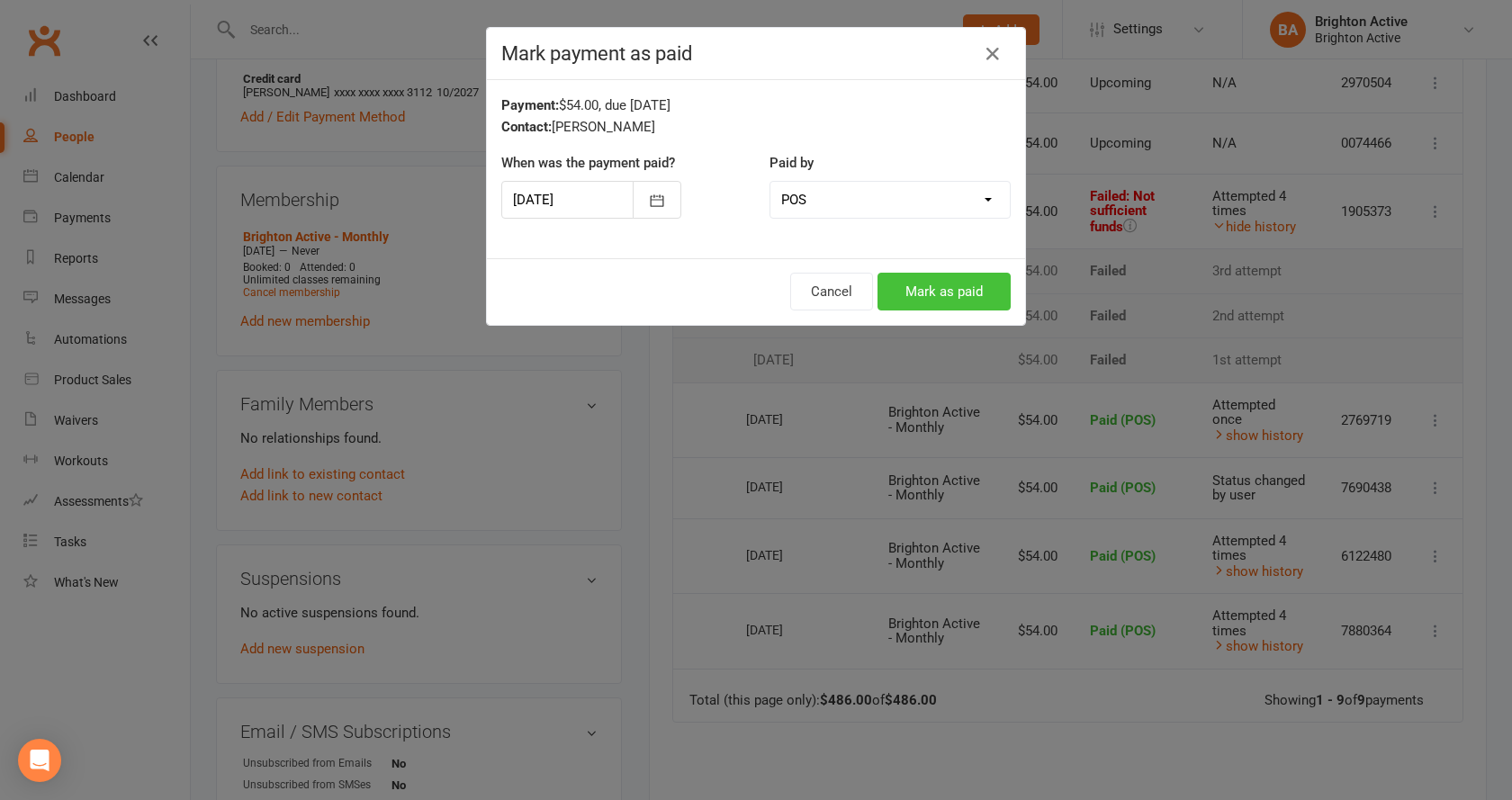
click at [963, 289] on button "Mark as paid" at bounding box center [944, 291] width 133 height 38
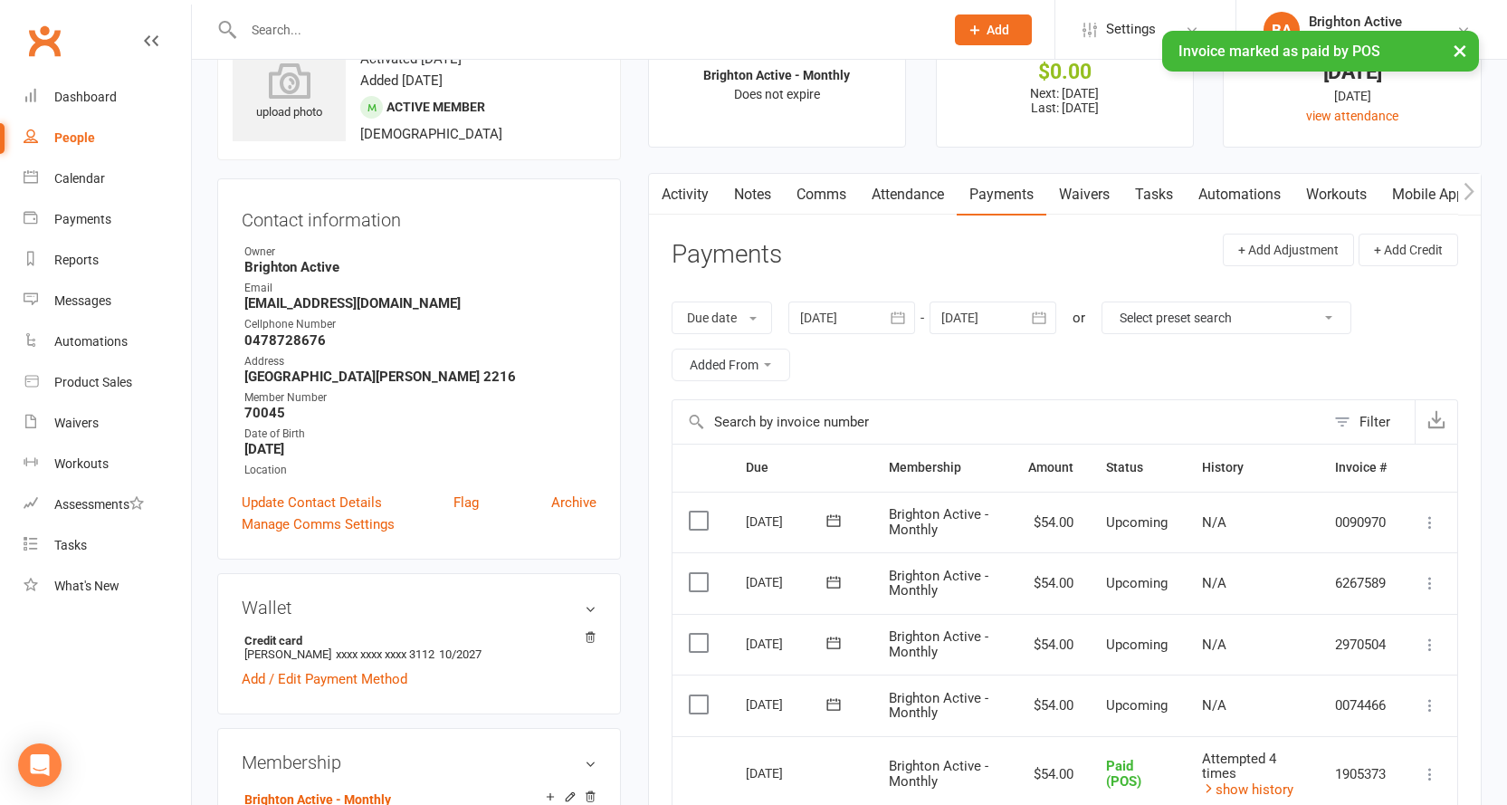
scroll to position [0, 0]
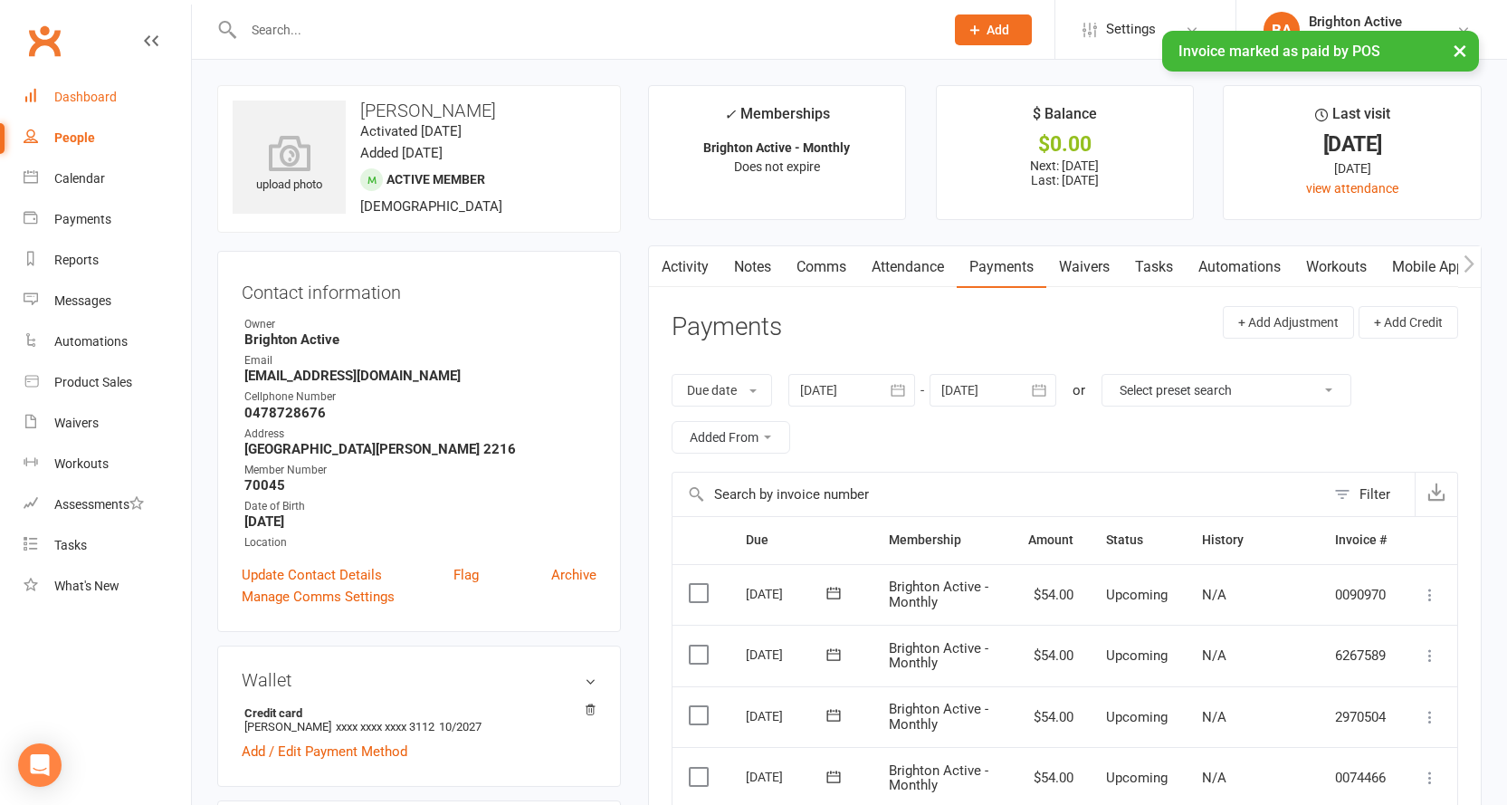
click at [91, 86] on link "Dashboard" at bounding box center [107, 97] width 167 height 41
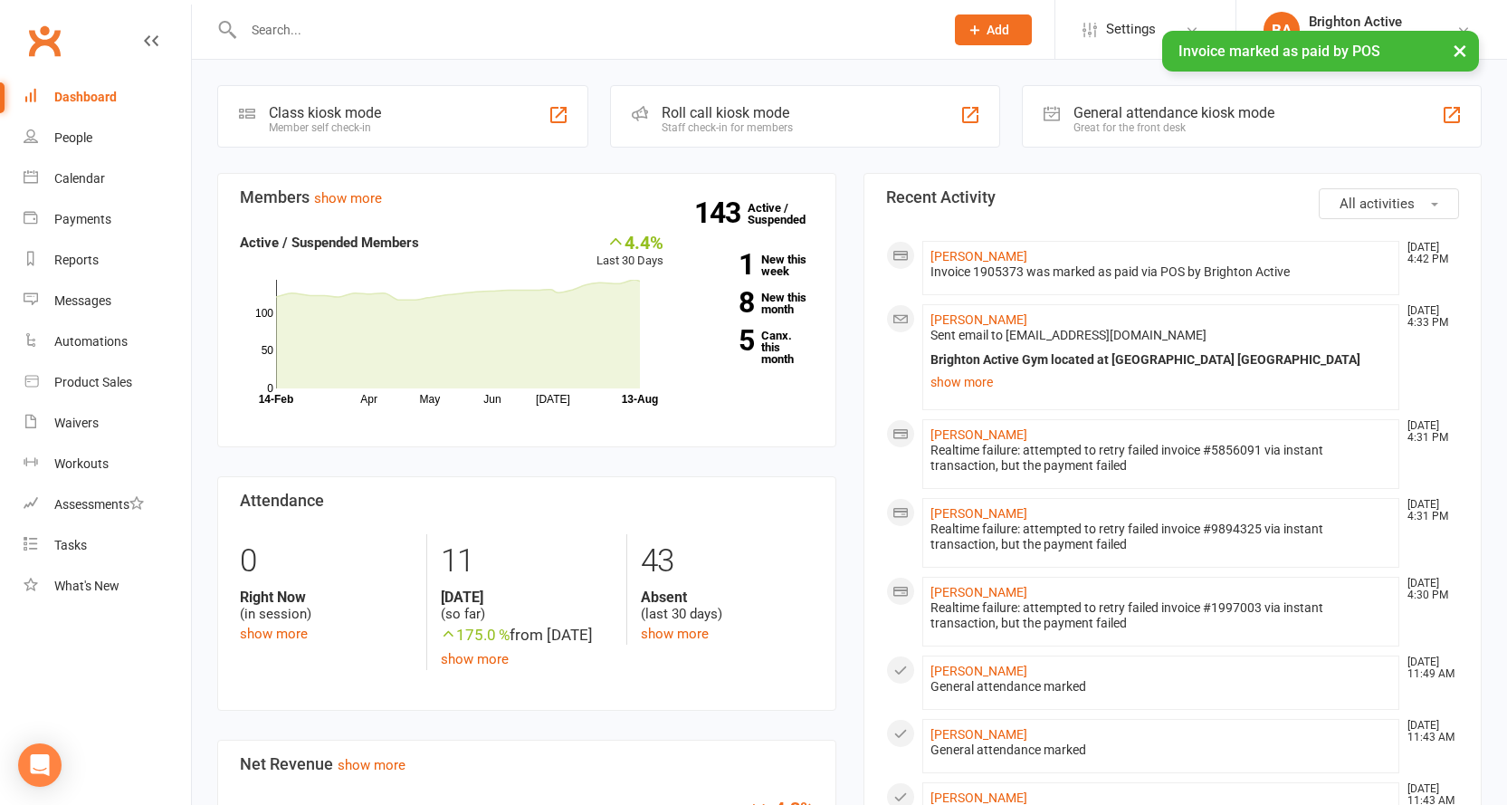
click at [1142, 121] on div "Great for the front desk" at bounding box center [1174, 127] width 201 height 13
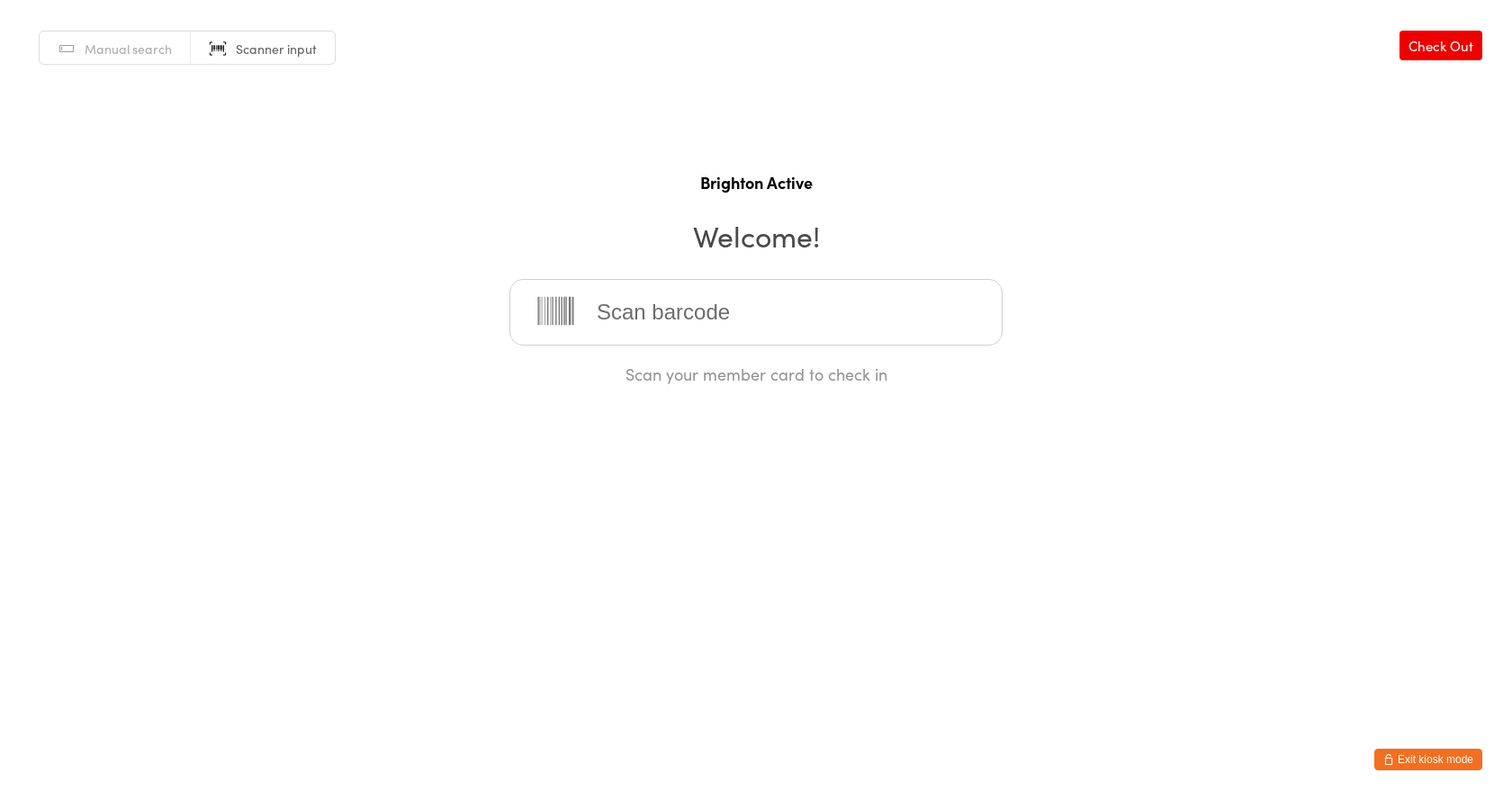
click at [1012, 143] on div "Manual search Scanner input Check Out Brighton Active Welcome! Scan your member…" at bounding box center [756, 192] width 1512 height 385
click at [1446, 755] on button "Exit kiosk mode" at bounding box center [1428, 759] width 108 height 22
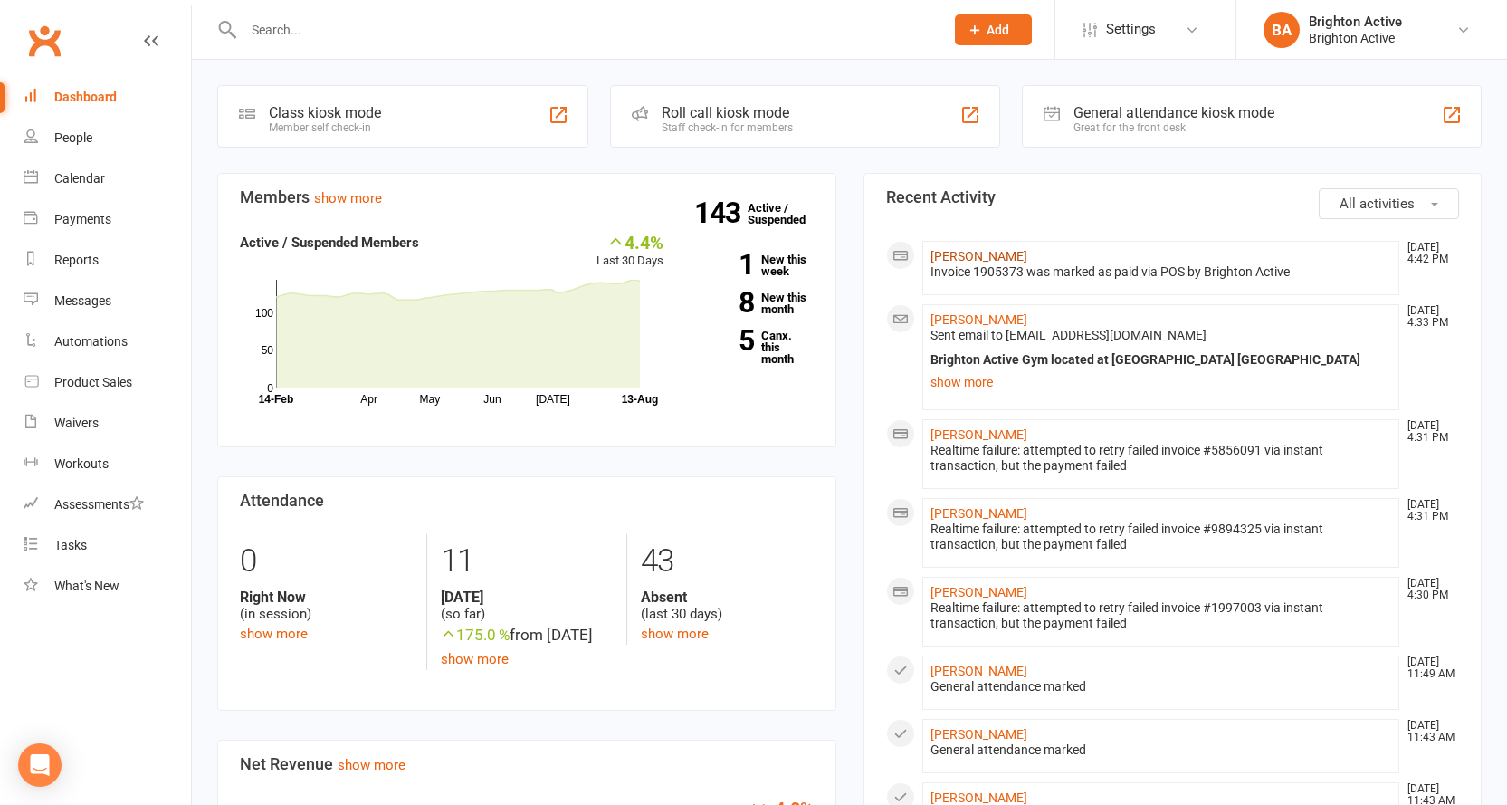
click at [1006, 253] on link "[PERSON_NAME]" at bounding box center [979, 256] width 97 height 14
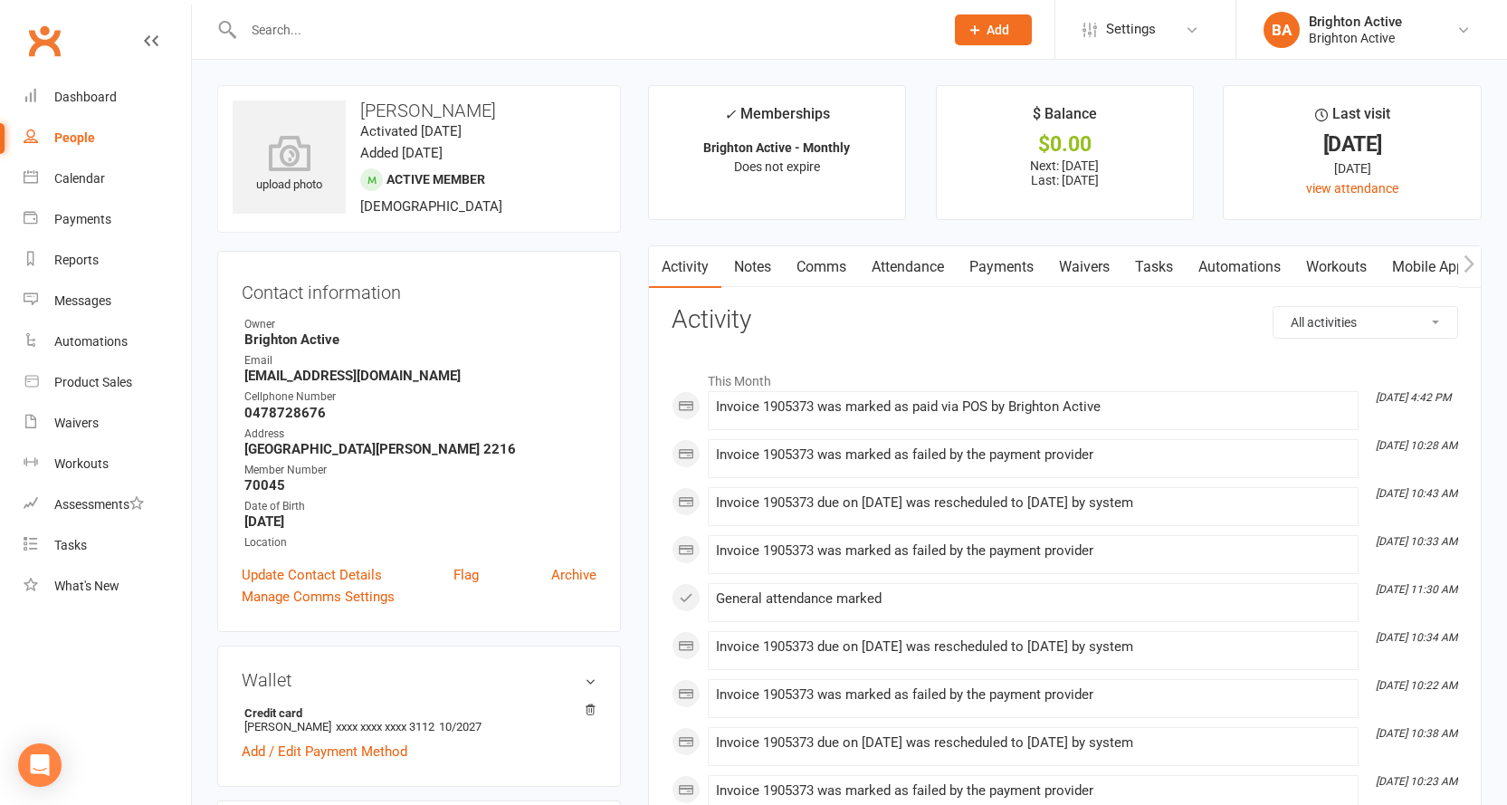
drag, startPoint x: 997, startPoint y: 279, endPoint x: 999, endPoint y: 268, distance: 11.2
click at [998, 277] on link "Payments" at bounding box center [1002, 267] width 90 height 42
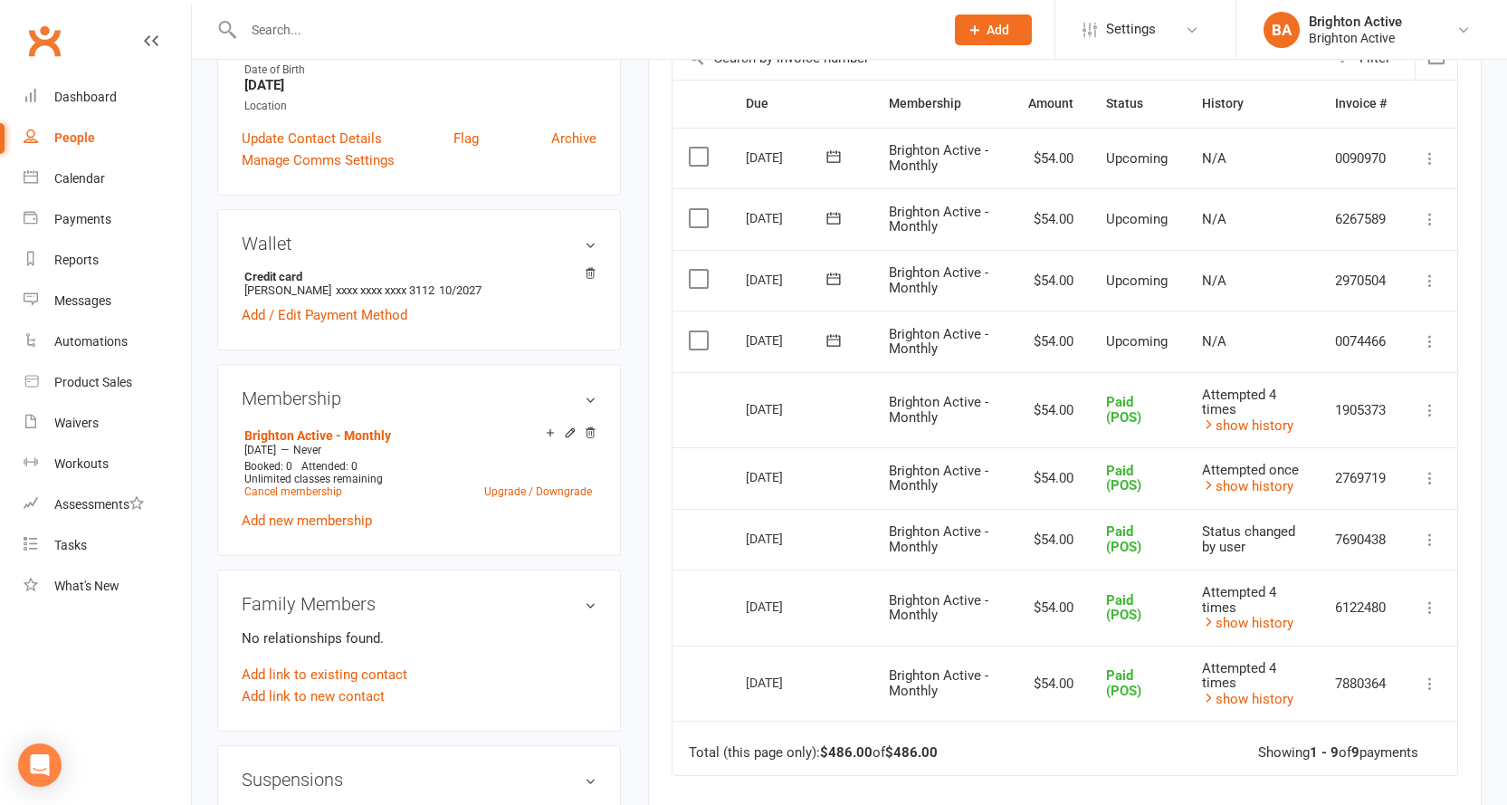
scroll to position [453, 0]
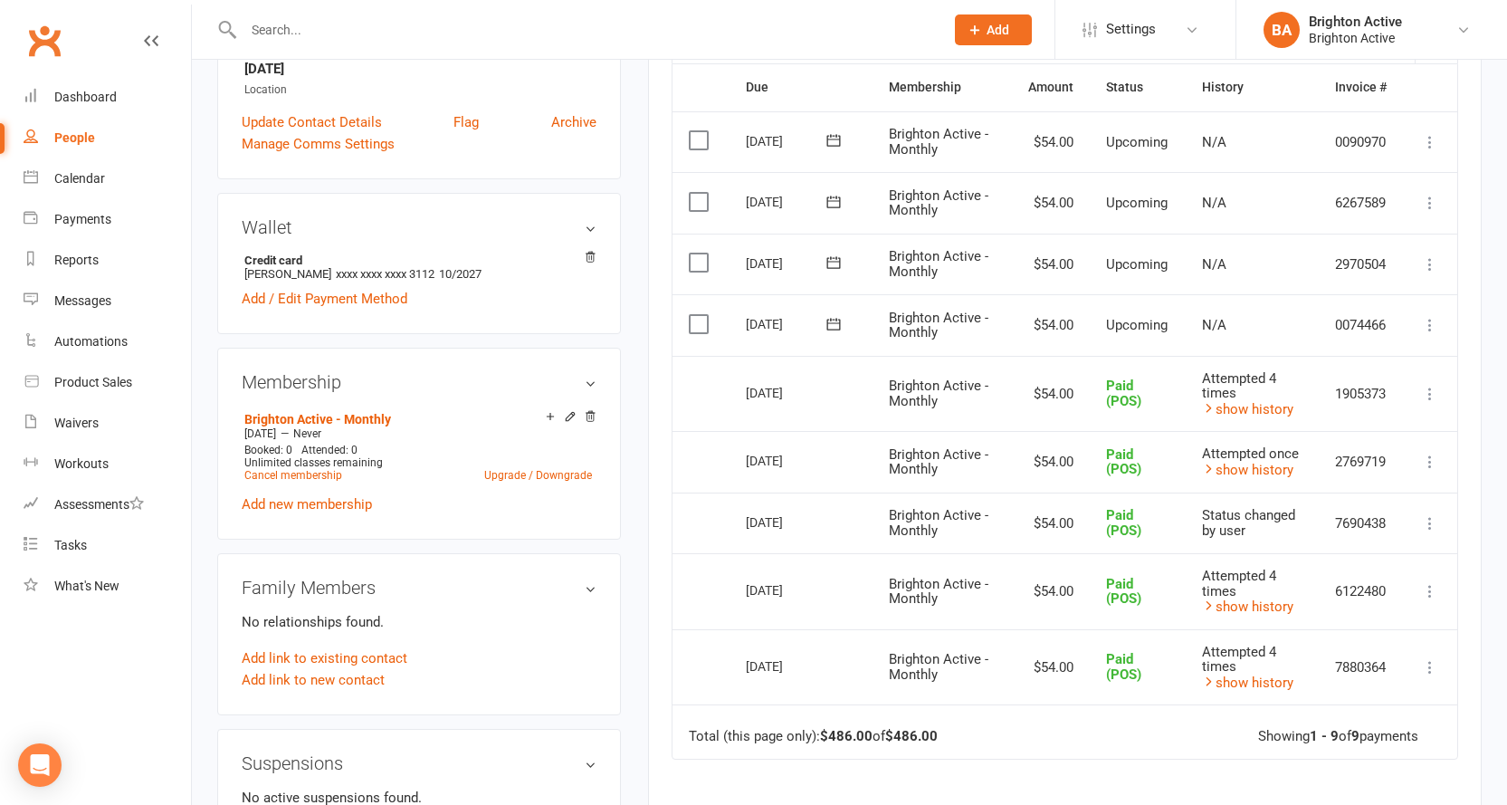
click at [1427, 321] on icon at bounding box center [1430, 325] width 18 height 18
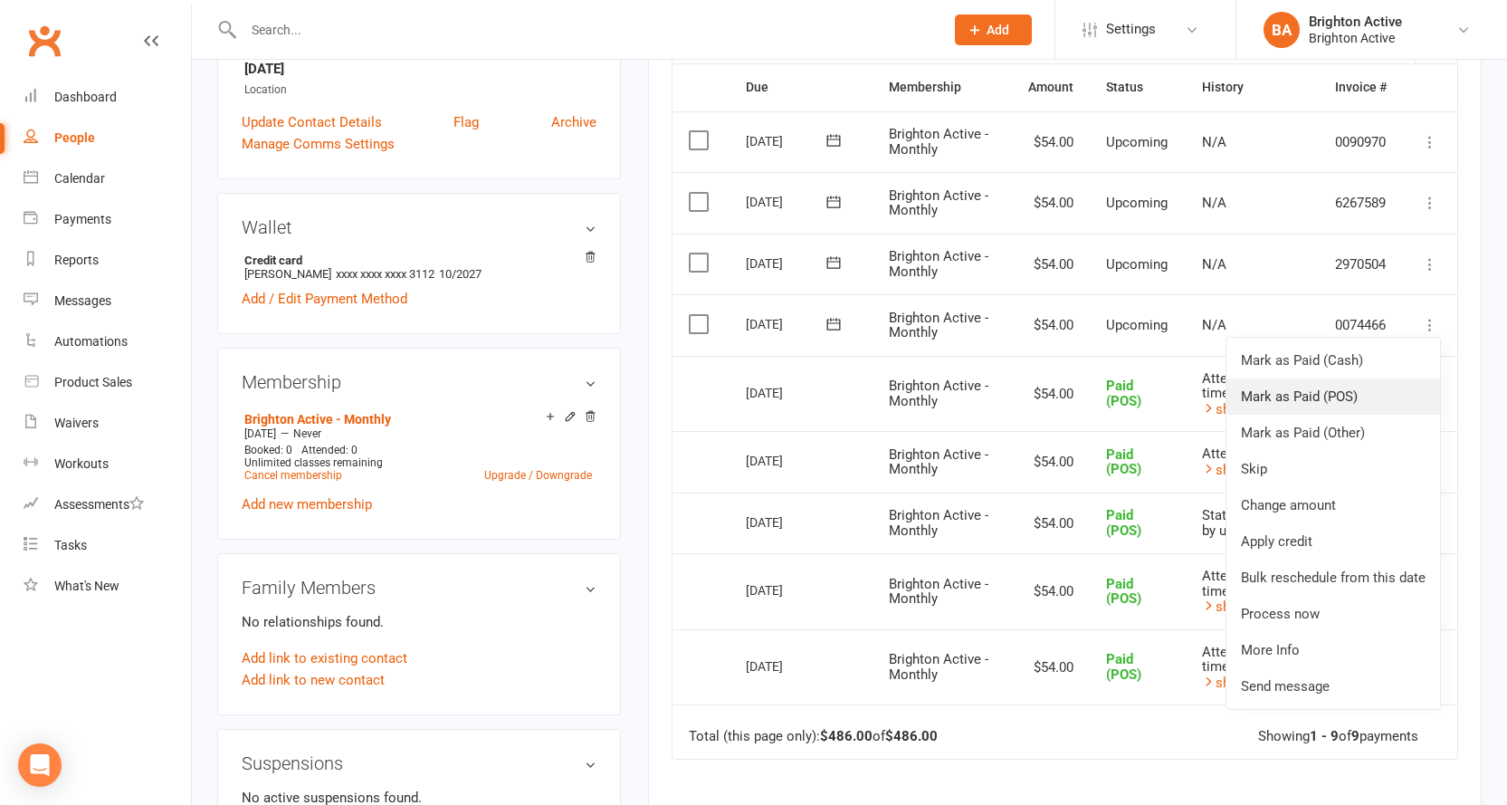
click at [1378, 397] on link "Mark as Paid (POS)" at bounding box center [1334, 396] width 214 height 36
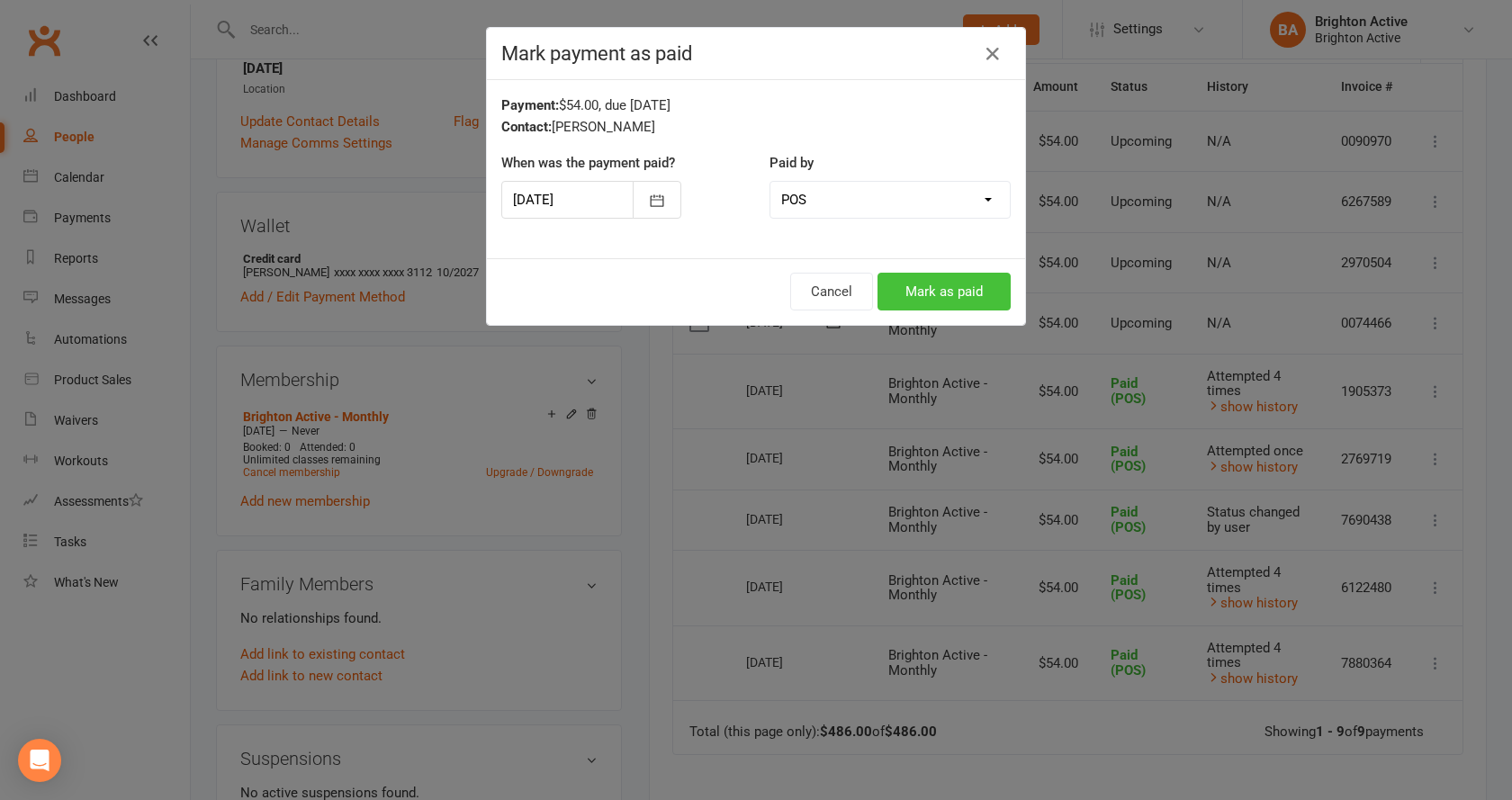
click at [939, 297] on button "Mark as paid" at bounding box center [944, 291] width 133 height 38
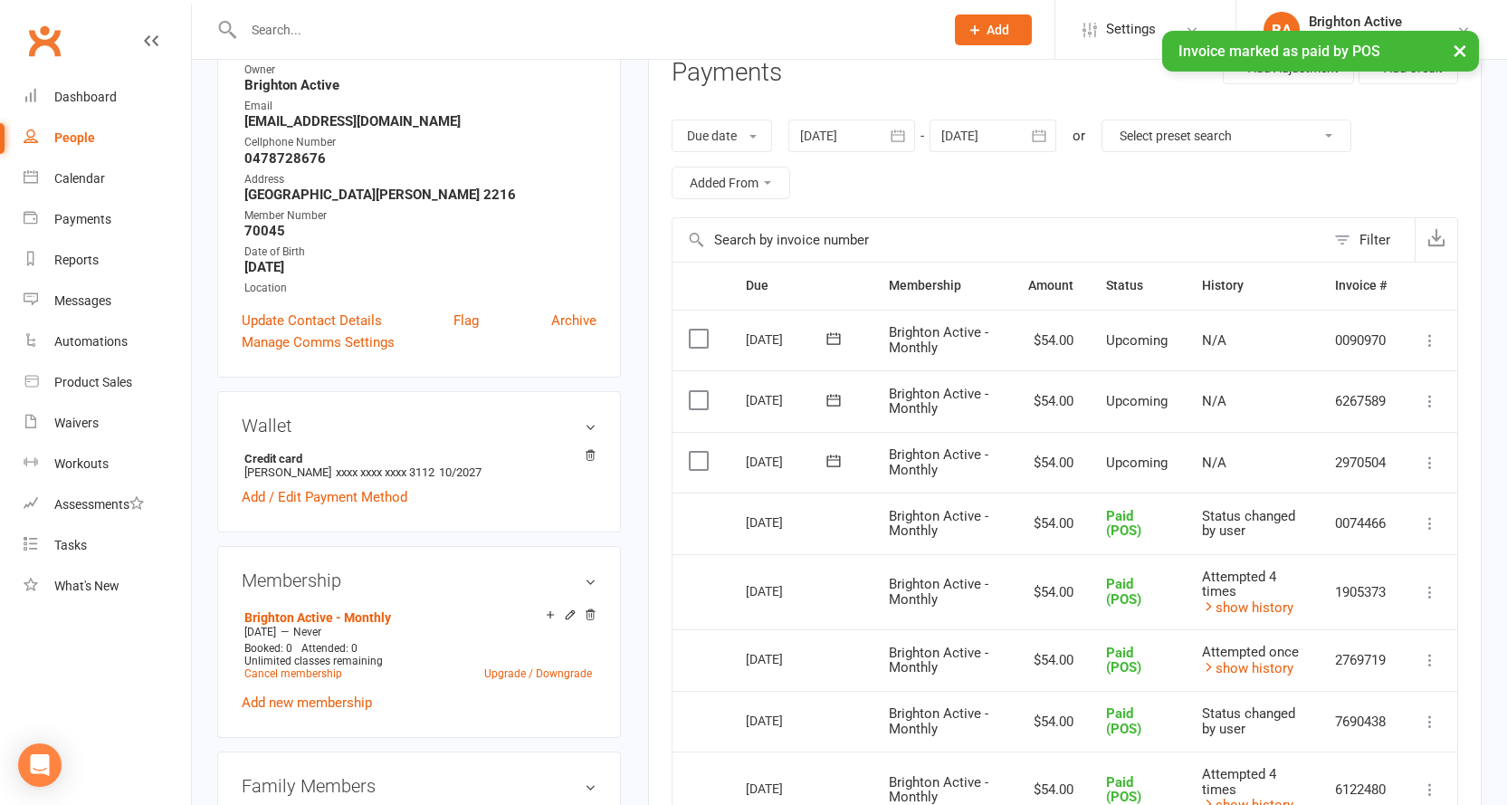
scroll to position [0, 0]
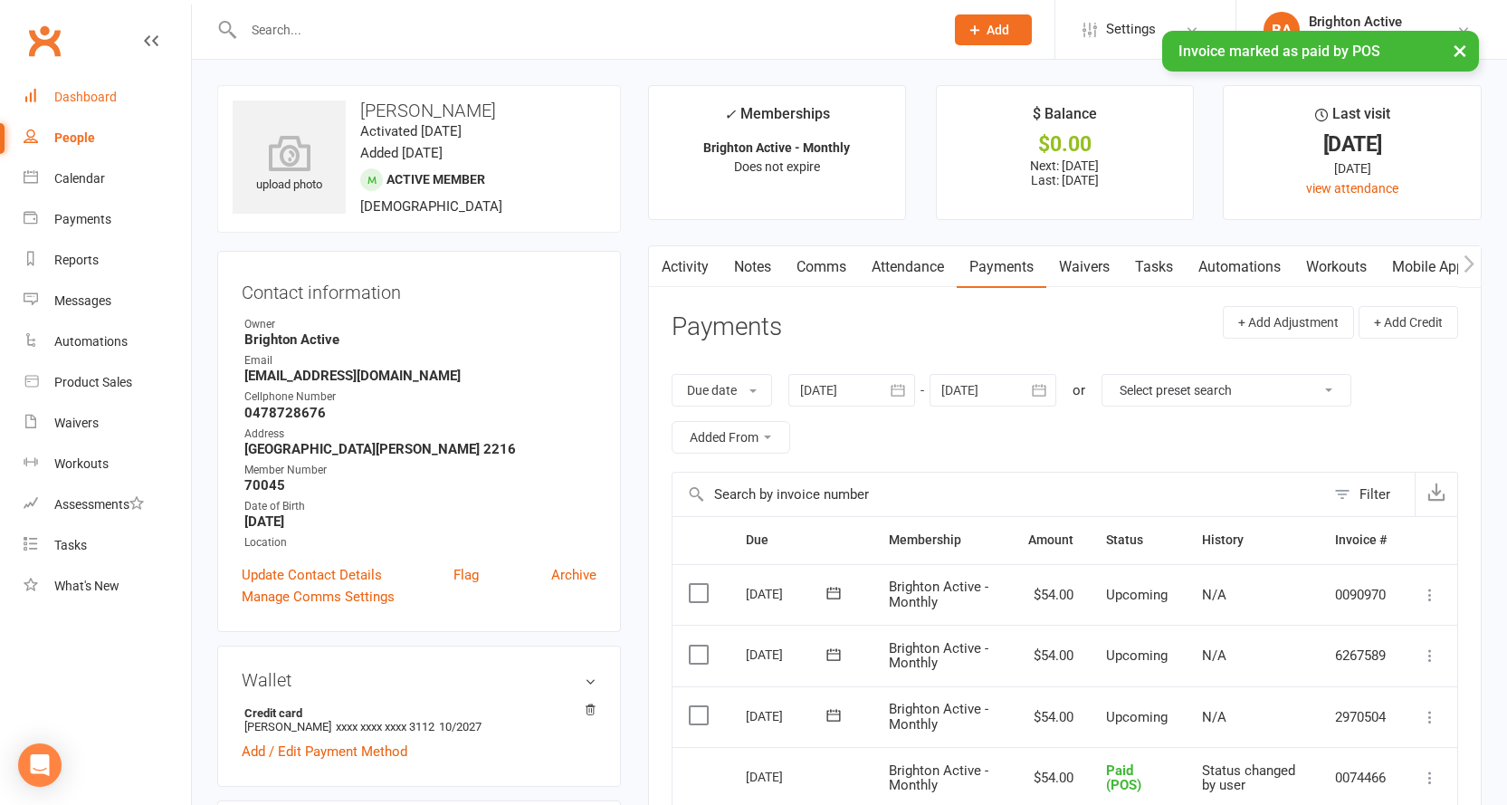
click at [62, 106] on link "Dashboard" at bounding box center [107, 97] width 167 height 41
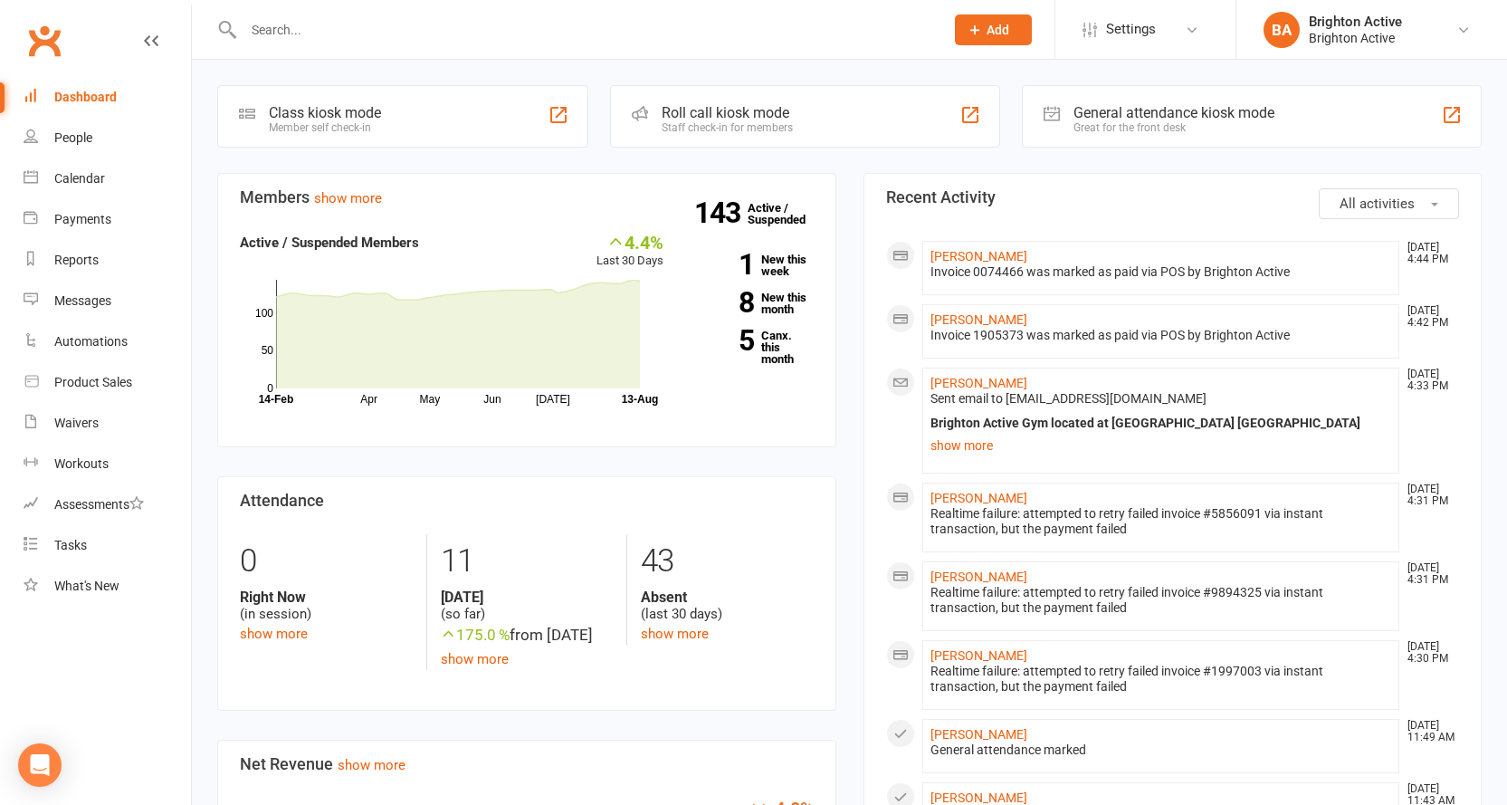
click at [1090, 86] on div "General attendance kiosk mode Great for the front desk" at bounding box center [1252, 116] width 460 height 62
